Goal: Task Accomplishment & Management: Manage account settings

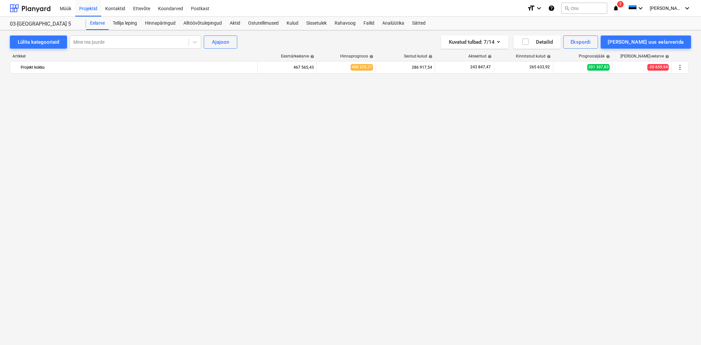
scroll to position [3605, 0]
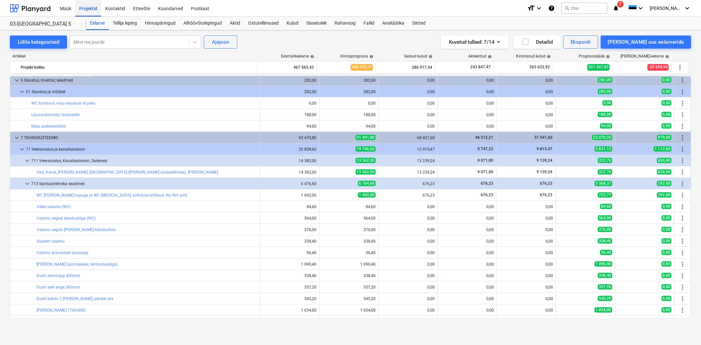
click at [94, 9] on div "Projektid" at bounding box center [88, 8] width 26 height 17
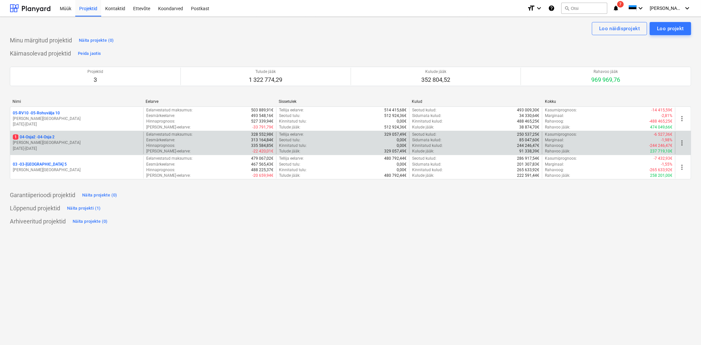
click at [35, 136] on p "1 04-Osja2 - 04-Osja 2" at bounding box center [34, 137] width 42 height 6
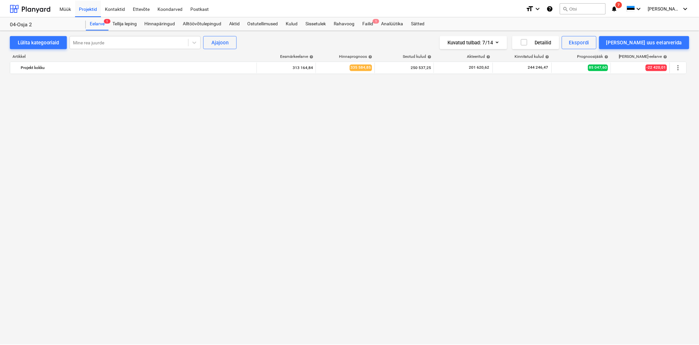
scroll to position [2326, 0]
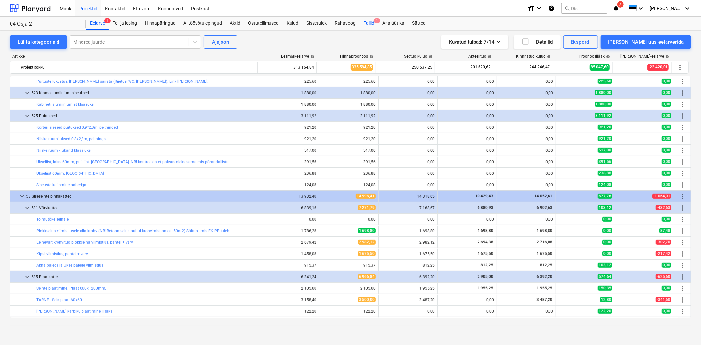
click at [370, 23] on div "Failid 1" at bounding box center [369, 23] width 19 height 13
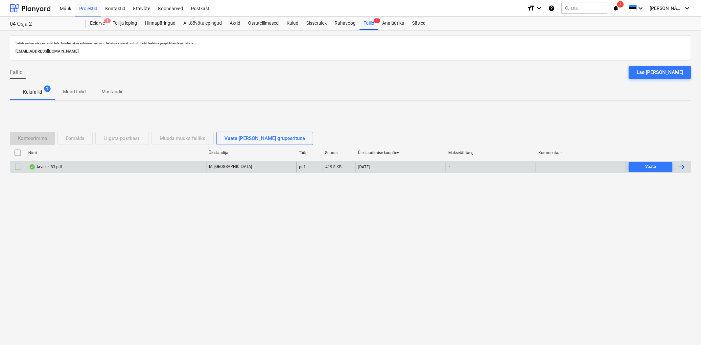
click at [64, 166] on div "Arve nr. 83.pdf" at bounding box center [116, 167] width 180 height 11
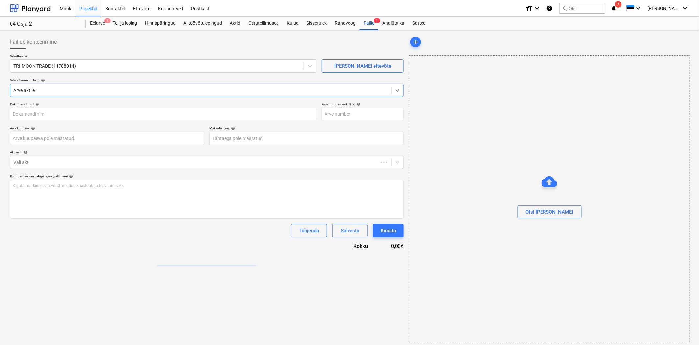
type input "83"
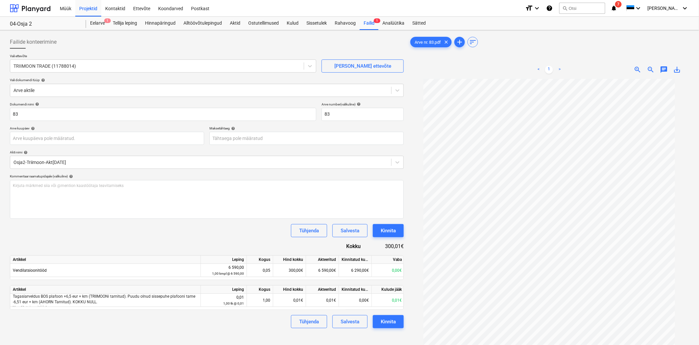
click at [682, 69] on div "save_alt" at bounding box center [677, 70] width 13 height 8
click at [679, 70] on span "save_alt" at bounding box center [677, 70] width 8 height 8
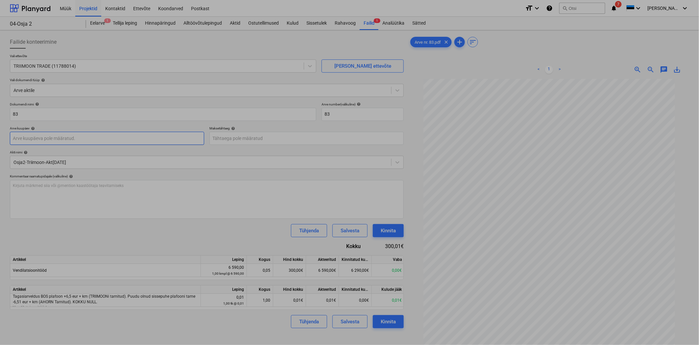
click at [30, 136] on body "Müük Projektid Kontaktid Ettevõte Koondarved Postkast format_size keyboard_arro…" at bounding box center [349, 172] width 699 height 345
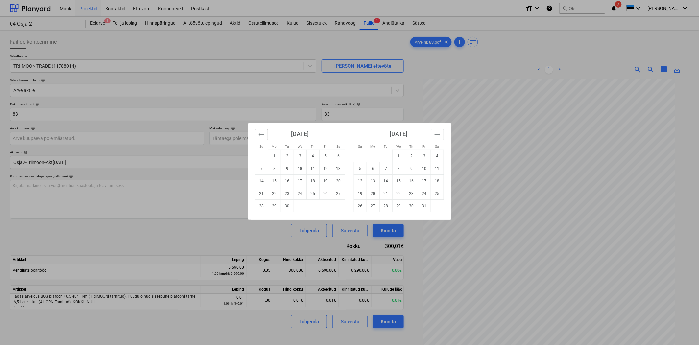
click at [260, 135] on icon "Move backward to switch to the previous month." at bounding box center [261, 135] width 6 height 6
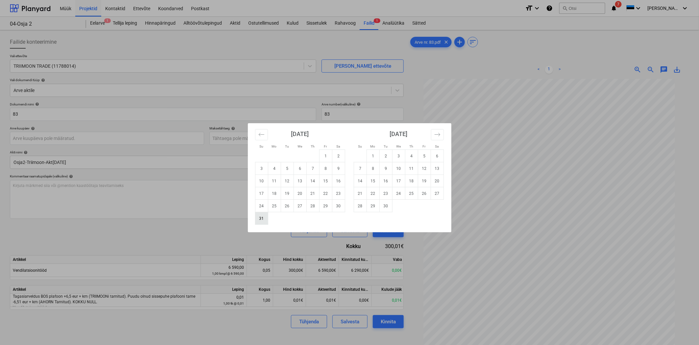
click at [264, 219] on td "31" at bounding box center [261, 218] width 13 height 12
type input "[DATE]"
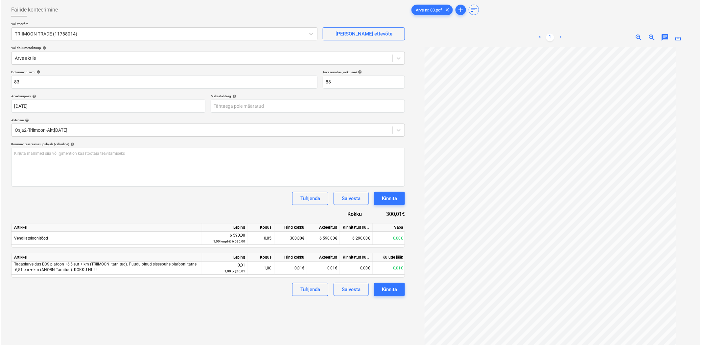
scroll to position [48, 0]
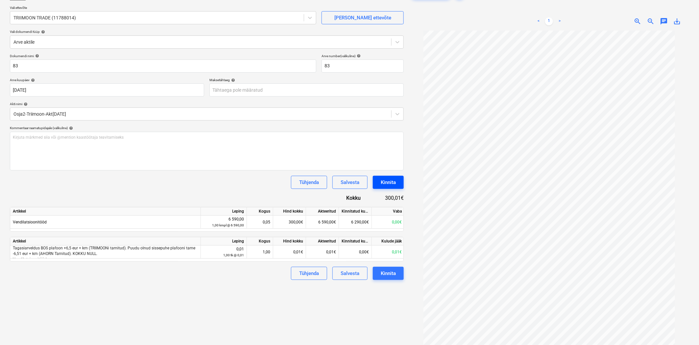
click at [385, 185] on div "Kinnita" at bounding box center [388, 182] width 15 height 9
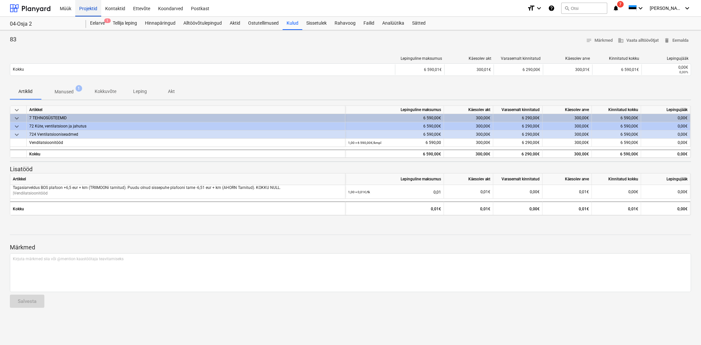
click at [82, 8] on div "Projektid" at bounding box center [88, 8] width 26 height 17
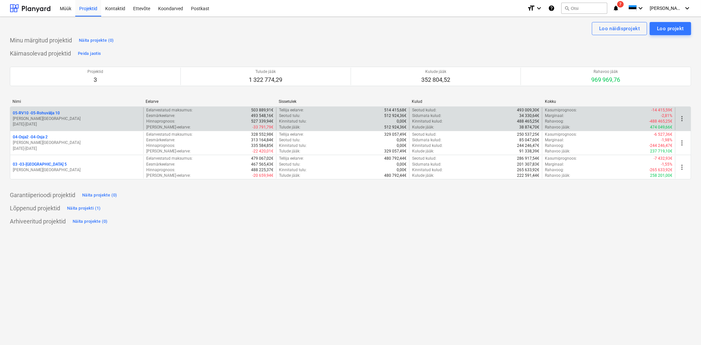
click at [41, 113] on p "05-RV10 - 05-Rohuvälja 10" at bounding box center [36, 113] width 47 height 6
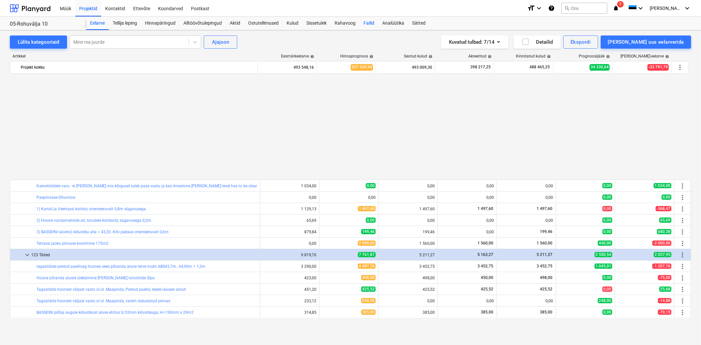
click at [372, 21] on div "Failid" at bounding box center [369, 23] width 19 height 13
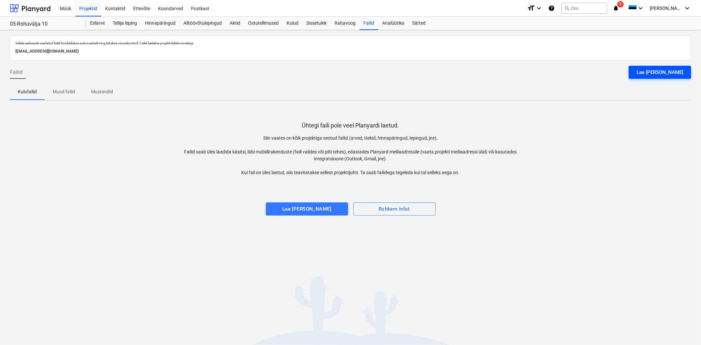
click at [655, 77] on button "Lae [PERSON_NAME]" at bounding box center [660, 72] width 62 height 13
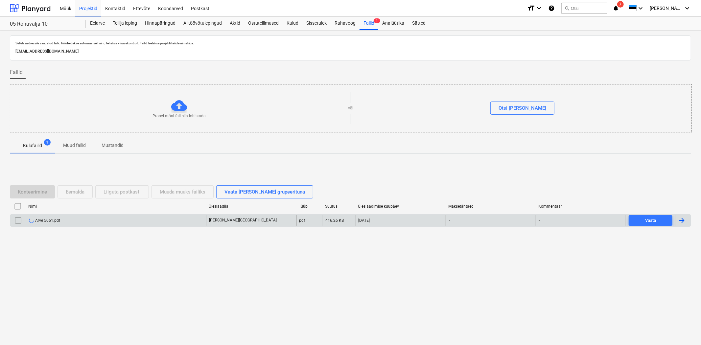
click at [103, 218] on div "Arve 5051.pdf" at bounding box center [116, 220] width 180 height 11
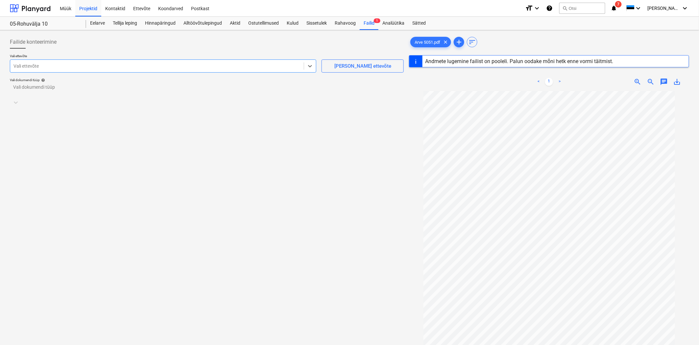
click at [111, 64] on div at bounding box center [156, 66] width 287 height 7
type input "fass"
click at [43, 91] on div at bounding box center [200, 90] width 375 height 7
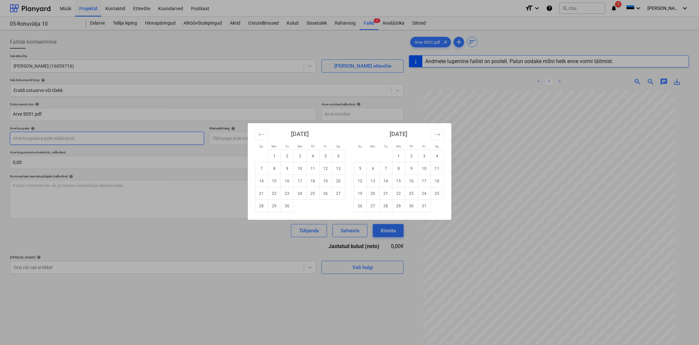
click at [37, 140] on body "Müük Projektid Kontaktid Ettevõte Koondarved Postkast format_size keyboard_arro…" at bounding box center [349, 172] width 699 height 345
click at [261, 135] on icon "Move backward to switch to the previous month." at bounding box center [261, 135] width 6 height 6
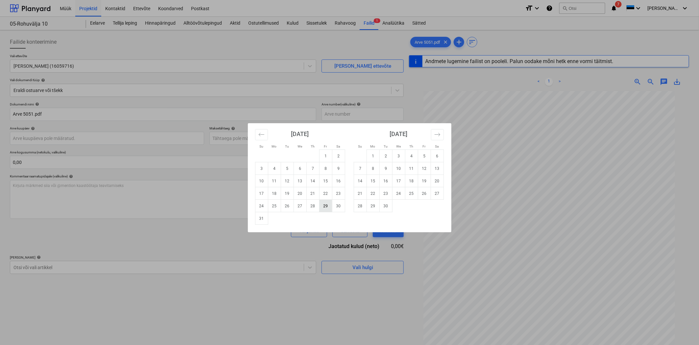
click at [327, 208] on td "29" at bounding box center [325, 206] width 13 height 12
type input "[DATE]"
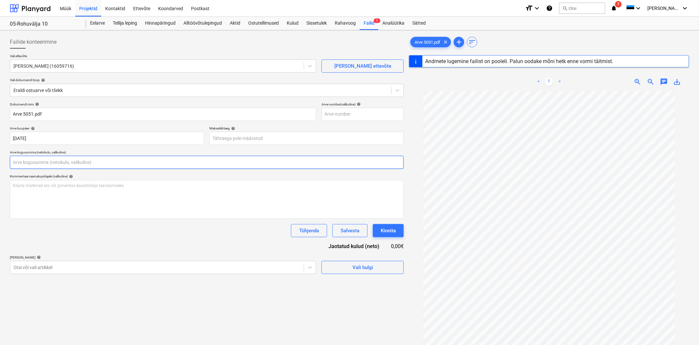
click at [157, 163] on input "text" at bounding box center [207, 162] width 394 height 13
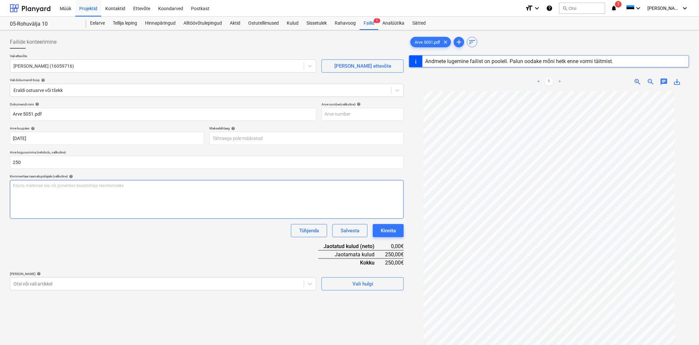
type input "250,00"
click at [116, 188] on p "Kirjuta märkmed siia või @mention kaastöötaja teavitamiseks ﻿" at bounding box center [207, 186] width 388 height 6
type input "[DATE]"
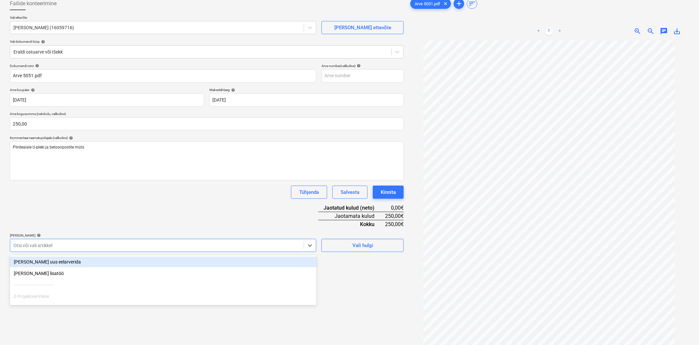
click at [159, 284] on body "Müük Projektid Kontaktid Ettevõte Koondarved Postkast format_size keyboard_arro…" at bounding box center [349, 134] width 699 height 345
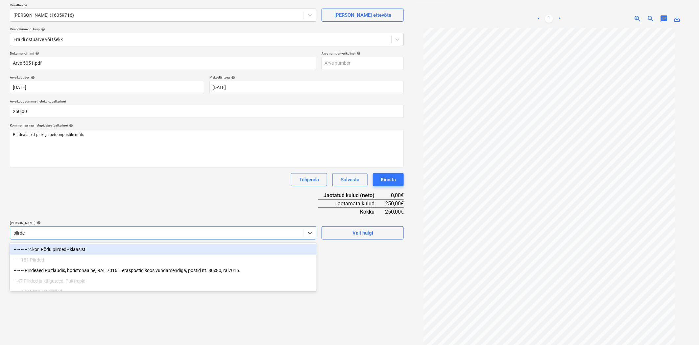
type input "piirde"
click at [138, 212] on div "Dokumendi nimi help Arve 5051.pdf Arve number (valikuline) help Arve kuupäev he…" at bounding box center [207, 145] width 394 height 188
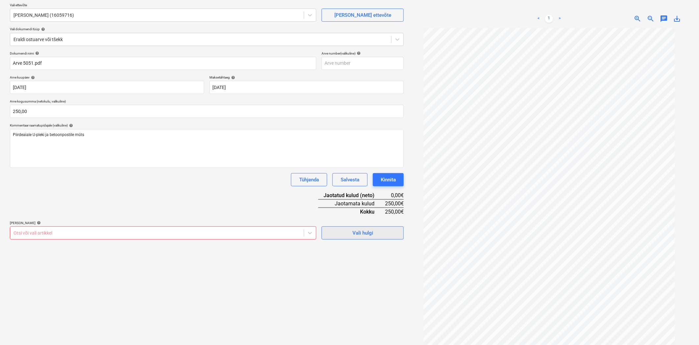
click at [330, 231] on button "Vali hulgi" at bounding box center [363, 233] width 82 height 13
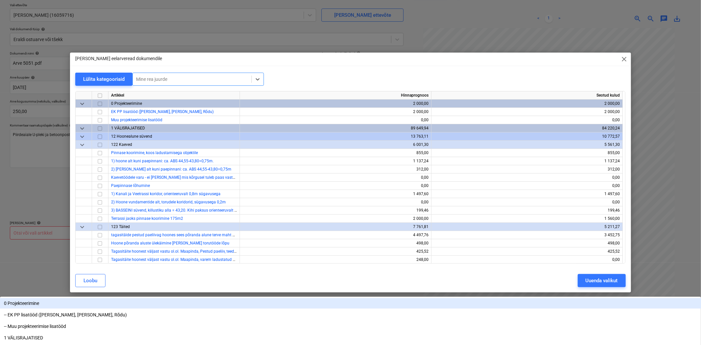
click at [145, 81] on div at bounding box center [192, 79] width 112 height 7
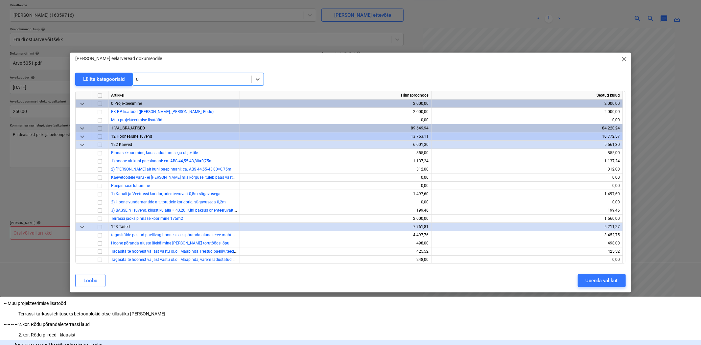
type input "u"
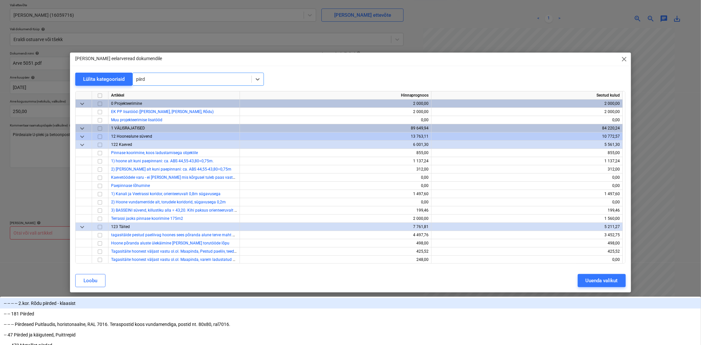
type input "piirde"
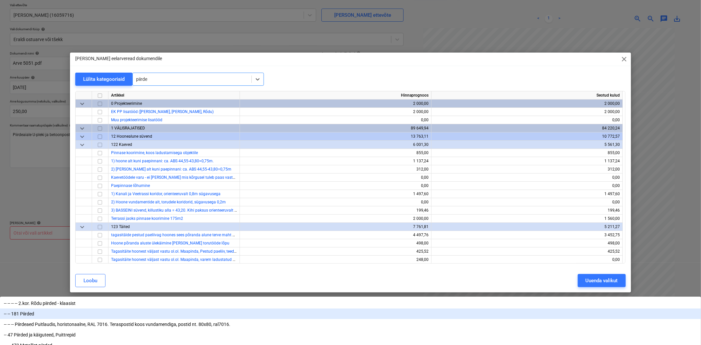
click at [161, 309] on div "-- -- 181 Piirded" at bounding box center [350, 314] width 701 height 11
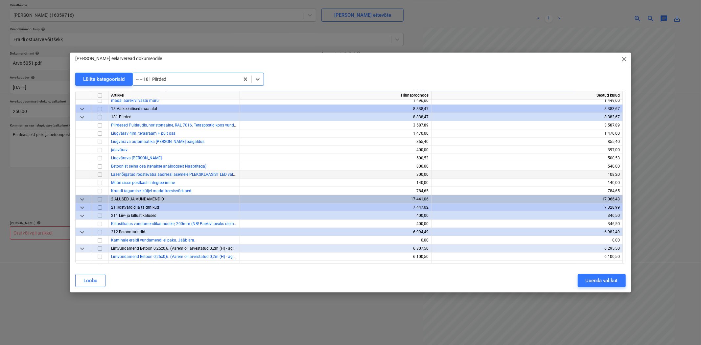
scroll to position [732, 0]
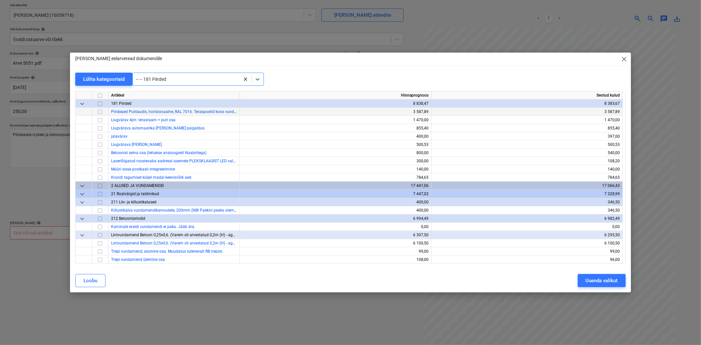
click at [102, 112] on input "checkbox" at bounding box center [100, 112] width 8 height 8
click at [598, 281] on div "Uuenda valikut" at bounding box center [602, 281] width 32 height 9
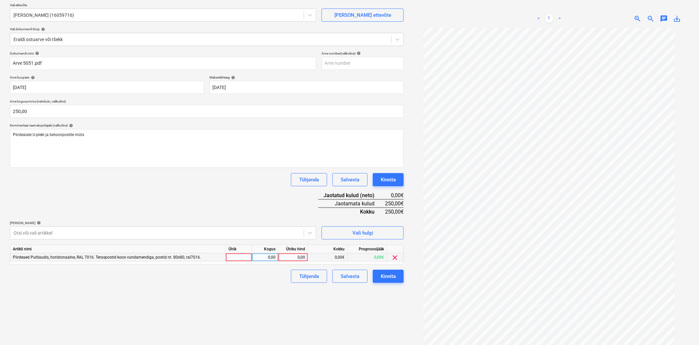
click at [293, 256] on div "0,00" at bounding box center [293, 258] width 24 height 8
click at [233, 255] on div at bounding box center [239, 258] width 26 height 8
type input "1"
click at [293, 258] on div "0,00" at bounding box center [293, 258] width 24 height 8
type input "250"
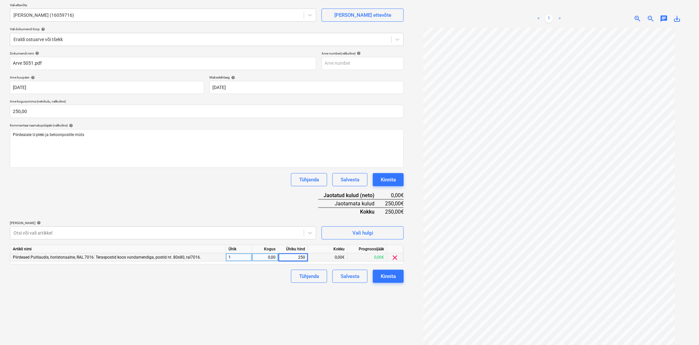
click at [260, 286] on div "Failide konteerimine Vali ettevõte Fassarte OÜ (16059716) [PERSON_NAME] uus ett…" at bounding box center [206, 170] width 399 height 376
click at [241, 201] on div "Dokumendi nimi help Arve 5051.pdf Arve number (valikuline) help Arve kuupäev he…" at bounding box center [207, 167] width 394 height 232
click at [265, 258] on div "0,00" at bounding box center [265, 258] width 21 height 8
type input "1"
click at [238, 258] on div "1" at bounding box center [239, 258] width 26 height 8
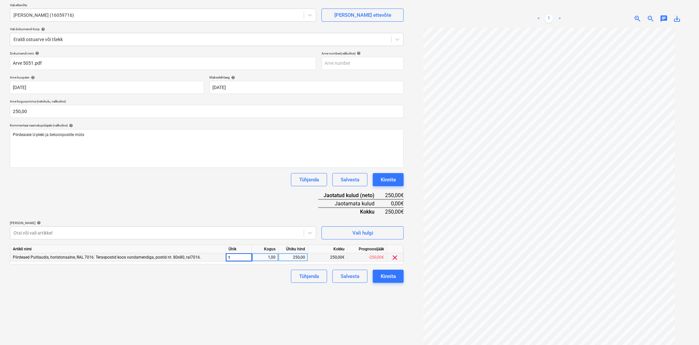
type input "tk"
drag, startPoint x: 217, startPoint y: 316, endPoint x: 330, endPoint y: 243, distance: 134.1
click at [218, 314] on div "Failide konteerimine Vali ettevõte Fassarte OÜ (16059716) [PERSON_NAME] uus ett…" at bounding box center [206, 170] width 399 height 376
click at [393, 178] on div "Kinnita" at bounding box center [388, 180] width 15 height 9
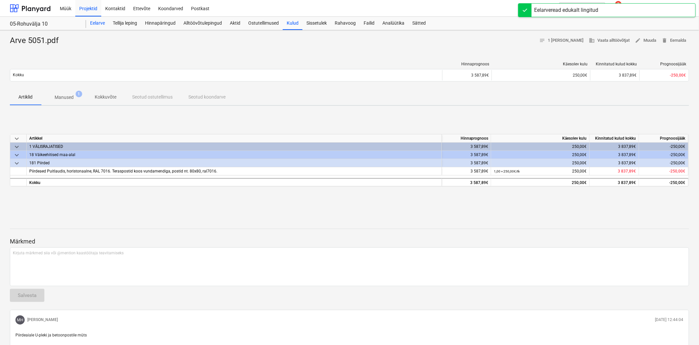
click at [103, 22] on div "Eelarve" at bounding box center [97, 23] width 23 height 13
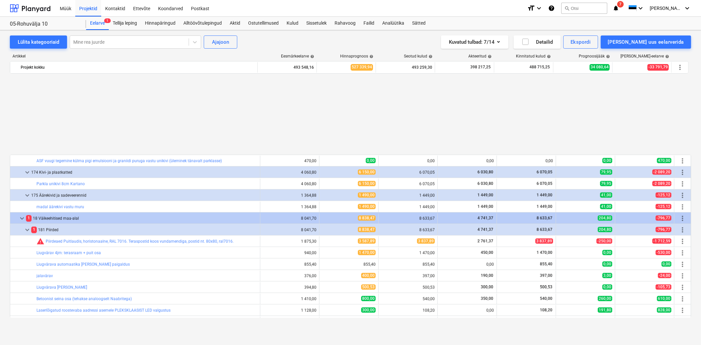
scroll to position [974, 0]
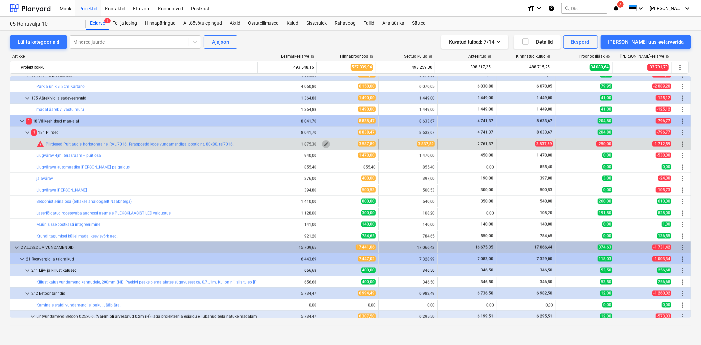
click at [326, 144] on span "edit" at bounding box center [326, 144] width 5 height 5
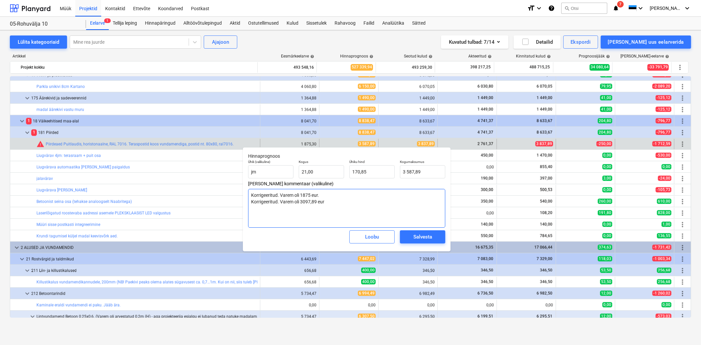
click at [339, 203] on textarea "Korrigeeritud. Varem oli 1875 eur. Korrigeeritud. Varem oli 3097,89 eur" at bounding box center [346, 208] width 197 height 39
type textarea "Korrigeeritud. Varem oli 1875 eur. Korrigeeritud. Varem oli 3097,89 eur"
type textarea "x"
type textarea "Korrigeeritud. Varem oli 1875 eur. Korrigeeritud. Varem oli 3097,89 eur K"
type textarea "x"
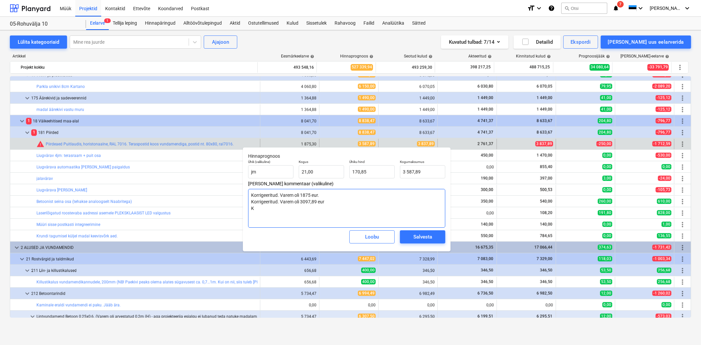
type textarea "Korrigeeritud. Varem oli 1875 eur. Korrigeeritud. Varem oli 3097,89 eur Ko"
type textarea "x"
type textarea "Korrigeeritud. Varem oli 1875 eur. Korrigeeritud. Varem oli 3097,89 eur Kor"
type textarea "x"
type textarea "Korrigeeritud. Varem oli 1875 eur. Korrigeeritud. Varem oli 3097,89 eur Korr"
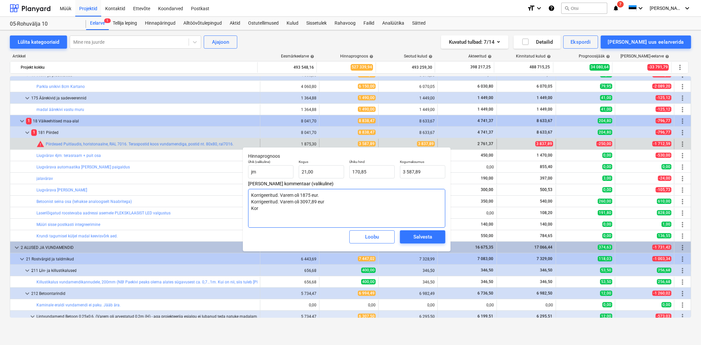
type textarea "x"
type textarea "Korrigeeritud. Varem oli 1875 eur. Korrigeeritud. Varem oli 3097,89 eur [PERSON…"
type textarea "x"
type textarea "Korrigeeritud. Varem oli 1875 eur. Korrigeeritud. Varem oli 3097,89 eur Korrig"
type textarea "x"
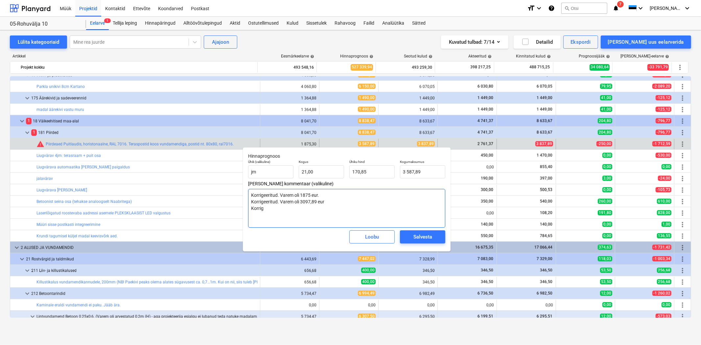
type textarea "Korrigeeritud. Varem oli 1875 eur. Korrigeeritud. Varem oli 3097,89 eur Korrige"
type textarea "x"
type textarea "Korrigeeritud. Varem oli 1875 eur. Korrigeeritud. Varem oli 3097,89 eur Korrigee"
type textarea "x"
type textarea "Korrigeeritud. Varem oli 1875 eur. Korrigeeritud. Varem oli 3097,89 eur Korrige…"
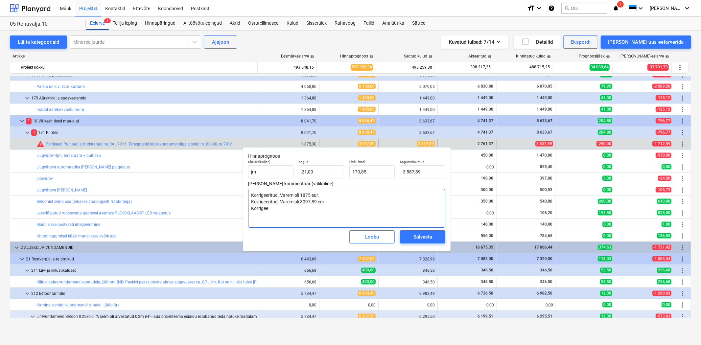
type textarea "x"
type textarea "Korrigeeritud. Varem oli 1875 eur. Korrigeeritud. Varem oli 3097,89 eur Korrige…"
type textarea "x"
type textarea "Korrigeeritud. Varem oli 1875 eur. Korrigeeritud. Varem oli 3097,89 eur Korrige…"
type textarea "x"
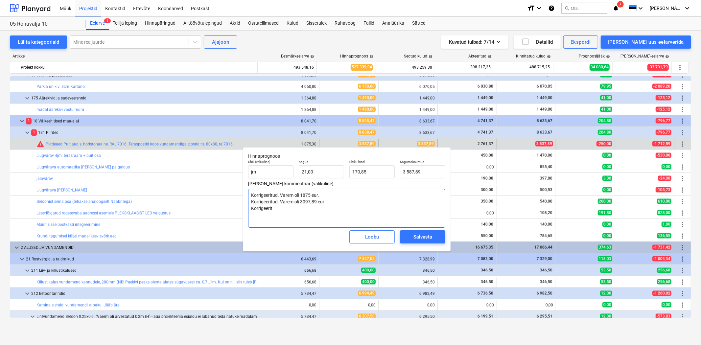
type textarea "Korrigeeritud. Varem oli 1875 eur. Korrigeeritud. Varem oli 3097,89 eur Korrige…"
type textarea "x"
type textarea "Korrigeeritud. Varem oli 1875 eur. Korrigeeritud. Varem oli 3097,89 eur Korrige…"
type textarea "x"
type textarea "Korrigeeritud. Varem oli 1875 eur. Korrigeeritud. Varem oli 3097,89 eur Korrige…"
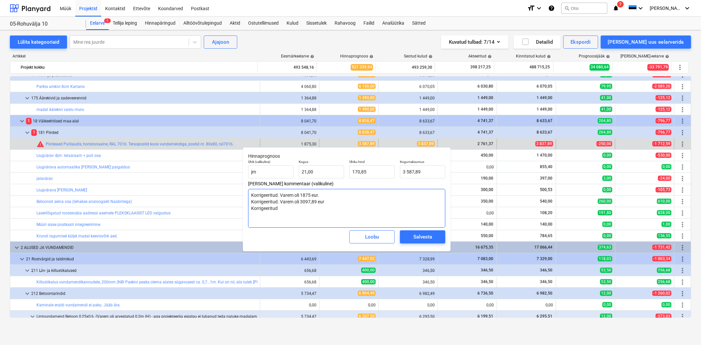
type textarea "x"
type textarea "Korrigeeritud. Varem oli 1875 eur. Korrigeeritud. Varem oli 3097,89 eur Korrige…"
type textarea "x"
type textarea "Korrigeeritud. Varem oli 1875 eur. Korrigeeritud. Varem oli 3097,89 eur Korrige…"
type textarea "x"
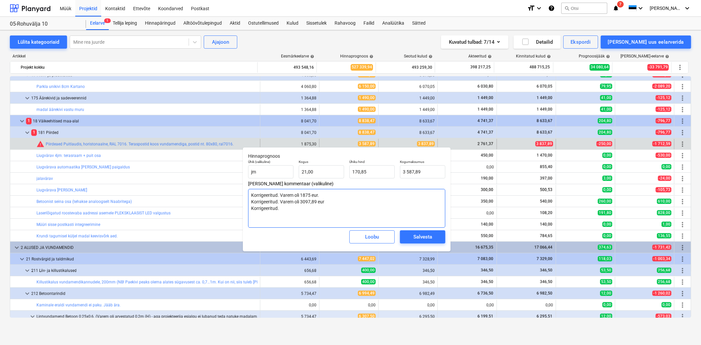
type textarea "Korrigeeritud. Varem oli 1875 eur. Korrigeeritud. Varem oli 3097,89 eur Korrige…"
type textarea "x"
type textarea "Korrigeeritud. Varem oli 1875 eur. Korrigeeritud. Varem oli 3097,89 eur Korrige…"
type textarea "x"
type textarea "Korrigeeritud. Varem oli 1875 eur. Korrigeeritud. Varem oli 3097,89 eur Korrige…"
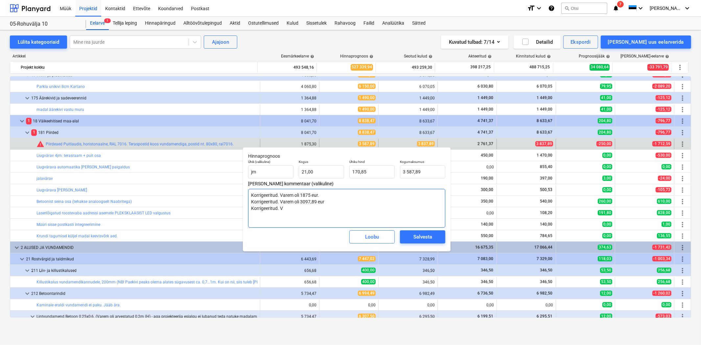
type textarea "x"
type textarea "Korrigeeritud. Varem oli 1875 eur. Korrigeeritud. Varem oli 3097,89 eur Korrige…"
type textarea "x"
type textarea "Korrigeeritud. Varem oli 1875 eur. Korrigeeritud. Varem oli 3097,89 eur Korrige…"
type textarea "x"
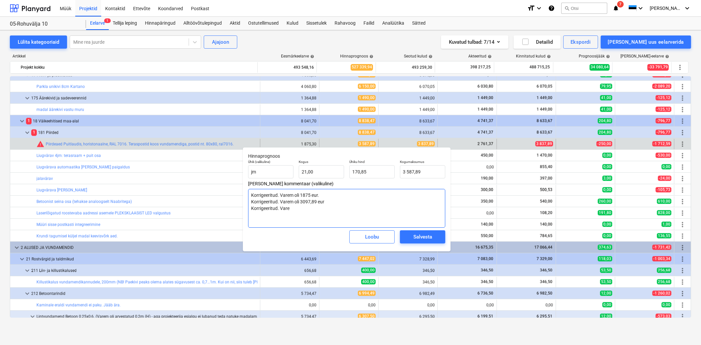
type textarea "Korrigeeritud. Varem oli 1875 eur. Korrigeeritud. Varem oli 3097,89 eur Korrige…"
type textarea "x"
type textarea "Korrigeeritud. Varem oli 1875 eur. Korrigeeritud. Varem oli 3097,89 eur Korrige…"
type textarea "x"
type textarea "Korrigeeritud. Varem oli 1875 eur. Korrigeeritud. Varem oli 3097,89 eur Korrige…"
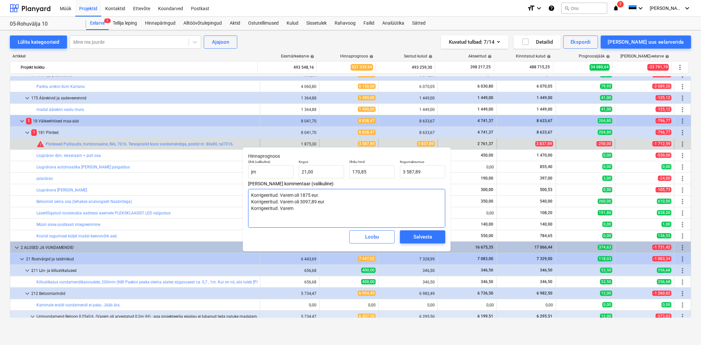
type textarea "x"
type textarea "Korrigeeritud. Varem oli 1875 eur. Korrigeeritud. Varem oli 3097,89 eur Korrige…"
type textarea "x"
type textarea "Korrigeeritud. Varem oli 1875 eur. Korrigeeritud. Varem oli 3097,89 eur Korrige…"
type textarea "x"
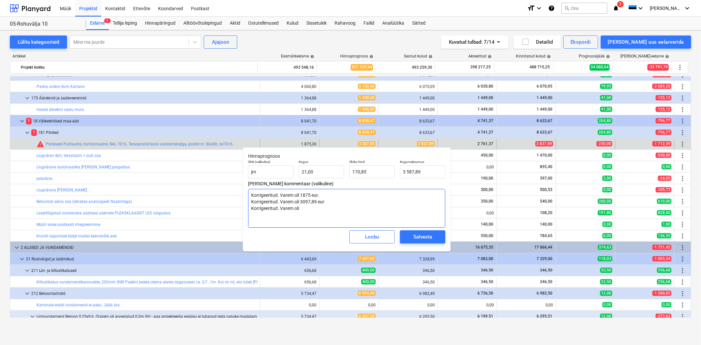
type textarea "Korrigeeritud. Varem oli 1875 eur. Korrigeeritud. Varem oli 3097,89 eur Korrige…"
type textarea "x"
type textarea "Korrigeeritud. Varem oli 1875 eur. Korrigeeritud. Varem oli 3097,89 eur Korrige…"
type textarea "x"
type textarea "Korrigeeritud. Varem oli 1875 eur. Korrigeeritud. Varem oli 3097,89 eur Korrige…"
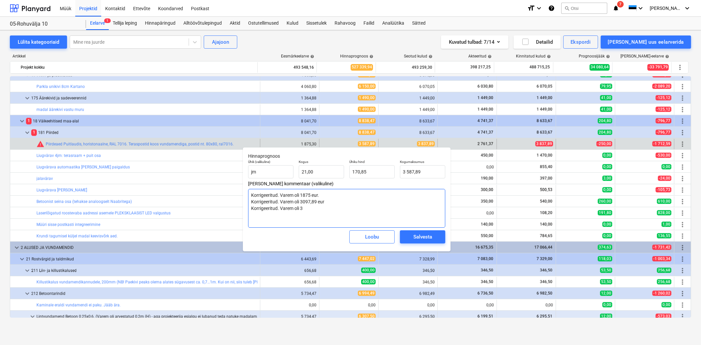
type textarea "x"
type textarea "Korrigeeritud. Varem oli 1875 eur. Korrigeeritud. Varem oli 3097,89 eur Korrige…"
type textarea "x"
type textarea "Korrigeeritud. Varem oli 1875 eur. Korrigeeritud. Varem oli 3097,89 eur Korrige…"
type textarea "x"
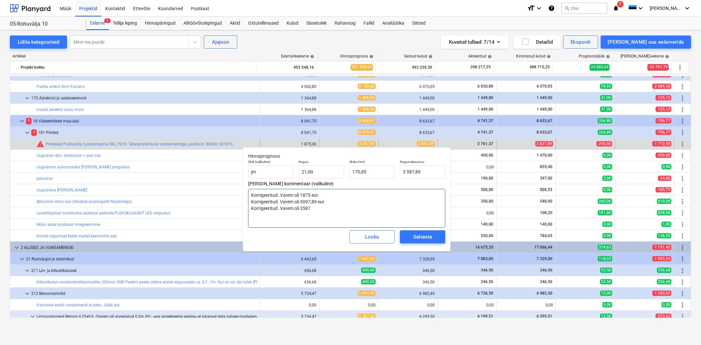
type textarea "Korrigeeritud. Varem oli 1875 eur. Korrigeeritud. Varem oli 3097,89 eur Korrige…"
type textarea "x"
type textarea "Korrigeeritud. Varem oli 1875 eur. Korrigeeritud. Varem oli 3097,89 eur Korrige…"
type textarea "x"
type textarea "Korrigeeritud. Varem oli 1875 eur. Korrigeeritud. Varem oli 3097,89 eur Korrige…"
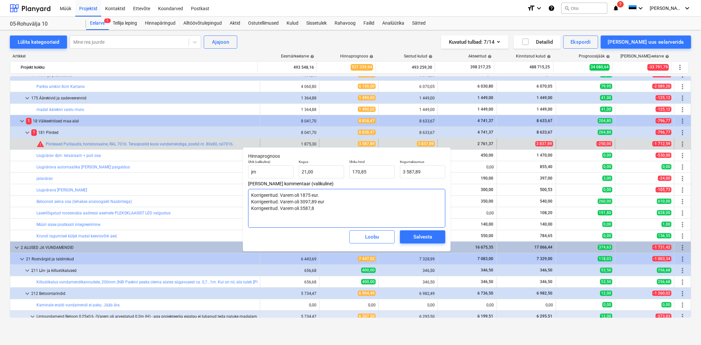
type textarea "x"
type textarea "Korrigeeritud. Varem oli 1875 eur. Korrigeeritud. Varem oli 3097,89 eur Korrige…"
type textarea "x"
type textarea "Korrigeeritud. Varem oli 1875 eur. Korrigeeritud. Varem oli 3097,89 eur Korrige…"
type textarea "x"
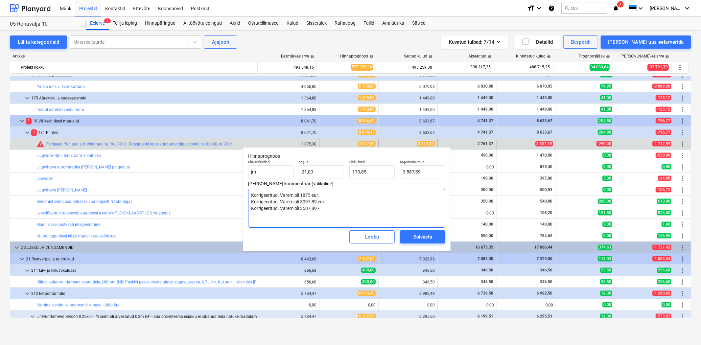
type textarea "Korrigeeritud. Varem oli 1875 eur. Korrigeeritud. Varem oli 3097,89 eur Korrige…"
type textarea "x"
type textarea "Korrigeeritud. Varem oli 1875 eur. Korrigeeritud. Varem oli 3097,89 eur Korrige…"
type textarea "x"
type textarea "Korrigeeritud. Varem oli 1875 eur. Korrigeeritud. Varem oli 3097,89 eur Korrige…"
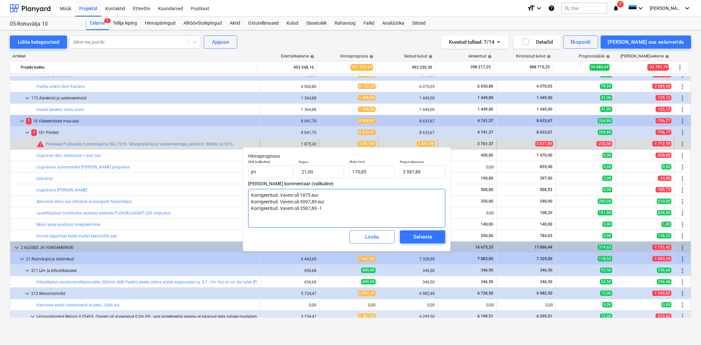
type textarea "x"
type textarea "Korrigeeritud. Varem oli 1875 eur. Korrigeeritud. Varem oli 3097,89 eur Korrige…"
type textarea "x"
type textarea "Korrigeeritud. Varem oli 1875 eur. Korrigeeritud. Varem oli 3097,89 eur Korrige…"
type textarea "x"
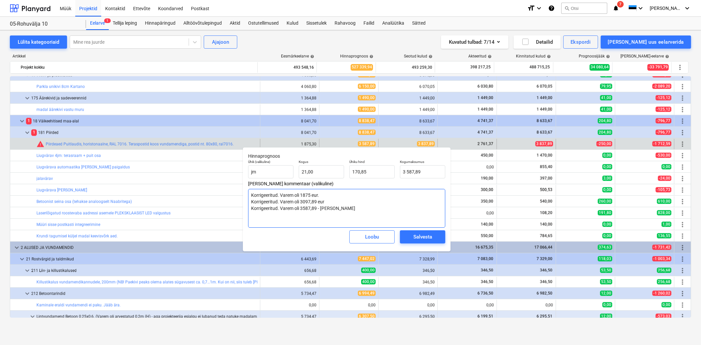
type textarea "Korrigeeritud. Varem oli 1875 eur. Korrigeeritud. Varem oli 3097,89 eur Korrige…"
type textarea "x"
type textarea "Korrigeeritud. Varem oli 1875 eur. Korrigeeritud. Varem oli 3097,89 eur Korrige…"
type textarea "x"
type textarea "Korrigeeritud. Varem oli 1875 eur. Korrigeeritud. Varem oli 3097,89 eur Korrige…"
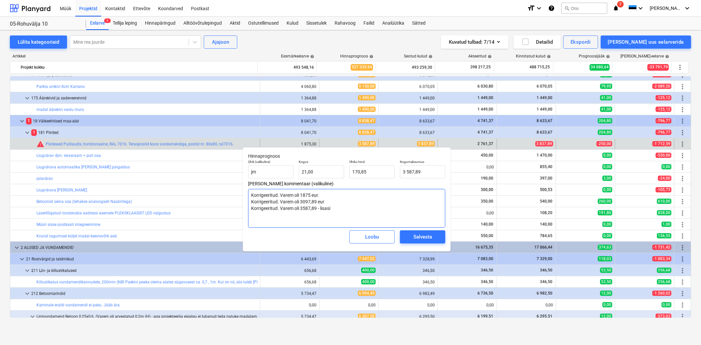
type textarea "x"
type textarea "Korrigeeritud. Varem oli 1875 eur. Korrigeeritud. Varem oli 3097,89 eur Korrige…"
type textarea "x"
type textarea "Korrigeeritud. Varem oli 1875 eur. Korrigeeritud. Varem oli 3097,89 eur Korrige…"
type textarea "x"
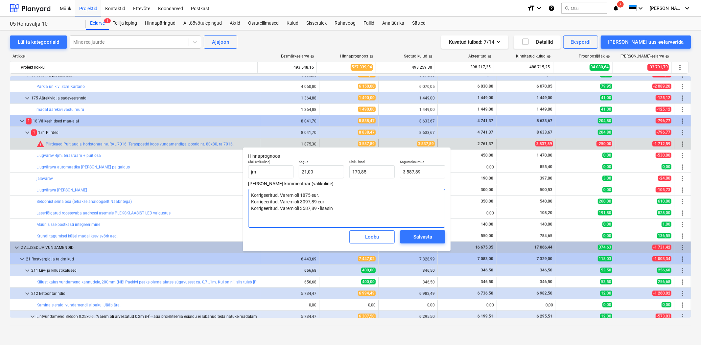
type textarea "Korrigeeritud. Varem oli 1875 eur. Korrigeeritud. Varem oli 3097,89 eur Korrige…"
type textarea "x"
type textarea "Korrigeeritud. Varem oli 1875 eur. Korrigeeritud. Varem oli 3097,89 eur Korrige…"
type textarea "x"
type textarea "Korrigeeritud. Varem oli 1875 eur. Korrigeeritud. Varem oli 3097,89 eur Korrige…"
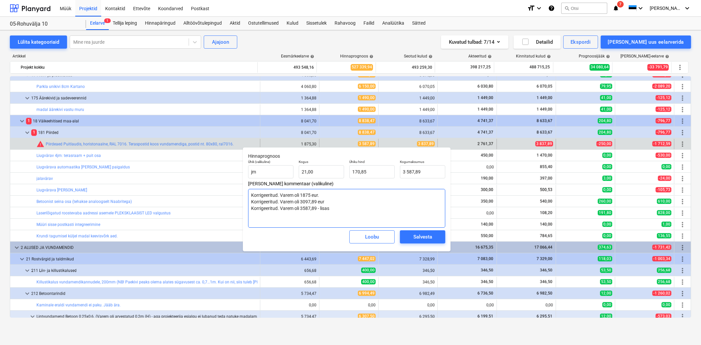
type textarea "x"
type textarea "Korrigeeritud. Varem oli 1875 eur. Korrigeeritud. Varem oli 3097,89 eur Korrige…"
type textarea "x"
type textarea "Korrigeeritud. Varem oli 1875 eur. Korrigeeritud. Varem oli 3097,89 eur Korrige…"
type textarea "x"
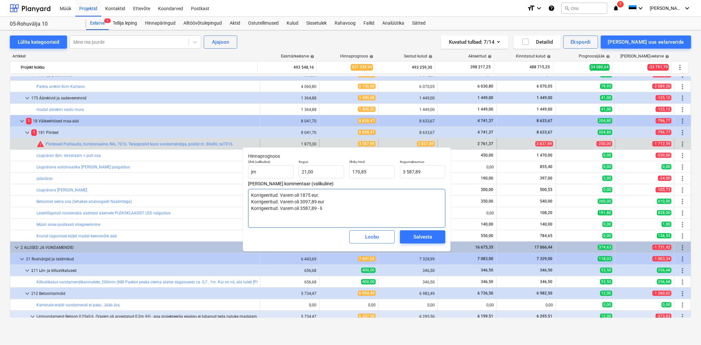
type textarea "Korrigeeritud. Varem oli 1875 eur. Korrigeeritud. Varem oli 3097,89 eur Korrige…"
type textarea "x"
type textarea "Korrigeeritud. Varem oli 1875 eur. Korrigeeritud. Varem oli 3097,89 eur Korrige…"
type textarea "x"
type textarea "Korrigeeritud. Varem oli 1875 eur. Korrigeeritud. Varem oli 3097,89 eur Korrige…"
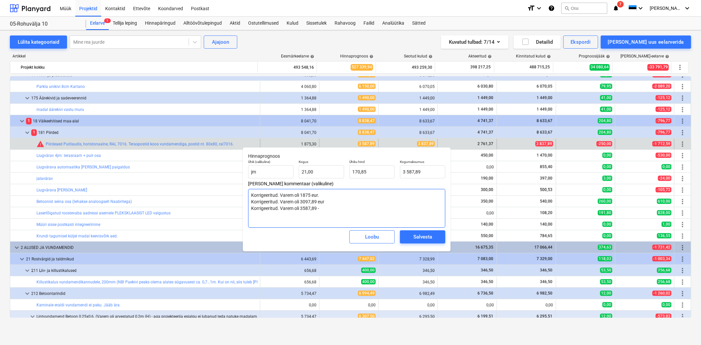
type textarea "x"
type textarea "Korrigeeritud. Varem oli 1875 eur. Korrigeeritud. Varem oli 3097,89 eur Korrige…"
type textarea "x"
type textarea "Korrigeeritud. Varem oli 1875 eur. Korrigeeritud. Varem oli 3097,89 eur Korrige…"
type textarea "x"
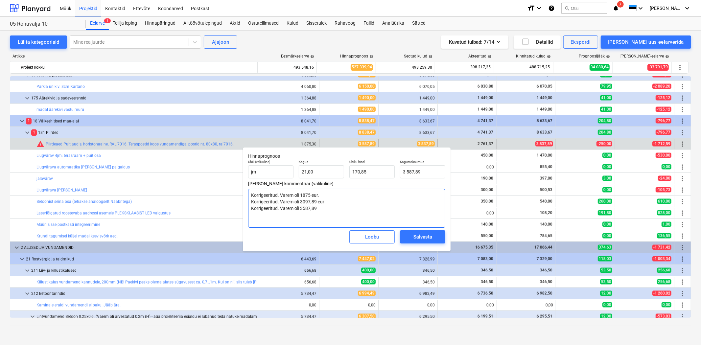
type textarea "Korrigeeritud. Varem oli 1875 eur. Korrigeeritud. Varem oli 3097,89 eur Korrige…"
type textarea "x"
type textarea "Korrigeeritud. Varem oli 1875 eur. Korrigeeritud. Varem oli 3097,89 eur Korrige…"
type textarea "x"
type textarea "Korrigeeritud. Varem oli 1875 eur. Korrigeeritud. Varem oli 3097,89 eur Korrige…"
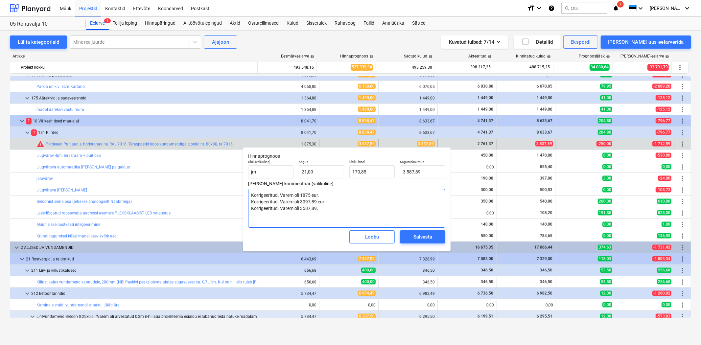
type textarea "x"
type textarea "Korrigeeritud. Varem oli 1875 eur. Korrigeeritud. Varem oli 3097,89 eur Korrige…"
type textarea "x"
type textarea "Korrigeeritud. Varem oli 1875 eur. Korrigeeritud. Varem oli 3097,89 eur Korrige…"
type textarea "x"
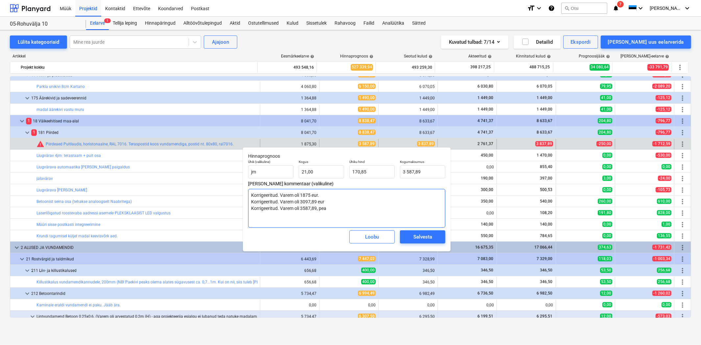
type textarea "Korrigeeritud. Varem oli 1875 eur. Korrigeeritud. Varem oli 3097,89 eur Korrige…"
type textarea "x"
type textarea "Korrigeeritud. Varem oli 1875 eur. Korrigeeritud. Varem oli 3097,89 eur Korrige…"
type textarea "x"
type textarea "Korrigeeritud. Varem oli 1875 eur. Korrigeeritud. Varem oli 3097,89 eur Korrige…"
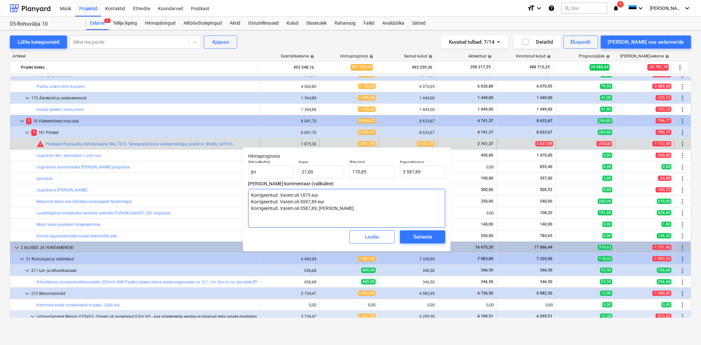
type textarea "x"
type textarea "Korrigeeritud. Varem oli 1875 eur. Korrigeeritud. Varem oli 3097,89 eur Korrige…"
type textarea "x"
type textarea "Korrigeeritud. Varem oli 1875 eur. Korrigeeritud. Varem oli 3097,89 eur Korrige…"
type textarea "x"
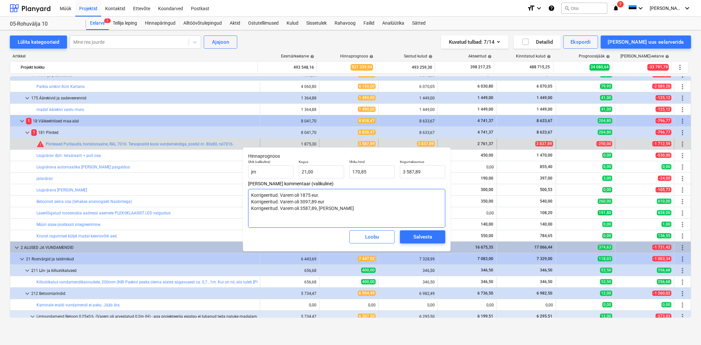
type textarea "Korrigeeritud. Varem oli 1875 eur. Korrigeeritud. Varem oli 3097,89 eur Korrige…"
type textarea "x"
type textarea "Korrigeeritud. Varem oli 1875 eur. Korrigeeritud. Varem oli 3097,89 eur Korrige…"
type textarea "x"
type textarea "Korrigeeritud. Varem oli 1875 eur. Korrigeeritud. Varem oli 3097,89 eur Korrige…"
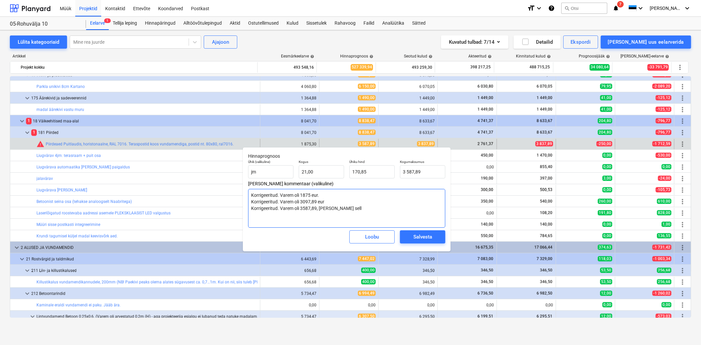
type textarea "x"
type textarea "Korrigeeritud. Varem oli 1875 eur. Korrigeeritud. Varem oli 3097,89 eur Korrige…"
type textarea "x"
type textarea "Korrigeeritud. Varem oli 1875 eur. Korrigeeritud. Varem oli 3097,89 eur Korrige…"
type textarea "x"
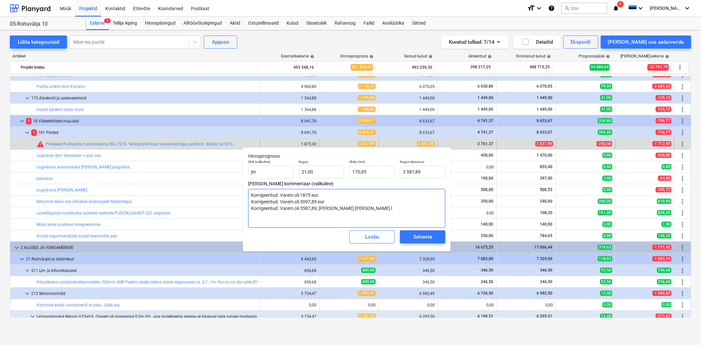
type textarea "Korrigeeritud. Varem oli 1875 eur. Korrigeeritud. Varem oli 3097,89 eur Korrige…"
type textarea "x"
type textarea "Korrigeeritud. Varem oli 1875 eur. Korrigeeritud. Varem oli 3097,89 eur Korrige…"
type textarea "x"
type textarea "Korrigeeritud. Varem oli 1875 eur. Korrigeeritud. Varem oli 3097,89 eur Korrige…"
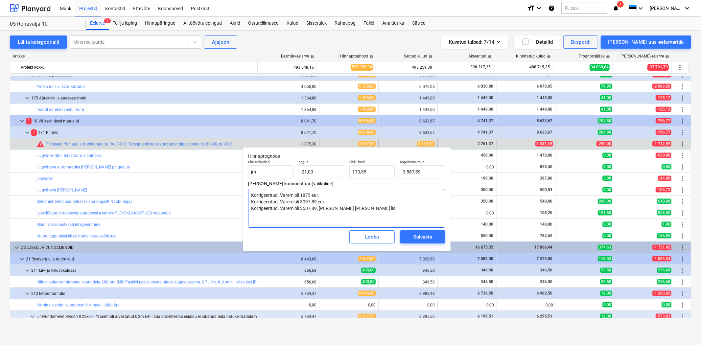
type textarea "x"
type textarea "Korrigeeritud. Varem oli 1875 eur. Korrigeeritud. Varem oli 3097,89 eur Korrige…"
type textarea "x"
type textarea "Korrigeeritud. Varem oli 1875 eur. Korrigeeritud. Varem oli 3097,89 eur Korrige…"
type textarea "x"
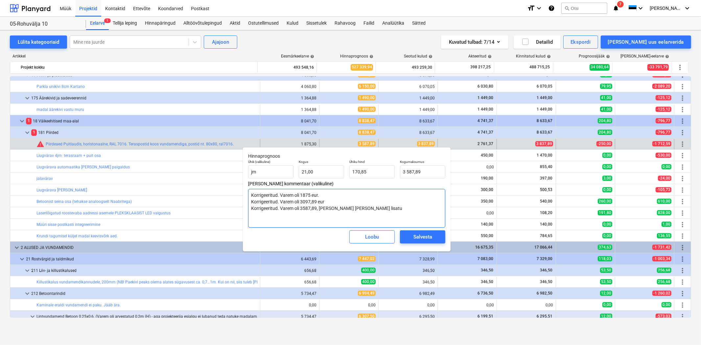
type textarea "Korrigeeritud. Varem oli 1875 eur. Korrigeeritud. Varem oli 3097,89 eur Korrige…"
type textarea "x"
type textarea "Korrigeeritud. Varem oli 1875 eur. Korrigeeritud. Varem oli 3097,89 eur Korrige…"
type textarea "x"
type textarea "Korrigeeritud. Varem oli 1875 eur. Korrigeeritud. Varem oli 3097,89 eur Korrige…"
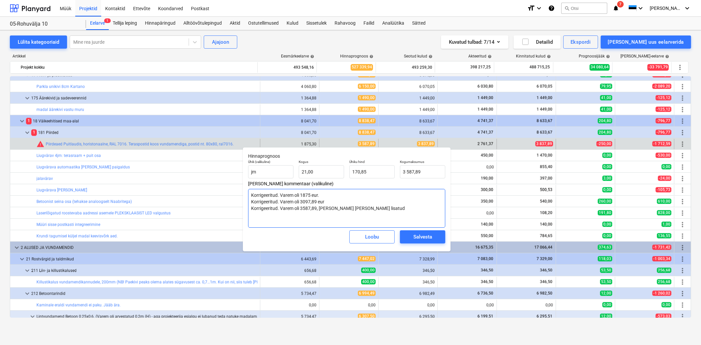
type textarea "x"
type textarea "Korrigeeritud. Varem oli 1875 eur. Korrigeeritud. Varem oli 3097,89 eur Korrige…"
type textarea "x"
type textarea "Korrigeeritud. Varem oli 1875 eur. Korrigeeritud. Varem oli 3097,89 eur Korrige…"
type textarea "x"
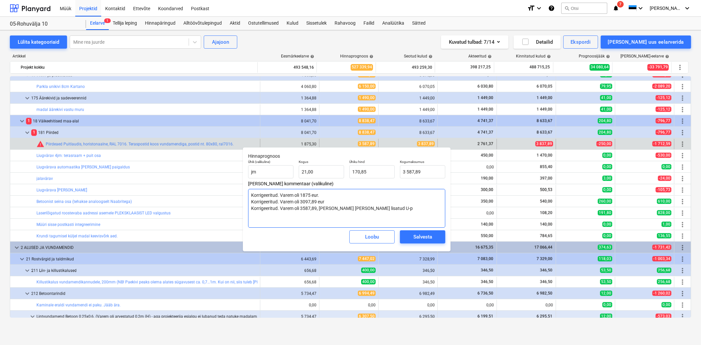
type textarea "Korrigeeritud. Varem oli 1875 eur. Korrigeeritud. Varem oli 3097,89 eur Korrige…"
type textarea "x"
type textarea "Korrigeeritud. Varem oli 1875 eur. Korrigeeritud. Varem oli 3097,89 eur Korrige…"
type textarea "x"
type textarea "Korrigeeritud. Varem oli 1875 eur. Korrigeeritud. Varem oli 3097,89 eur Korrige…"
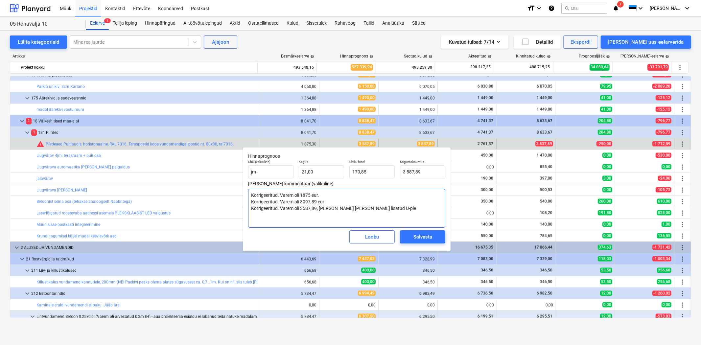
type textarea "x"
type textarea "Korrigeeritud. Varem oli 1875 eur. Korrigeeritud. Varem oli 3097,89 eur Korrige…"
type textarea "x"
type textarea "Korrigeeritud. Varem oli 1875 eur. Korrigeeritud. Varem oli 3097,89 eur Korrige…"
type textarea "x"
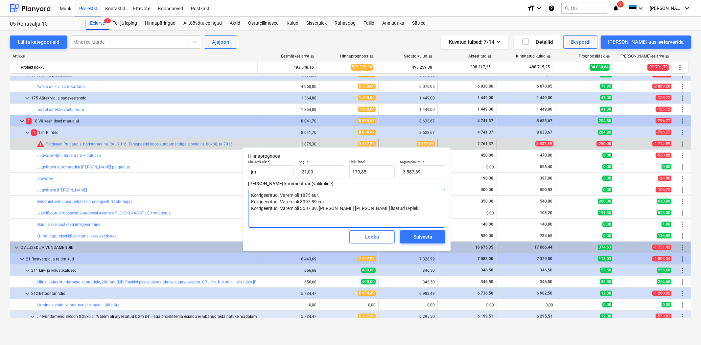
type textarea "Korrigeeritud. Varem oli 1875 eur. Korrigeeritud. Varem oli 3097,89 eur Korrige…"
type textarea "x"
type textarea "Korrigeeritud. Varem oli 1875 eur. Korrigeeritud. Varem oli 3097,89 eur Korrige…"
type textarea "x"
type textarea "Korrigeeritud. Varem oli 1875 eur. Korrigeeritud. Varem oli 3097,89 eur Korrige…"
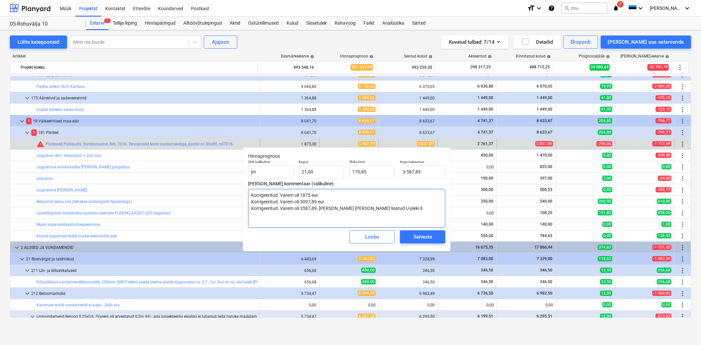
type textarea "x"
type textarea "Korrigeeritud. Varem oli 1875 eur. Korrigeeritud. Varem oli 3097,89 eur Korrige…"
type textarea "x"
drag, startPoint x: 424, startPoint y: 171, endPoint x: 335, endPoint y: 160, distance: 88.9
click at [335, 160] on div "Ühik (valikuline) [PERSON_NAME] 21,00 Ühiku hind 170,85 Kogumaksumus 3587,89" at bounding box center [347, 169] width 203 height 24
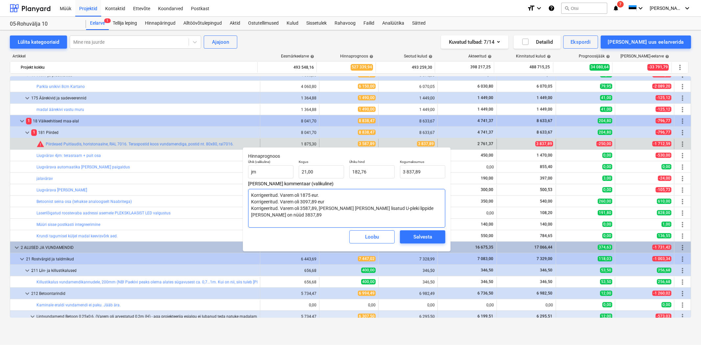
click at [343, 211] on textarea "Korrigeeritud. Varem oli 1875 eur. Korrigeeritud. Varem oli 3097,89 eur Korrige…" at bounding box center [346, 208] width 197 height 39
click at [425, 238] on div "Salvesta" at bounding box center [423, 237] width 19 height 9
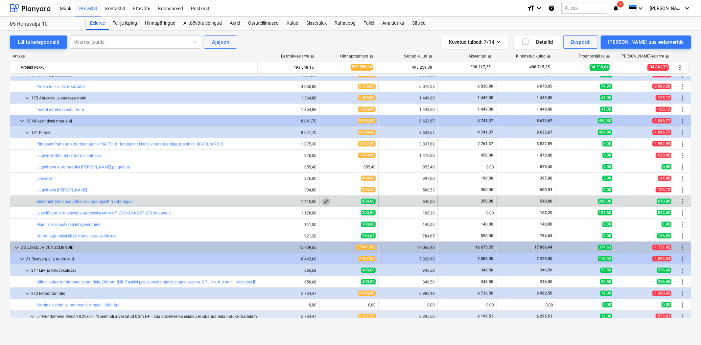
click at [324, 202] on span "edit" at bounding box center [326, 201] width 5 height 5
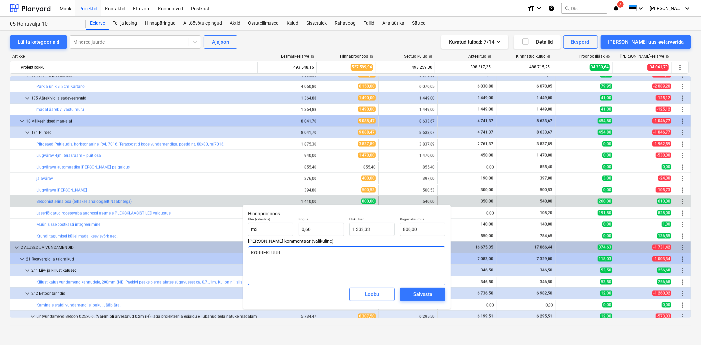
click at [336, 249] on textarea "KORREKTUUR" at bounding box center [346, 266] width 197 height 39
drag, startPoint x: 426, startPoint y: 227, endPoint x: 370, endPoint y: 222, distance: 56.4
click at [370, 222] on div "Ühik (valikuline) m3 Kogus 0,60 Ühiku hind 1 333,33 Kogumaksumus 800" at bounding box center [347, 227] width 203 height 24
click at [412, 295] on span "Salvesta" at bounding box center [423, 294] width 30 height 9
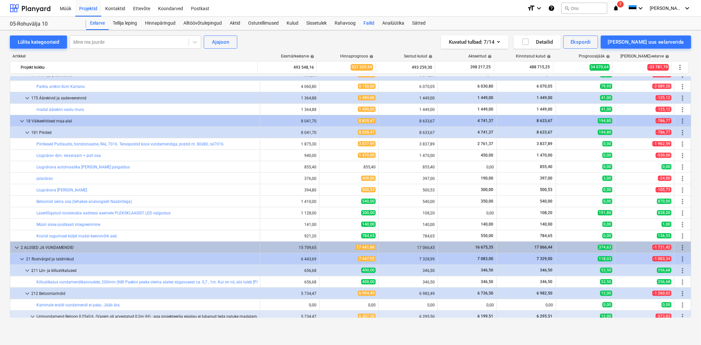
click at [366, 24] on div "Failid" at bounding box center [369, 23] width 19 height 13
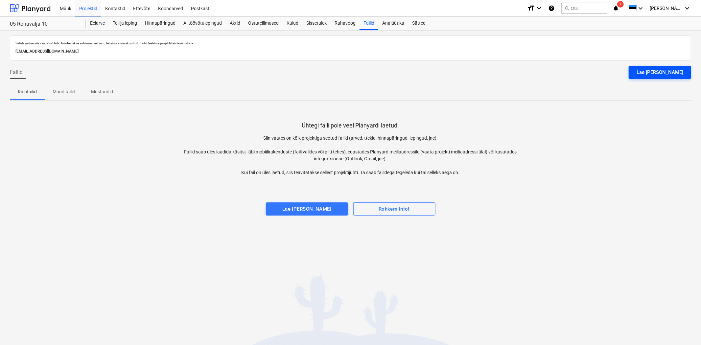
click at [663, 74] on div "Lae [PERSON_NAME]" at bounding box center [660, 72] width 47 height 9
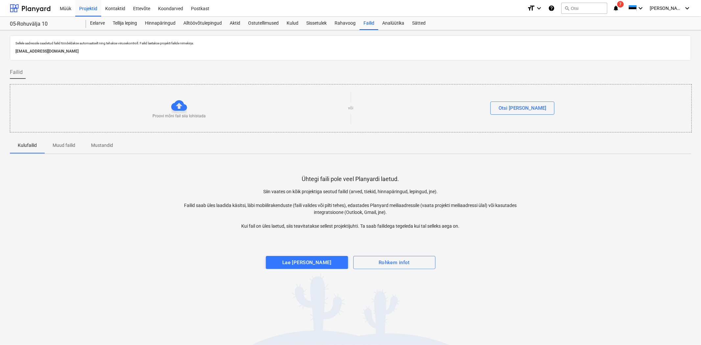
click at [517, 140] on div "Kulufailid Muud failid Mustandid" at bounding box center [351, 146] width 682 height 16
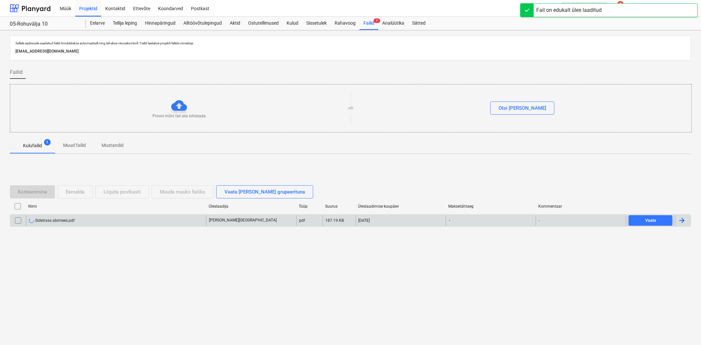
click at [122, 222] on div "Sidetrass abimees.pdf" at bounding box center [116, 220] width 180 height 11
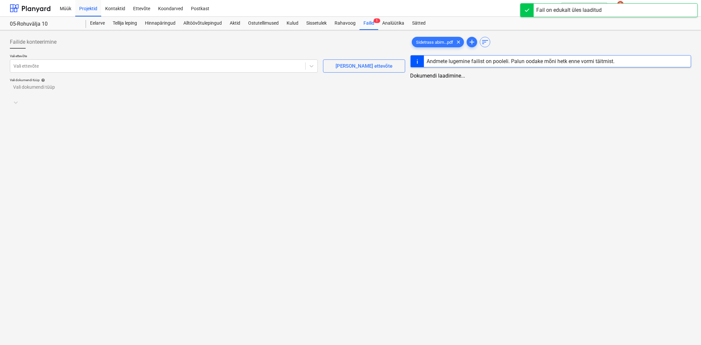
click at [52, 73] on div "Vali ettevõte Vali ettevõte [PERSON_NAME] uus ettevõte Vali dokumendi tüüp help…" at bounding box center [208, 84] width 396 height 60
click at [51, 70] on div "Vali ettevõte" at bounding box center [157, 65] width 294 height 9
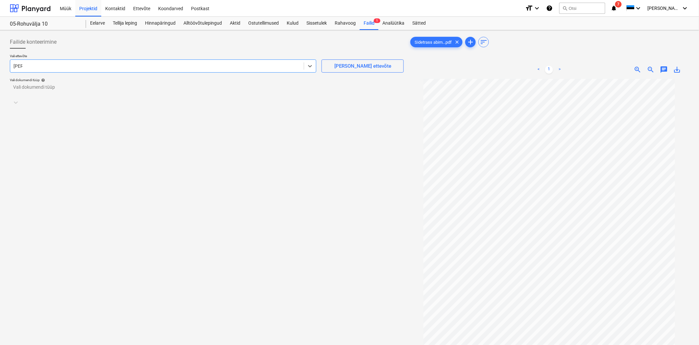
click at [44, 93] on div at bounding box center [200, 90] width 375 height 7
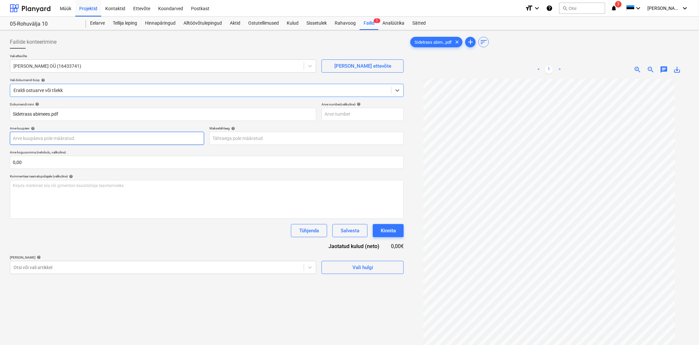
click at [43, 137] on body "Müük Projektid Kontaktid Ettevõte Koondarved Postkast format_size keyboard_arro…" at bounding box center [349, 172] width 699 height 345
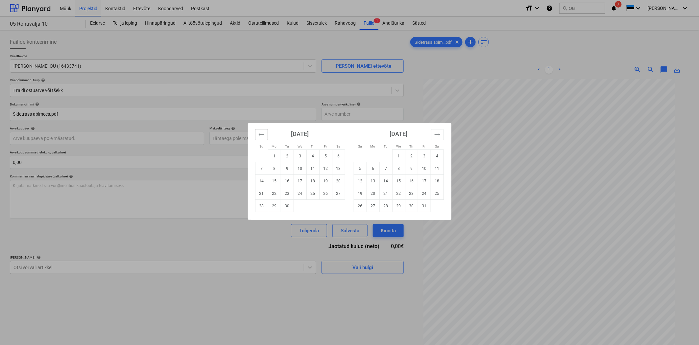
click at [258, 133] on icon "Move backward to switch to the previous month." at bounding box center [261, 135] width 6 height 6
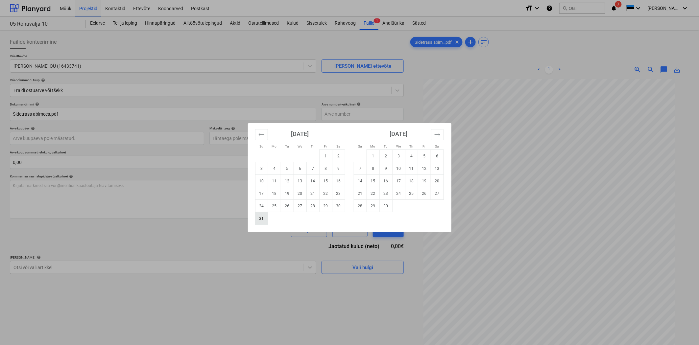
click at [261, 218] on td "31" at bounding box center [261, 218] width 13 height 12
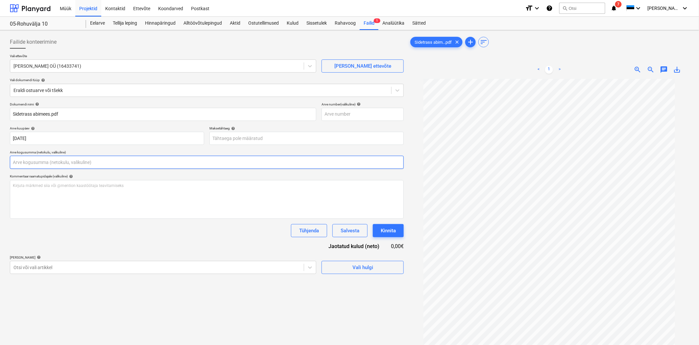
click at [27, 164] on input "text" at bounding box center [207, 162] width 394 height 13
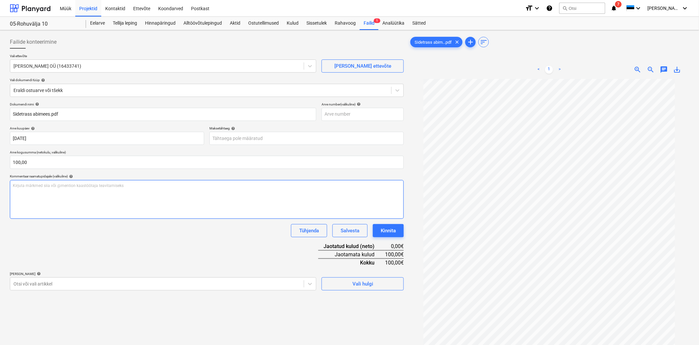
click at [64, 195] on div "Kirjuta märkmed siia või @mention kaastöötaja teavitamiseks ﻿" at bounding box center [207, 199] width 394 height 39
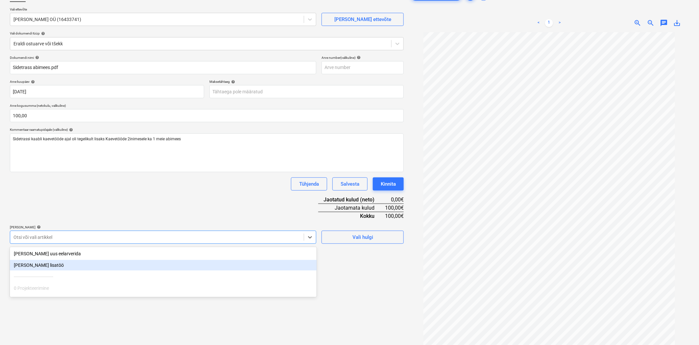
click at [51, 281] on body "Müük Projektid Kontaktid Ettevõte Koondarved Postkast format_size keyboard_arro…" at bounding box center [349, 125] width 699 height 345
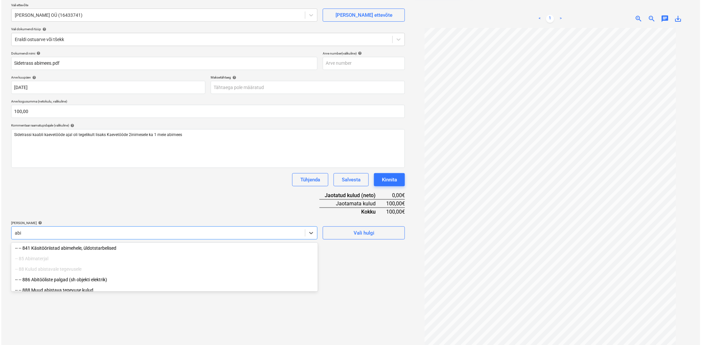
scroll to position [18, 0]
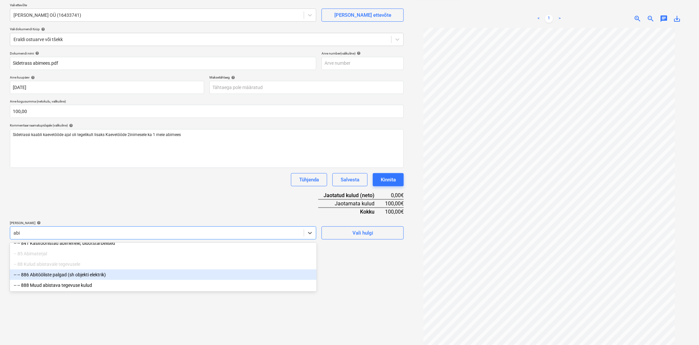
click at [51, 276] on div "-- -- 886 Abitööliste palgad (sh objekti elektrik)" at bounding box center [163, 275] width 307 height 11
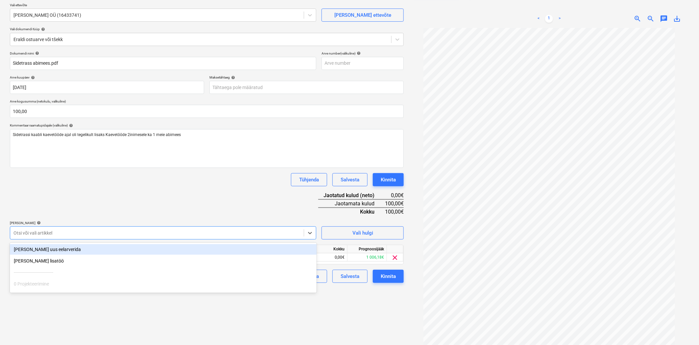
click at [87, 198] on div "Dokumendi nimi help Sidetrass abimees.pdf Arve number (valikuline) help Arve ku…" at bounding box center [207, 167] width 394 height 232
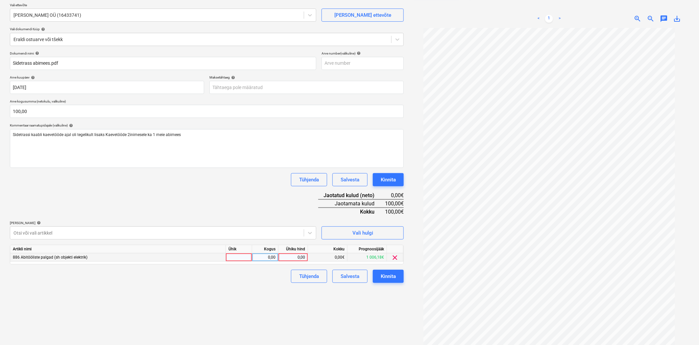
click at [291, 259] on div "0,00" at bounding box center [293, 258] width 24 height 8
click at [262, 291] on div "Failide konteerimine Vali ettevõte AHORN Ehituse OÜ (16433741) [PERSON_NAME] uu…" at bounding box center [206, 170] width 399 height 376
click at [383, 275] on div "Kinnita" at bounding box center [388, 276] width 15 height 9
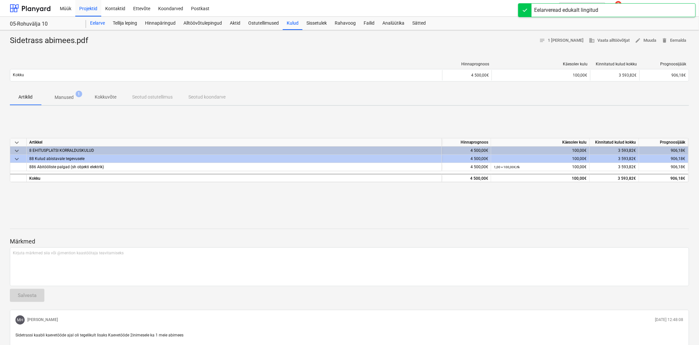
click at [101, 22] on div "Eelarve" at bounding box center [97, 23] width 23 height 13
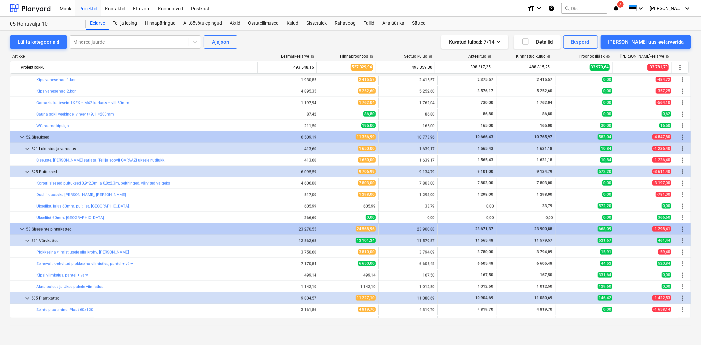
scroll to position [2679, 0]
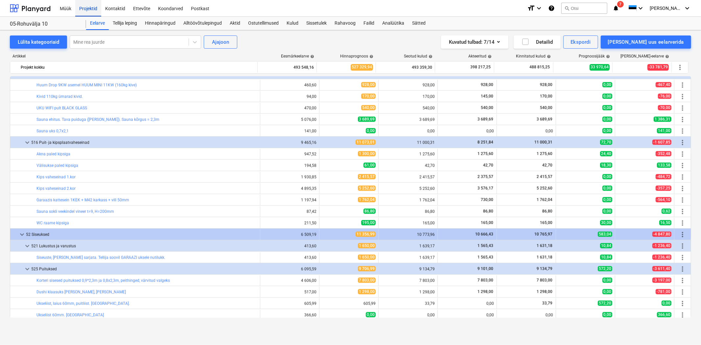
drag, startPoint x: 103, startPoint y: 9, endPoint x: 91, endPoint y: 7, distance: 12.3
click at [103, 9] on div "Kontaktid" at bounding box center [115, 8] width 28 height 17
click at [91, 7] on div "Projektid" at bounding box center [88, 8] width 26 height 17
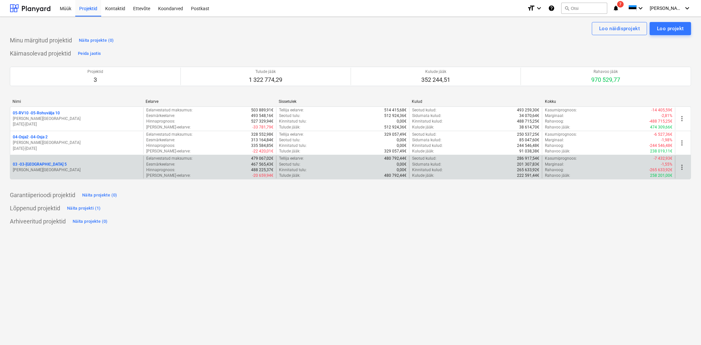
click at [32, 162] on p "03 - 03-[GEOGRAPHIC_DATA] 5" at bounding box center [40, 165] width 54 height 6
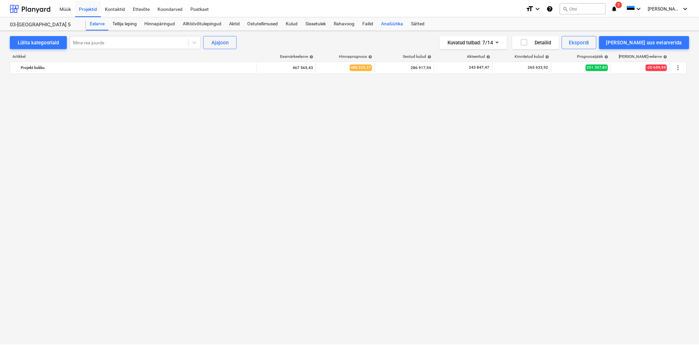
scroll to position [3605, 0]
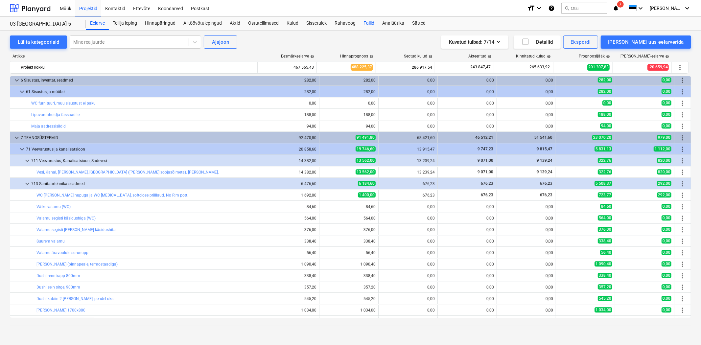
click at [372, 23] on div "Failid" at bounding box center [369, 23] width 19 height 13
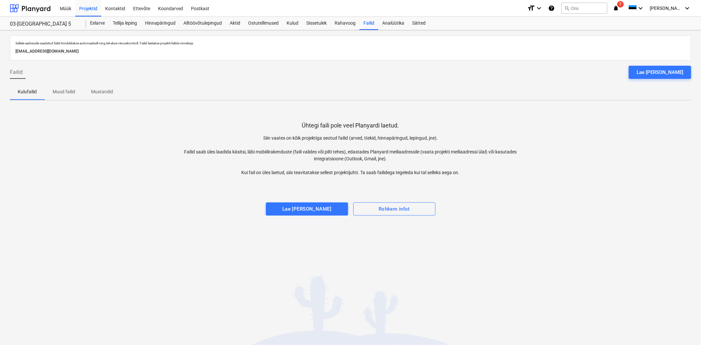
drag, startPoint x: 659, startPoint y: 68, endPoint x: 680, endPoint y: 66, distance: 20.4
click at [659, 68] on div "Lae [PERSON_NAME]" at bounding box center [660, 72] width 47 height 9
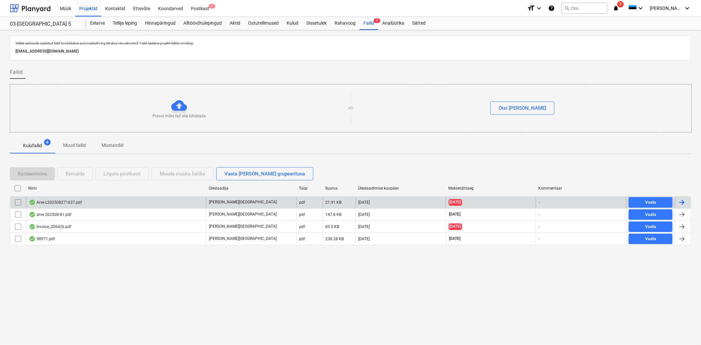
click at [137, 208] on div "Arve L202508271637.pdf [PERSON_NAME] pdf 21.91 KB [DATE] [DATE] - [GEOGRAPHIC_D…" at bounding box center [351, 202] width 682 height 12
click at [133, 203] on div "Arve L202508271637.pdf" at bounding box center [116, 202] width 180 height 11
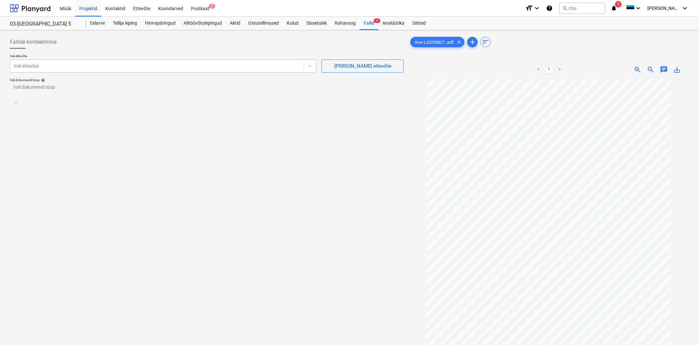
click at [200, 66] on div at bounding box center [156, 66] width 287 height 7
click at [108, 89] on div at bounding box center [193, 90] width 361 height 7
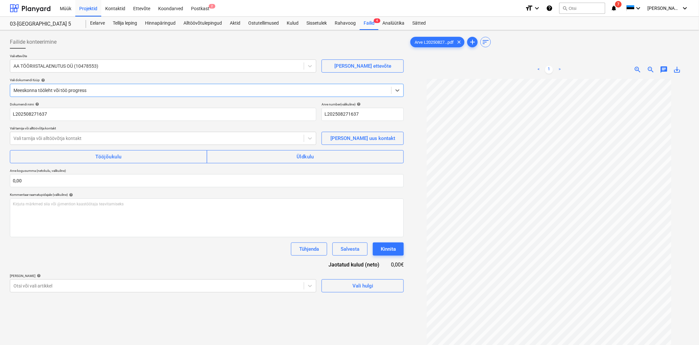
click at [48, 94] on div "Meeskonna tööleht või töö progress" at bounding box center [200, 90] width 381 height 9
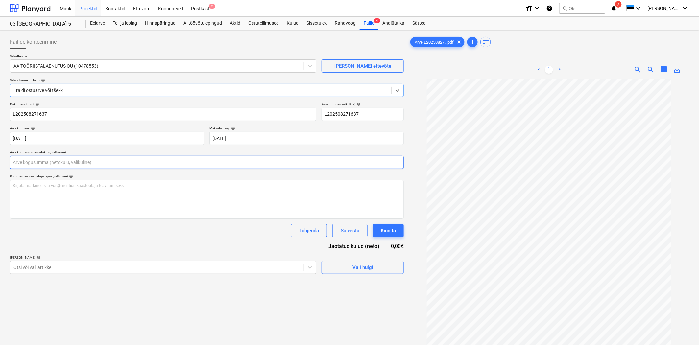
click at [34, 165] on input "text" at bounding box center [207, 162] width 394 height 13
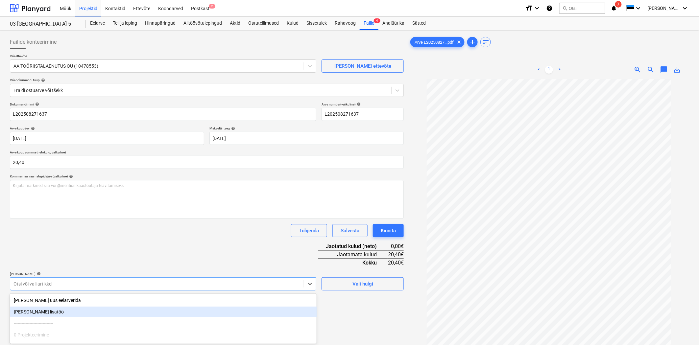
click at [101, 283] on body "Müük Projektid Kontaktid Ettevõte Koondarved Postkast 2 format_size keyboard_ar…" at bounding box center [349, 172] width 699 height 345
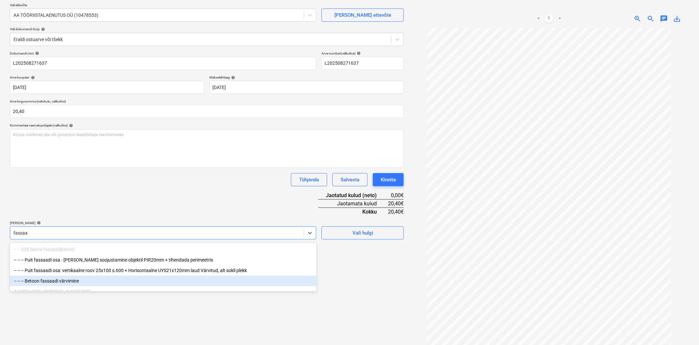
click at [71, 280] on div "-- -- -- Betoon fassaadi värvimine" at bounding box center [163, 281] width 307 height 11
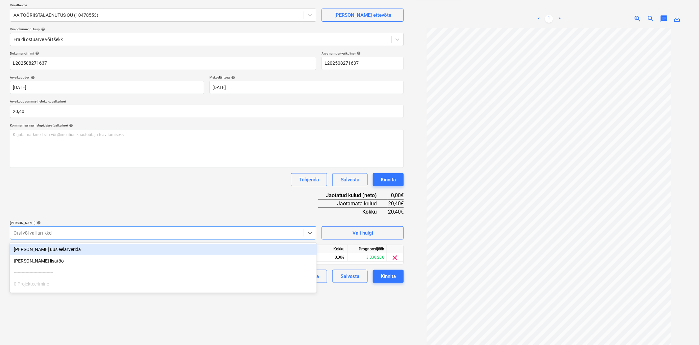
click at [98, 201] on div "Dokumendi nimi help L202508271637 Arve number (valikuline) help L202508271637 A…" at bounding box center [207, 167] width 394 height 232
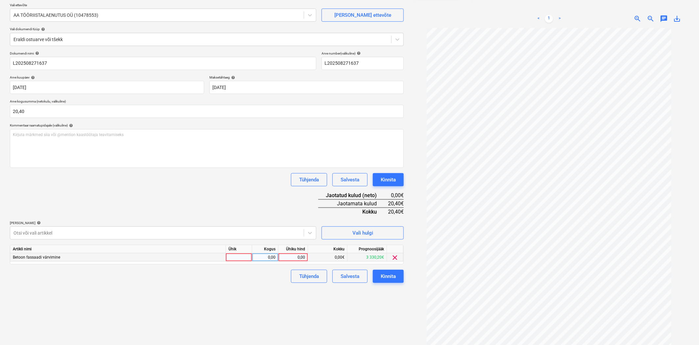
click at [285, 260] on div "0,00" at bounding box center [293, 258] width 24 height 8
click at [286, 285] on div "Failide konteerimine Vali ettevõte AA TÖÖRIISTALAENUTUS OÜ (10478553) [PERSON_N…" at bounding box center [206, 170] width 399 height 376
click at [391, 278] on div "Kinnita" at bounding box center [388, 276] width 15 height 9
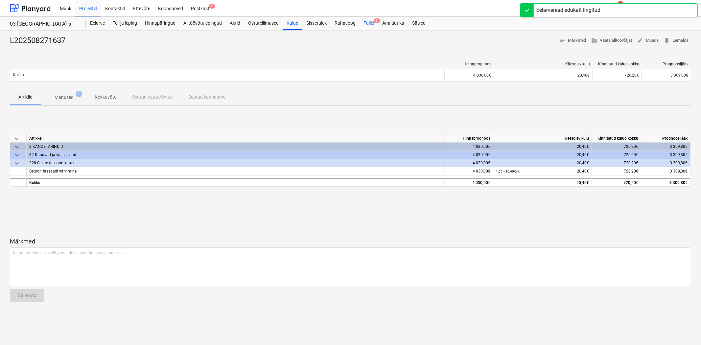
click at [373, 19] on div "Failid 3" at bounding box center [369, 23] width 19 height 13
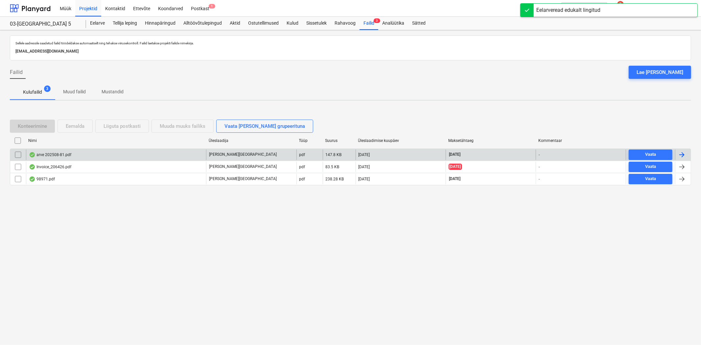
click at [54, 155] on div "arve 202508-81.pdf" at bounding box center [50, 154] width 42 height 5
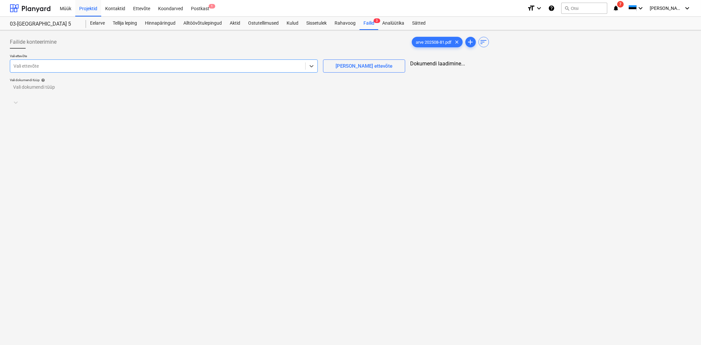
click at [78, 67] on div at bounding box center [157, 66] width 289 height 7
click at [38, 90] on div at bounding box center [200, 90] width 375 height 7
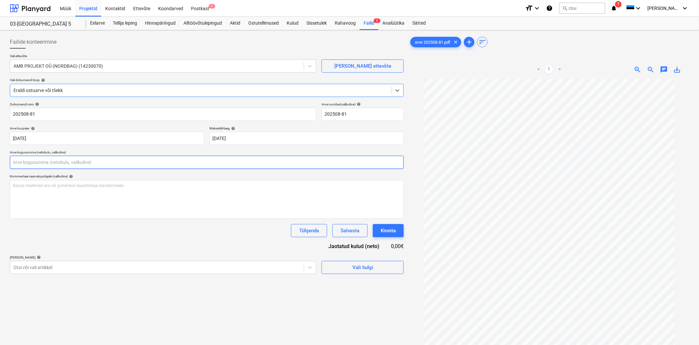
click at [26, 159] on input "text" at bounding box center [207, 162] width 394 height 13
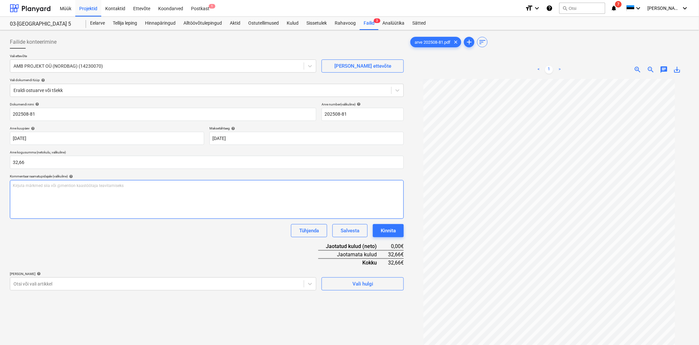
click at [32, 191] on div "Kirjuta märkmed siia või @mention kaastöötaja teavitamiseks ﻿" at bounding box center [207, 199] width 394 height 39
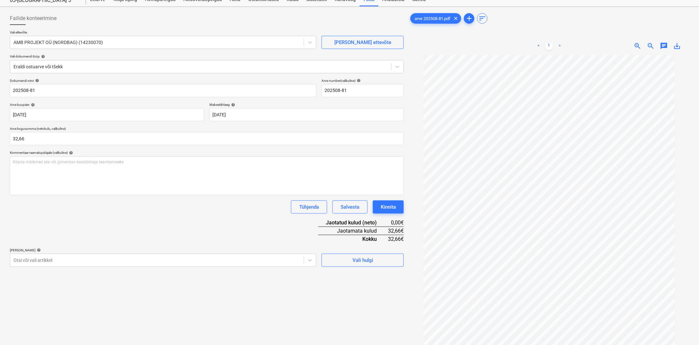
click at [50, 283] on body "Müük Projektid Kontaktid Ettevõte Koondarved Postkast 1 format_size keyboard_ar…" at bounding box center [349, 148] width 699 height 345
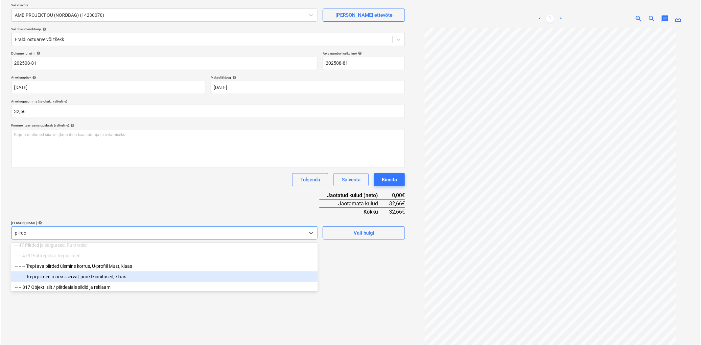
scroll to position [39, 0]
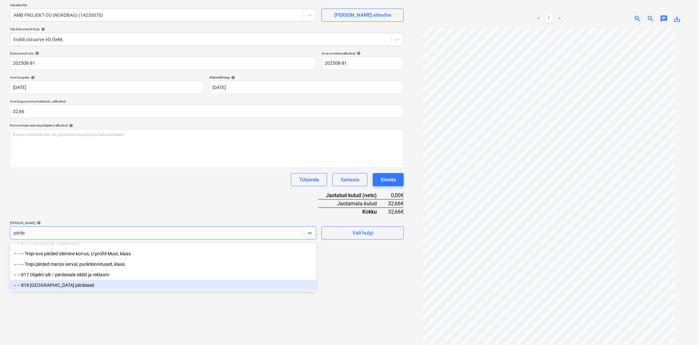
click at [54, 285] on div "-- -- 818 [GEOGRAPHIC_DATA] piirdeaed" at bounding box center [163, 285] width 307 height 11
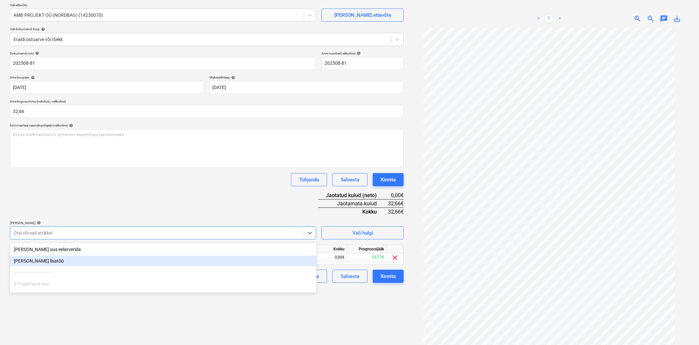
click at [203, 202] on div "Dokumendi nimi help 202508-81 Arve number (valikuline) help 202508-81 Arve kuup…" at bounding box center [207, 167] width 394 height 232
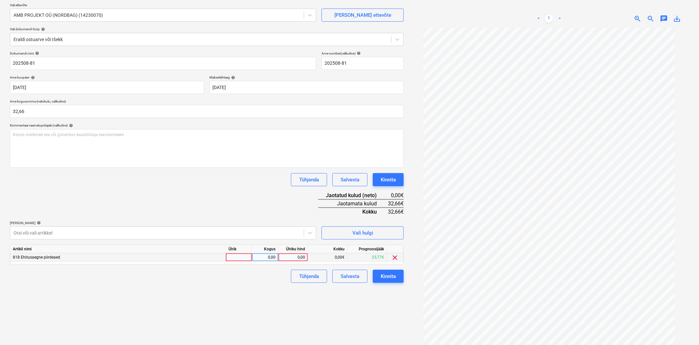
click at [293, 259] on div "0,00" at bounding box center [293, 258] width 24 height 8
click at [258, 301] on div "Failide konteerimine Vali ettevõte AMB PROJEKT OÜ (NORDBAG) (14230070) [PERSON_…" at bounding box center [206, 170] width 399 height 376
click at [387, 275] on div "Kinnita" at bounding box center [388, 276] width 15 height 9
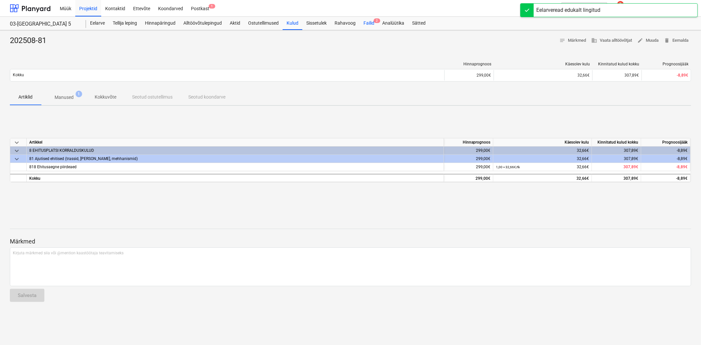
click at [375, 21] on span "2" at bounding box center [377, 20] width 7 height 5
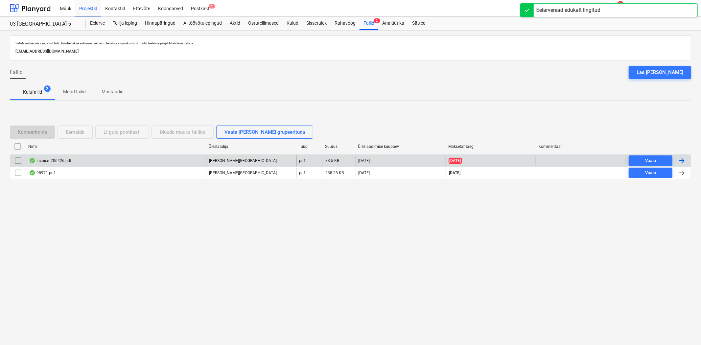
click at [47, 157] on div "Invoice_206426.pdf" at bounding box center [116, 161] width 180 height 11
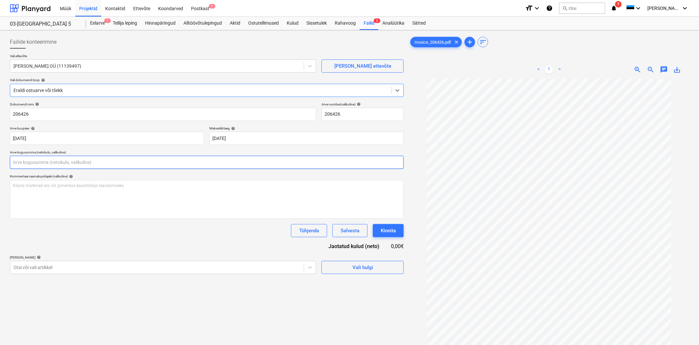
click at [32, 162] on input "text" at bounding box center [207, 162] width 394 height 13
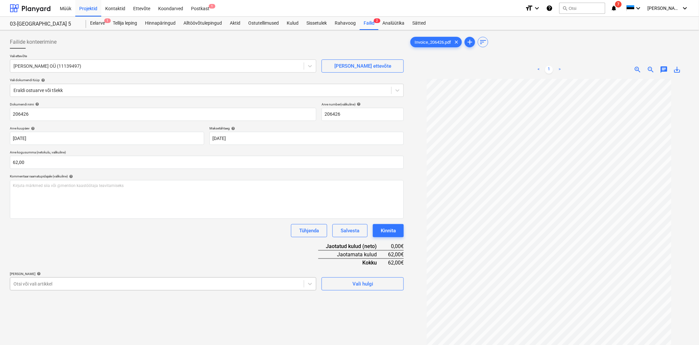
click at [56, 287] on body "Müük Projektid Kontaktid Ettevõte Koondarved Postkast 1 format_size keyboard_ar…" at bounding box center [349, 172] width 699 height 345
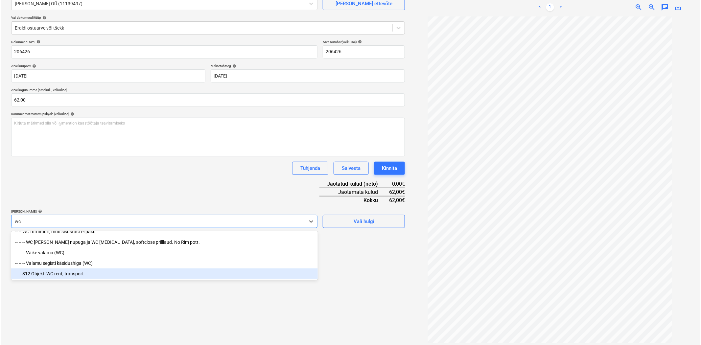
scroll to position [66, 0]
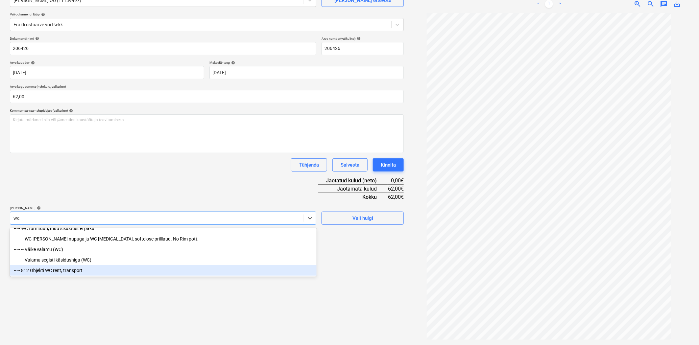
click at [44, 270] on div "-- -- 812 Objekti WC rent, transport" at bounding box center [163, 270] width 307 height 11
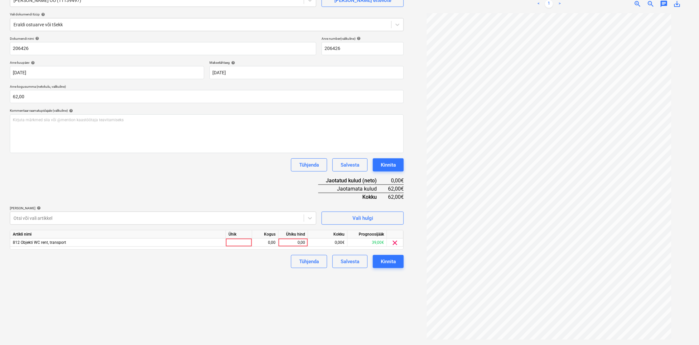
click at [80, 173] on div "Dokumendi nimi help 206426 Arve number (valikuline) help 206426 Arve kuupäev he…" at bounding box center [207, 153] width 394 height 232
click at [299, 241] on div "0,00" at bounding box center [293, 243] width 24 height 8
click at [286, 270] on div "Failide konteerimine Vali ettevõte [PERSON_NAME] OÜ (11139497) [PERSON_NAME] uu…" at bounding box center [206, 155] width 399 height 376
click at [388, 261] on div "Kinnita" at bounding box center [388, 261] width 15 height 9
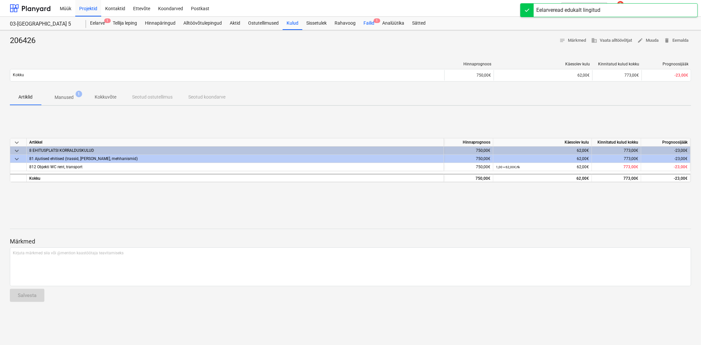
click at [365, 24] on div "Failid 1" at bounding box center [369, 23] width 19 height 13
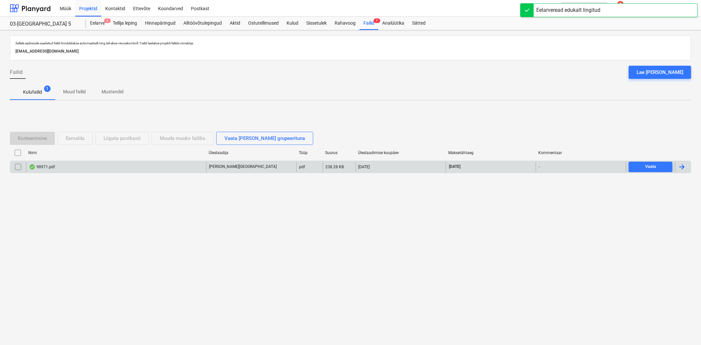
click at [61, 170] on div "98971.pdf" at bounding box center [116, 167] width 180 height 11
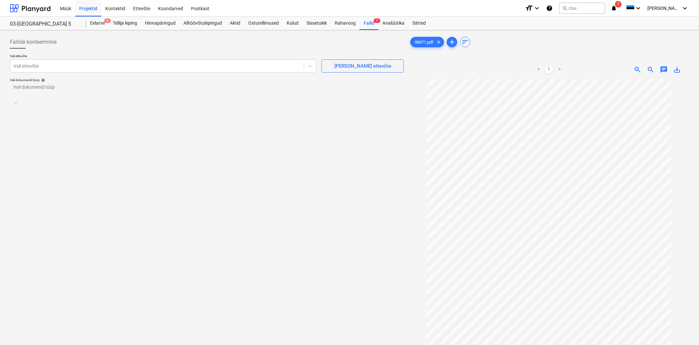
scroll to position [20, 0]
click at [109, 68] on div at bounding box center [156, 66] width 287 height 7
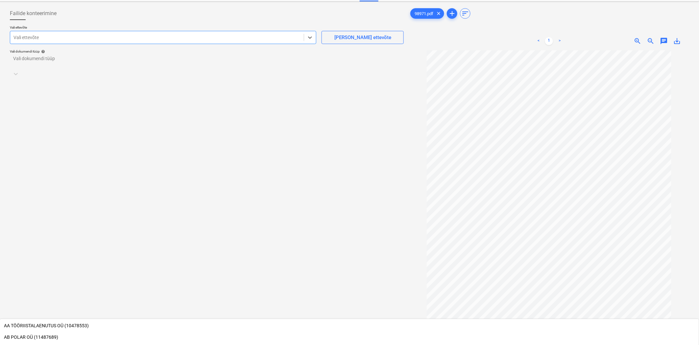
scroll to position [0, 0]
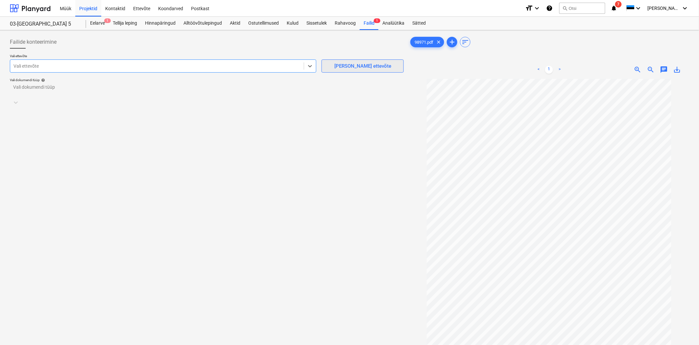
click at [362, 71] on button "[PERSON_NAME] ettevõte" at bounding box center [363, 66] width 82 height 13
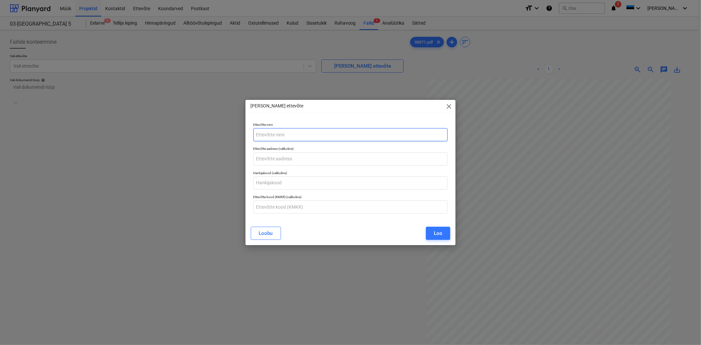
click at [287, 134] on input "text" at bounding box center [351, 134] width 195 height 13
click at [284, 184] on input "text" at bounding box center [351, 183] width 195 height 13
click at [273, 180] on input "text" at bounding box center [351, 183] width 195 height 13
paste input "10774731"
click at [446, 239] on button "Loo" at bounding box center [438, 233] width 24 height 13
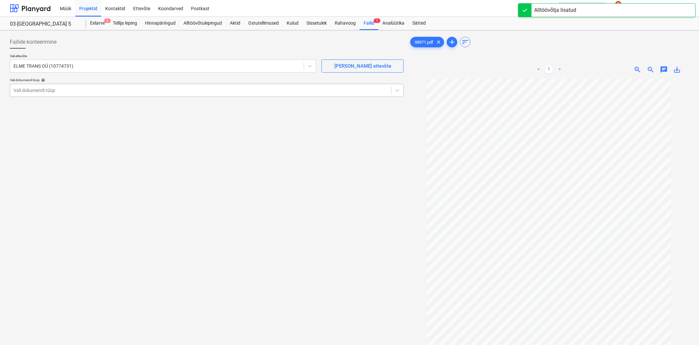
click at [85, 89] on div at bounding box center [200, 90] width 375 height 7
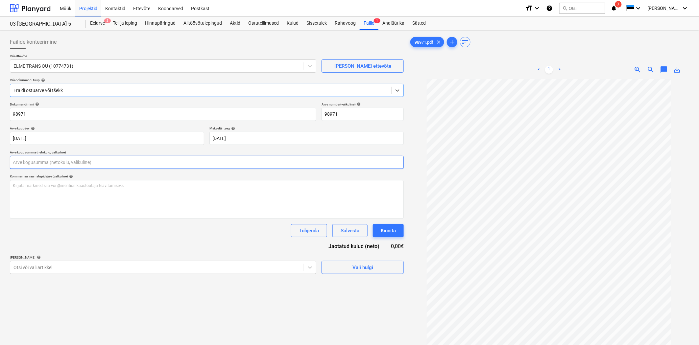
click at [22, 168] on input "text" at bounding box center [207, 162] width 394 height 13
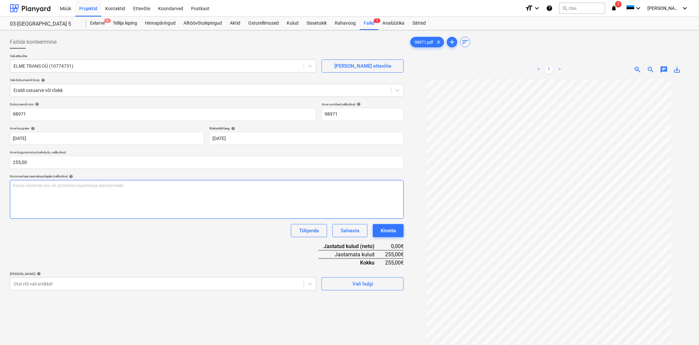
click at [55, 198] on div "Kirjuta märkmed siia või @mention kaastöötaja teavitamiseks ﻿" at bounding box center [207, 199] width 394 height 39
click at [68, 282] on body "Müük Projektid Kontaktid Ettevõte Koondarved Postkast format_size keyboard_arro…" at bounding box center [349, 172] width 699 height 345
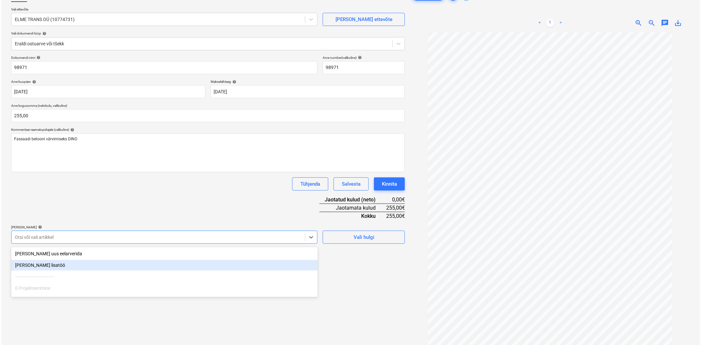
scroll to position [51, 0]
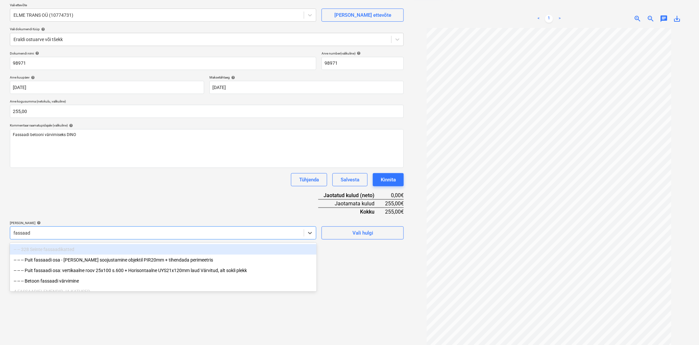
click at [68, 282] on div "-- -- -- Betoon fassaadi värvimine" at bounding box center [163, 281] width 307 height 11
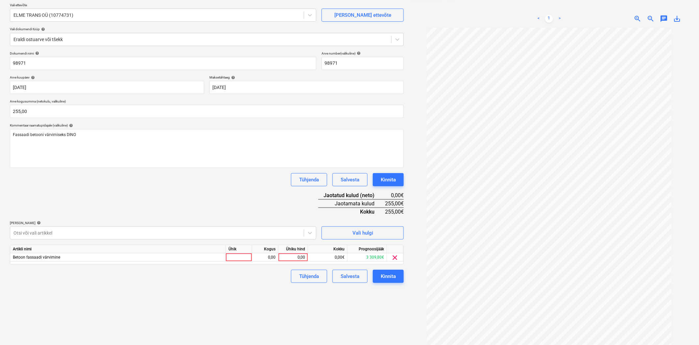
click at [103, 170] on div "Dokumendi nimi help 98971 Arve number (valikuline) help 98971 Arve kuupäev help…" at bounding box center [207, 167] width 394 height 232
click at [288, 255] on div "0,00" at bounding box center [293, 258] width 24 height 8
click at [256, 256] on div "1,00" at bounding box center [265, 258] width 21 height 8
click at [230, 320] on div "Failide konteerimine Vali ettevõte ELME TRANS OÜ (10774731) [PERSON_NAME] uus e…" at bounding box center [206, 170] width 399 height 376
click at [395, 274] on div "Kinnita" at bounding box center [388, 276] width 15 height 9
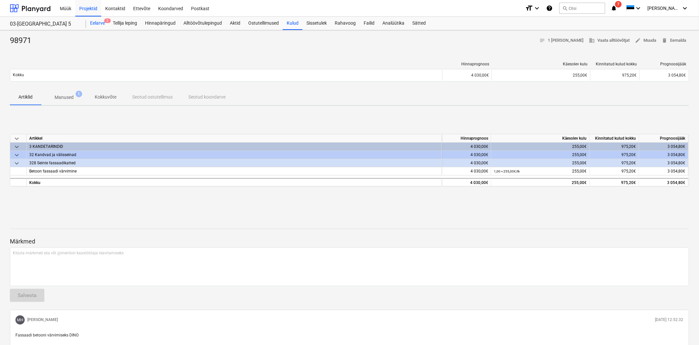
click at [97, 23] on div "Eelarve 2" at bounding box center [97, 23] width 23 height 13
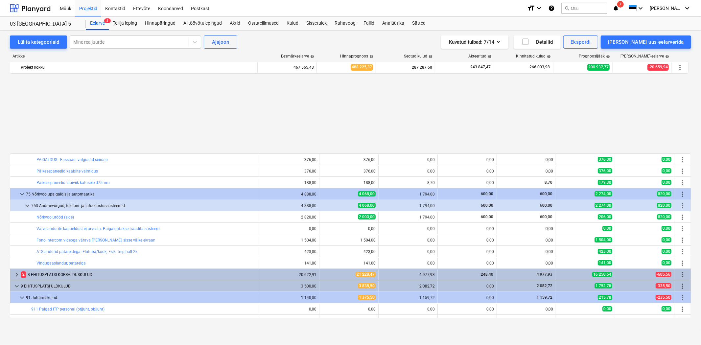
scroll to position [4141, 0]
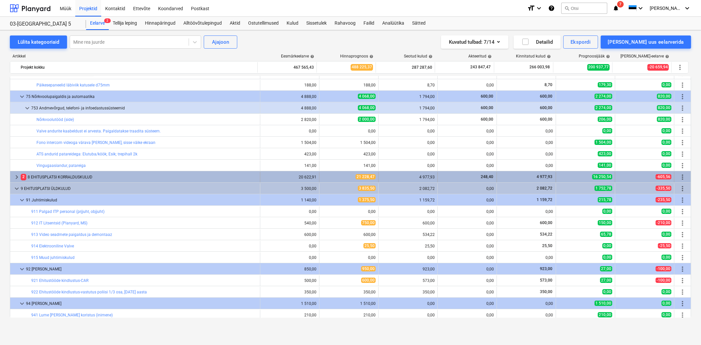
click at [12, 176] on div "keyboard_arrow_right 2 8 EHITUSPLATSI KORRALDUSKULUD" at bounding box center [135, 177] width 250 height 11
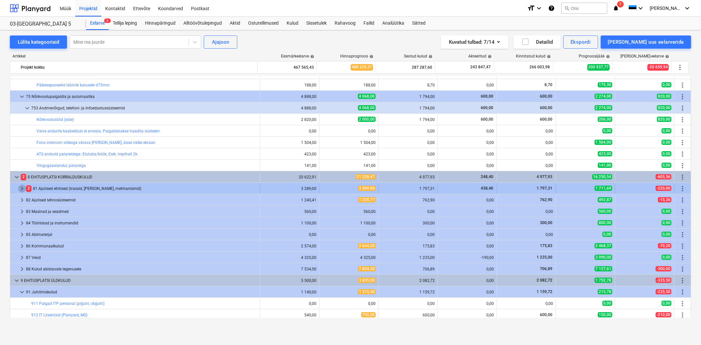
click at [24, 185] on span "keyboard_arrow_right" at bounding box center [22, 189] width 8 height 8
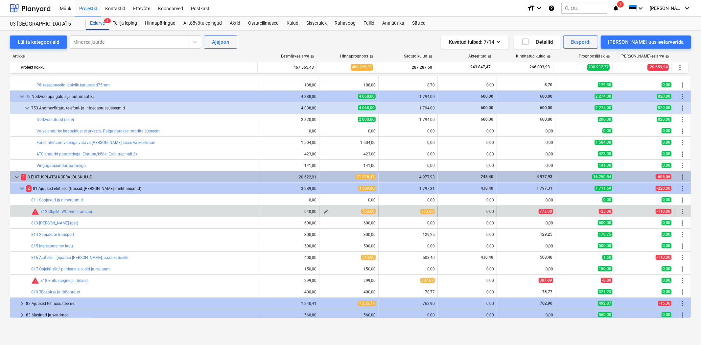
click at [327, 213] on span "edit" at bounding box center [326, 211] width 5 height 5
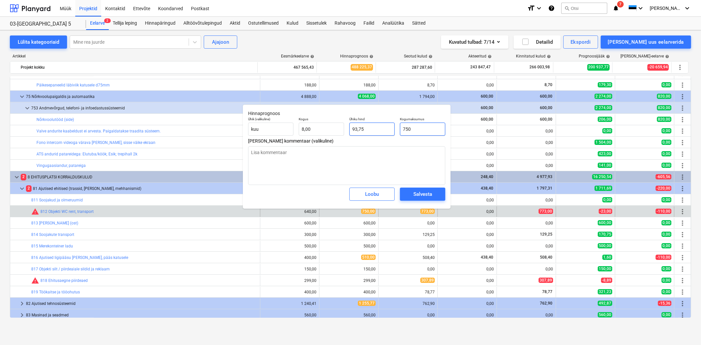
drag, startPoint x: 423, startPoint y: 130, endPoint x: 384, endPoint y: 124, distance: 39.6
click at [384, 124] on div "Ühik (valikuline) kuu Kogus 8,00 Ühiku hind 93,75 Kogumaksumus 750" at bounding box center [347, 126] width 203 height 24
click at [421, 199] on button "Salvesta" at bounding box center [422, 194] width 45 height 13
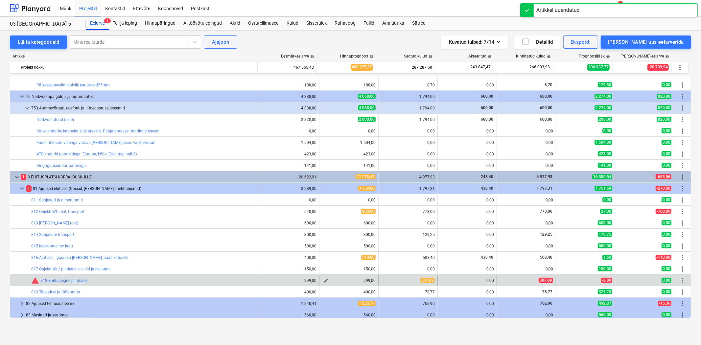
click at [327, 278] on span "edit" at bounding box center [326, 280] width 5 height 5
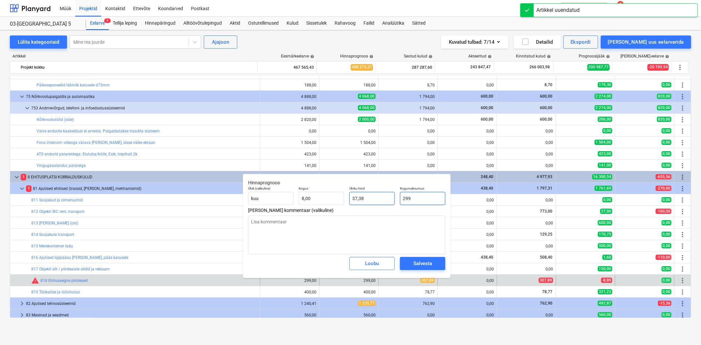
drag, startPoint x: 426, startPoint y: 201, endPoint x: 365, endPoint y: 193, distance: 61.6
click at [365, 193] on div "Ühik (valikuline) kuu Kogus 8,00 Ühiku hind 37,38 Kogumaksumus 299" at bounding box center [347, 196] width 203 height 24
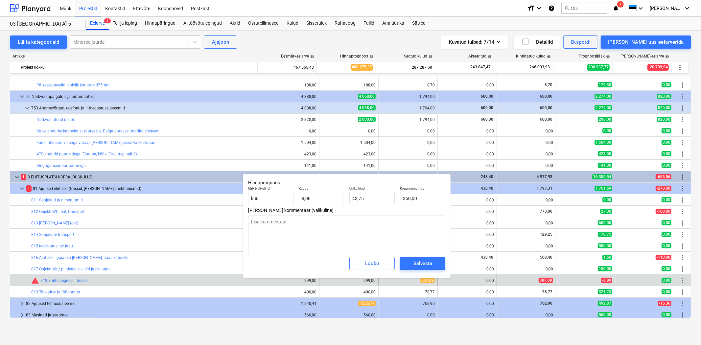
drag, startPoint x: 413, startPoint y: 273, endPoint x: 412, endPoint y: 268, distance: 5.6
click at [413, 273] on div "Salvesta" at bounding box center [423, 264] width 51 height 18
click at [412, 266] on span "Salvesta" at bounding box center [423, 263] width 30 height 9
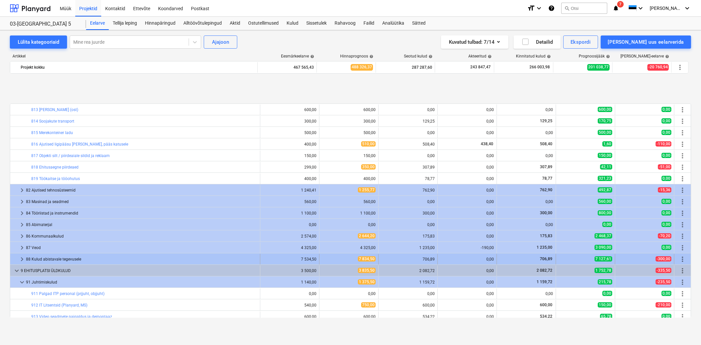
scroll to position [4299, 0]
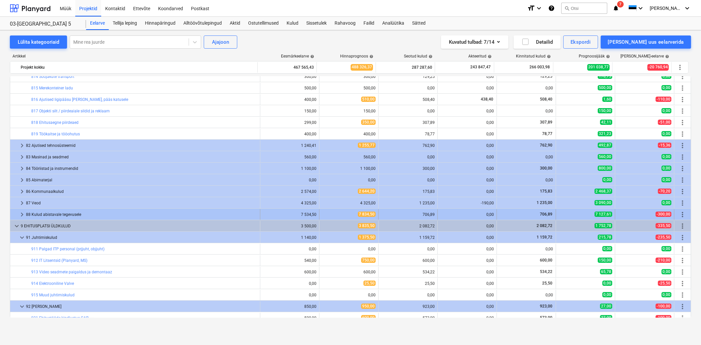
click at [21, 213] on span "keyboard_arrow_right" at bounding box center [22, 215] width 8 height 8
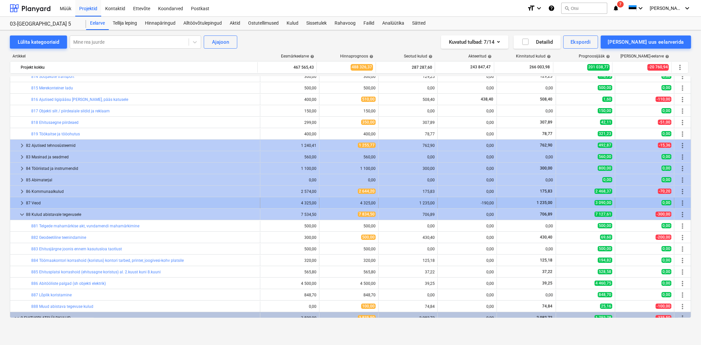
click at [21, 206] on span "keyboard_arrow_right" at bounding box center [22, 203] width 8 height 8
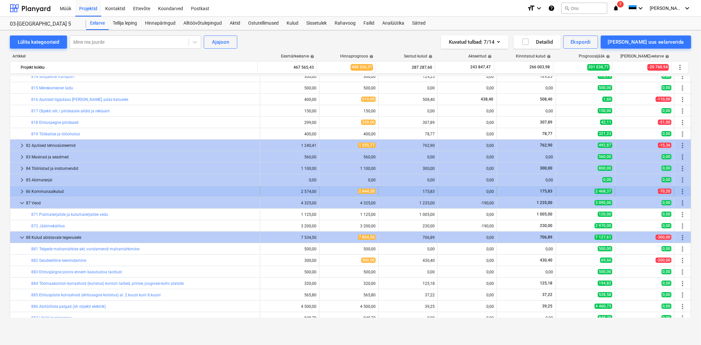
click at [20, 195] on span "keyboard_arrow_right" at bounding box center [22, 192] width 8 height 8
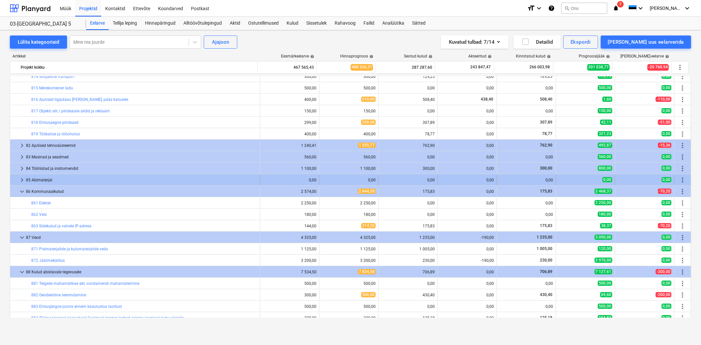
click at [20, 180] on span "keyboard_arrow_right" at bounding box center [22, 180] width 8 height 8
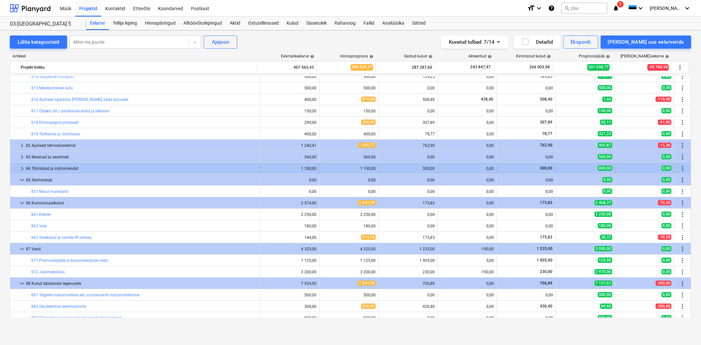
click at [20, 166] on span "keyboard_arrow_right" at bounding box center [22, 169] width 8 height 8
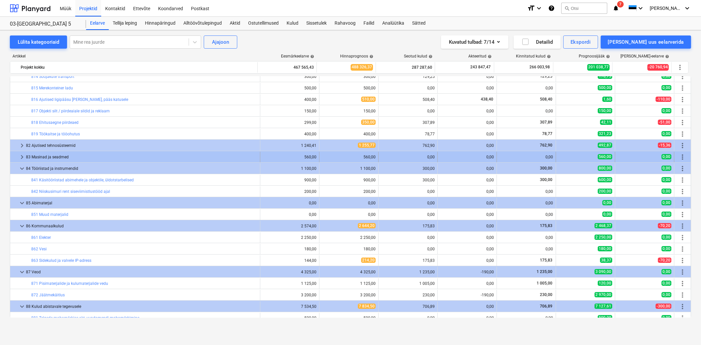
click at [20, 152] on div "keyboard_arrow_right" at bounding box center [22, 157] width 8 height 11
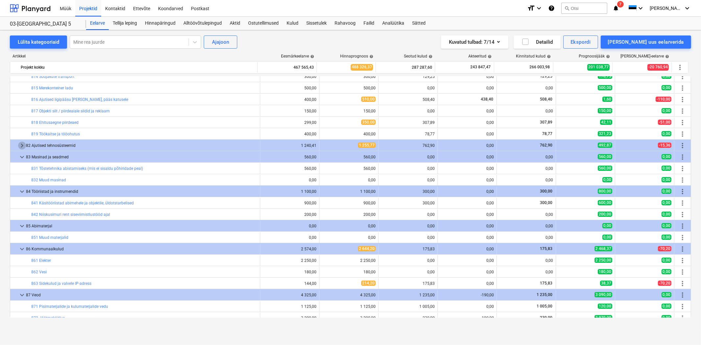
click at [20, 146] on span "keyboard_arrow_right" at bounding box center [22, 146] width 8 height 8
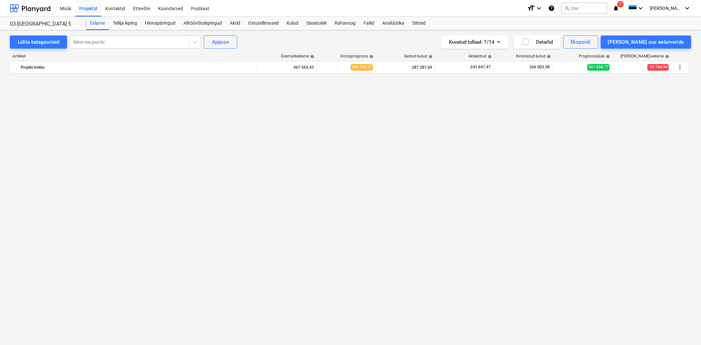
scroll to position [0, 0]
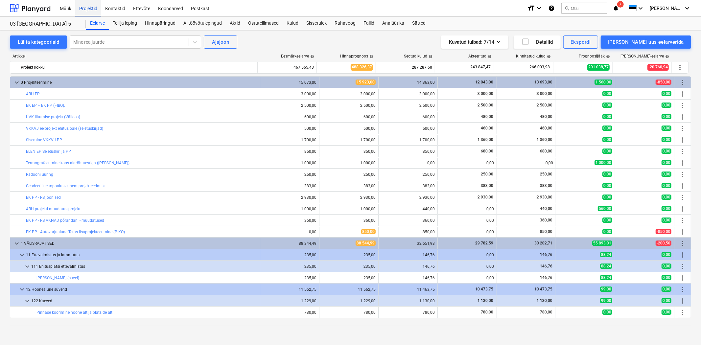
click at [92, 7] on div "Projektid" at bounding box center [88, 8] width 26 height 17
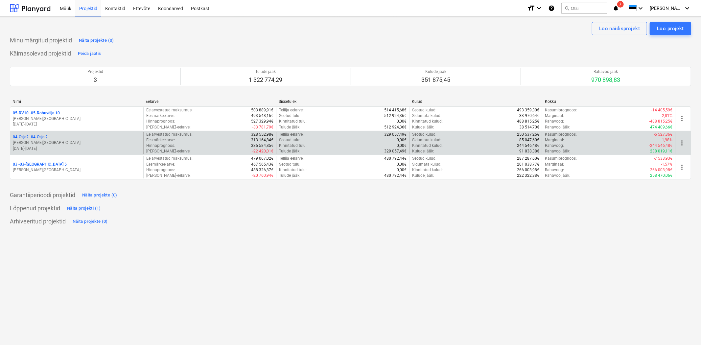
click at [32, 134] on div "04-Osja2 - 04-Osja 2 [PERSON_NAME] [DATE] - [DATE]" at bounding box center [76, 143] width 133 height 23
click at [32, 136] on p "04-Osja2 - 04-Osja 2" at bounding box center [30, 137] width 35 height 6
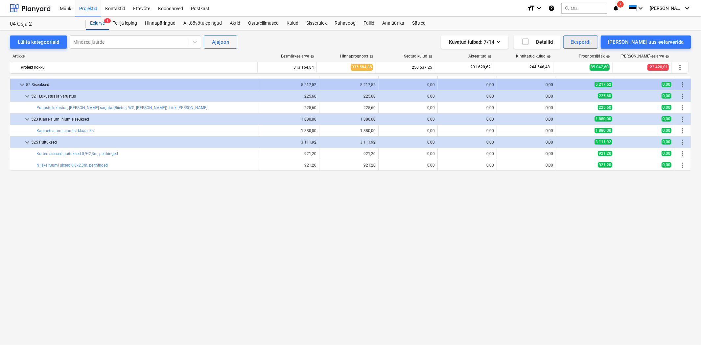
scroll to position [2131, 0]
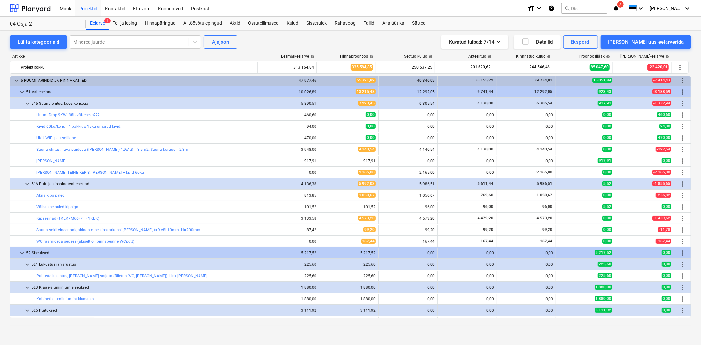
click at [611, 35] on div "Lülita kategooriaid Mine rea juurde Ajajoon Kuvatud tulbad : 7/14 Detailid Eksp…" at bounding box center [350, 180] width 701 height 301
click at [591, 38] on div "Ekspordi" at bounding box center [581, 42] width 20 height 9
click at [100, 22] on div at bounding box center [350, 172] width 701 height 345
click at [96, 22] on div "Eelarve 1" at bounding box center [97, 23] width 23 height 13
click at [105, 25] on div "Eelarve 1" at bounding box center [97, 23] width 23 height 13
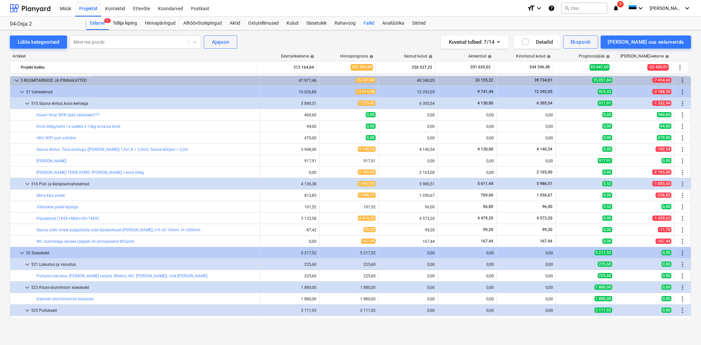
click at [373, 22] on div "Failid" at bounding box center [369, 23] width 19 height 13
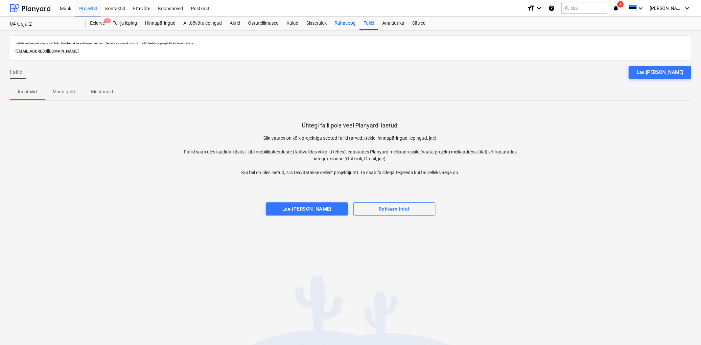
click at [341, 22] on div "Rahavoog" at bounding box center [345, 23] width 29 height 13
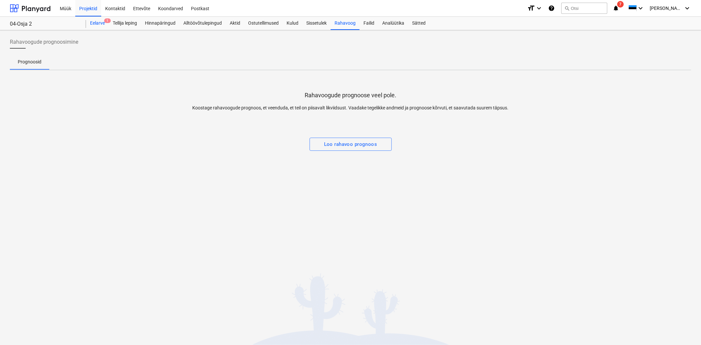
click at [95, 21] on div "Eelarve 1" at bounding box center [97, 23] width 23 height 13
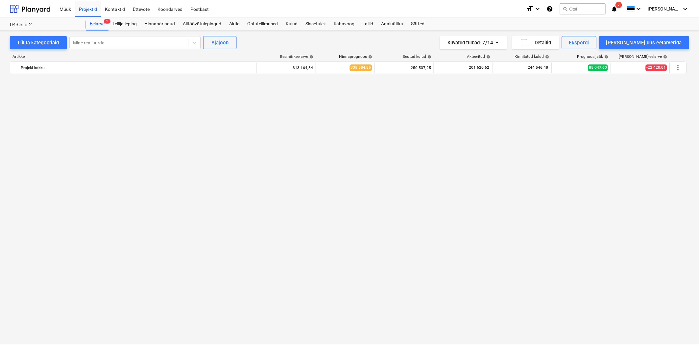
scroll to position [2131, 0]
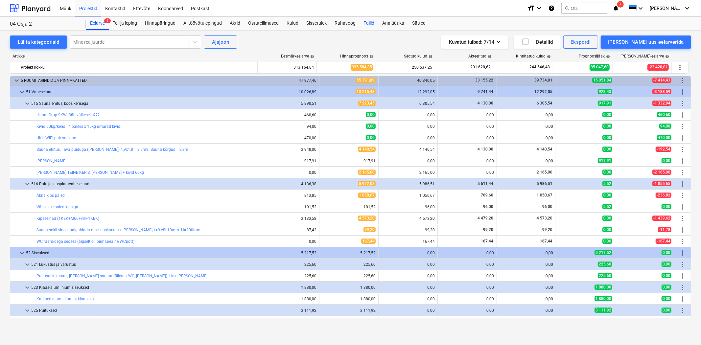
click at [372, 22] on div "Failid" at bounding box center [369, 23] width 19 height 13
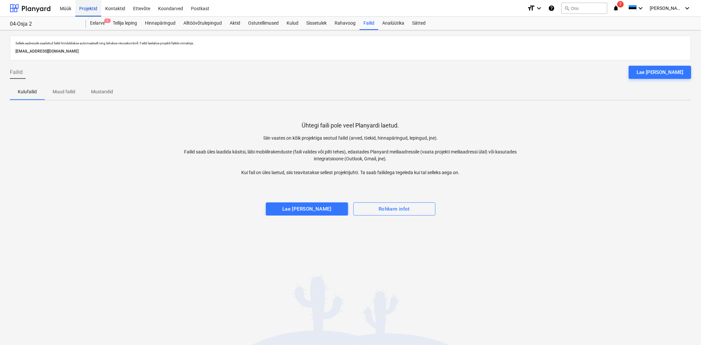
click at [90, 9] on div "Projektid" at bounding box center [88, 8] width 26 height 17
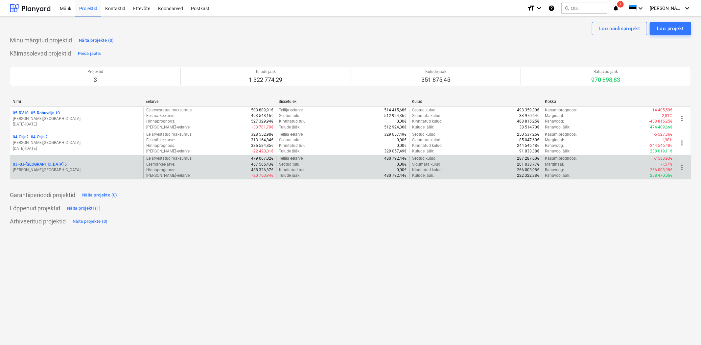
click at [37, 163] on p "03 - 03-[GEOGRAPHIC_DATA] 5" at bounding box center [40, 165] width 54 height 6
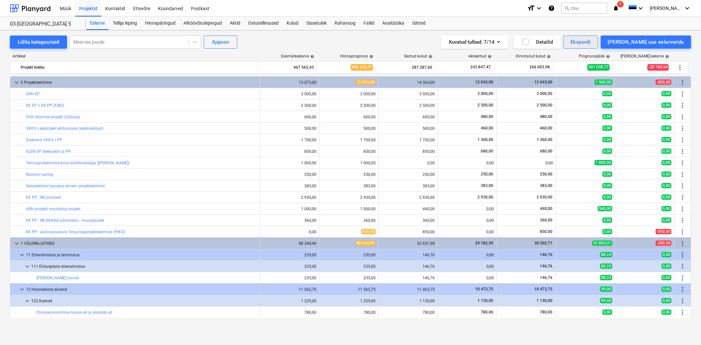
click at [591, 40] on div "Ekspordi" at bounding box center [581, 42] width 20 height 9
click at [567, 108] on div "Kuluridade XLSX" at bounding box center [581, 114] width 35 height 12
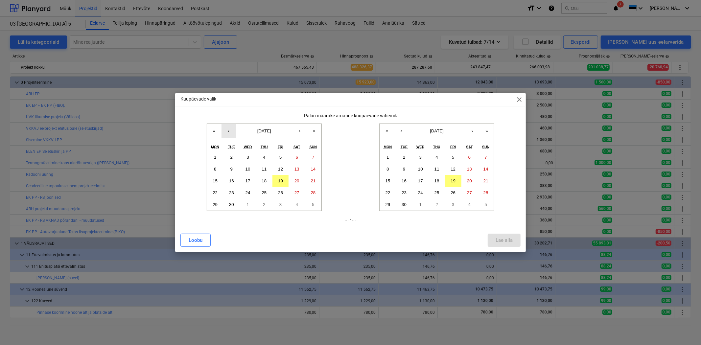
click at [227, 132] on button "‹" at bounding box center [229, 131] width 14 height 14
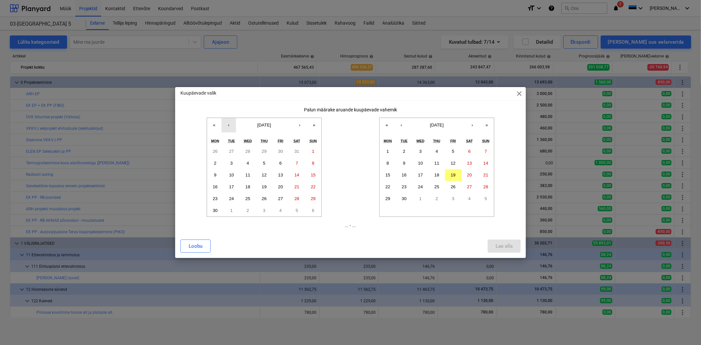
click at [229, 126] on button "‹" at bounding box center [229, 125] width 14 height 14
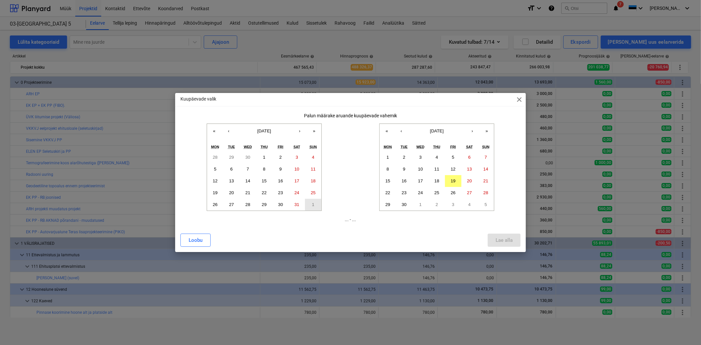
click at [306, 204] on button "1" at bounding box center [313, 205] width 16 height 12
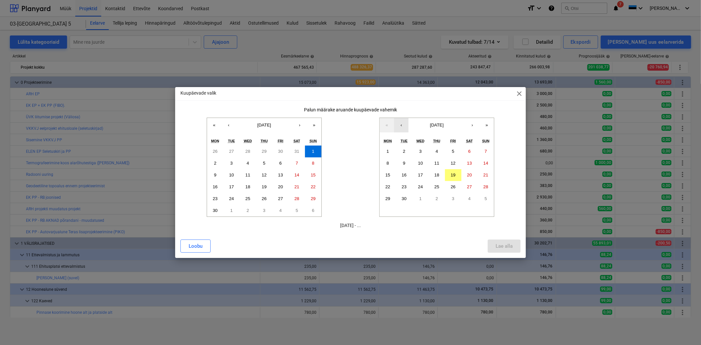
click at [407, 122] on button "‹" at bounding box center [401, 125] width 14 height 14
click at [484, 201] on abbr "31" at bounding box center [486, 198] width 5 height 5
click at [510, 247] on div "Lae alla" at bounding box center [504, 246] width 17 height 9
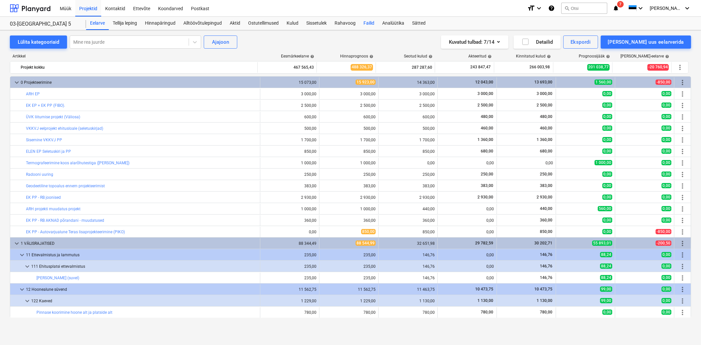
click at [369, 24] on div "Failid" at bounding box center [369, 23] width 19 height 13
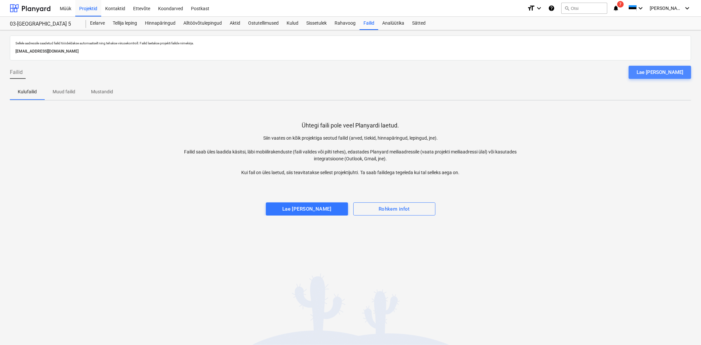
click at [679, 74] on div "Lae [PERSON_NAME]" at bounding box center [660, 72] width 47 height 9
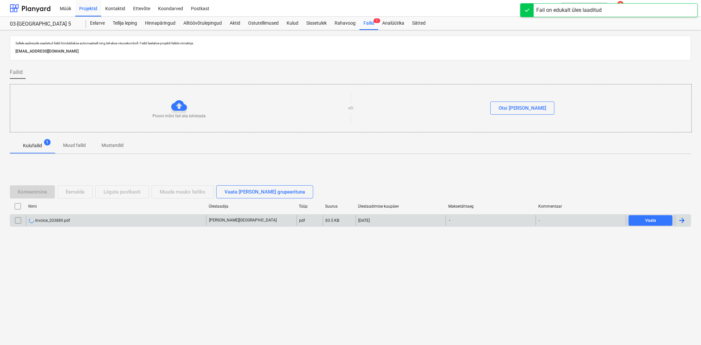
click at [176, 221] on div "Invoice_203889.pdf" at bounding box center [116, 220] width 180 height 11
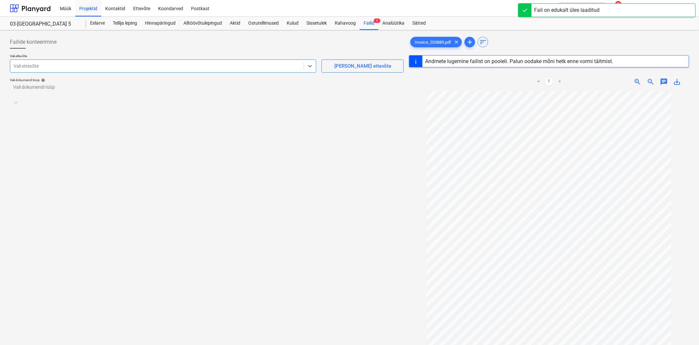
click at [83, 66] on div at bounding box center [156, 66] width 287 height 7
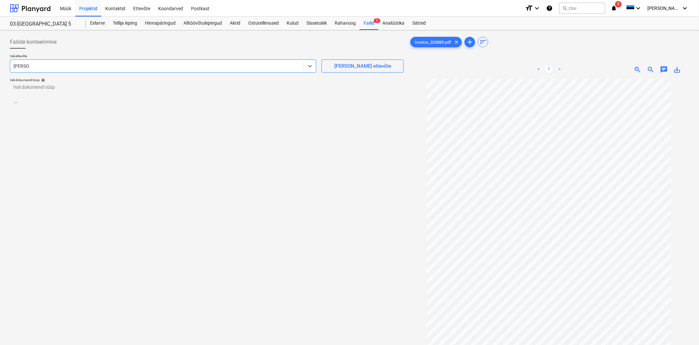
click at [63, 96] on div "Vali dokumendi tüüp" at bounding box center [207, 90] width 394 height 13
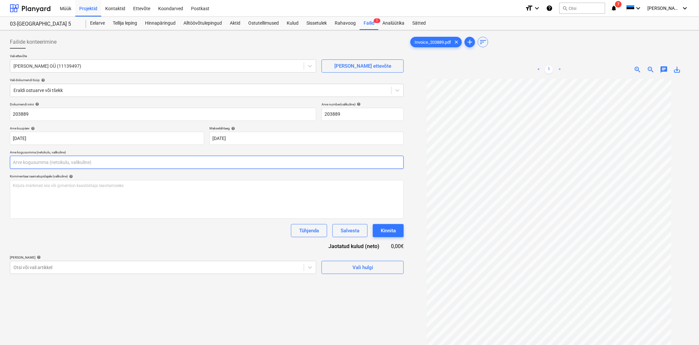
click at [58, 163] on input "text" at bounding box center [207, 162] width 394 height 13
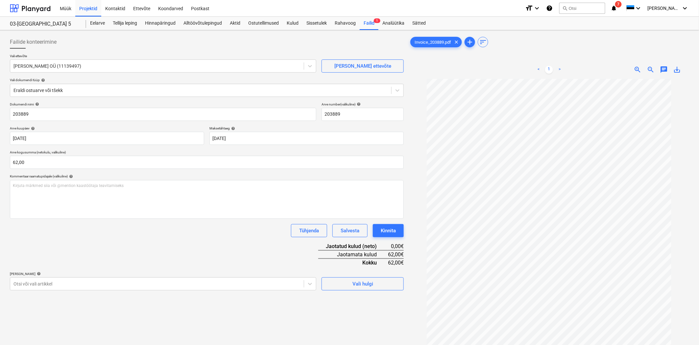
click at [53, 291] on div "Failide konteerimine Vali ettevõte [PERSON_NAME] OÜ (11139497) [PERSON_NAME] uu…" at bounding box center [206, 221] width 399 height 376
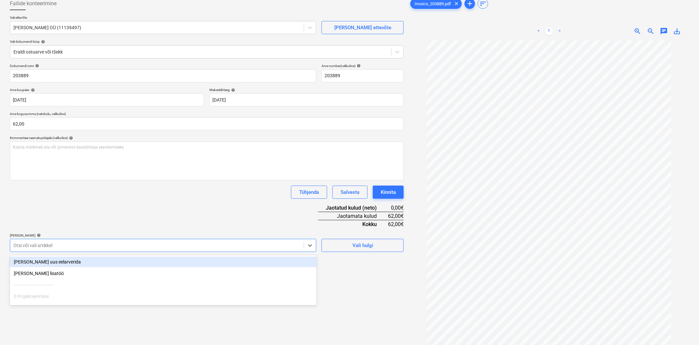
click at [49, 286] on body "Müük Projektid Kontaktid Ettevõte Koondarved Postkast format_size keyboard_arro…" at bounding box center [349, 134] width 699 height 345
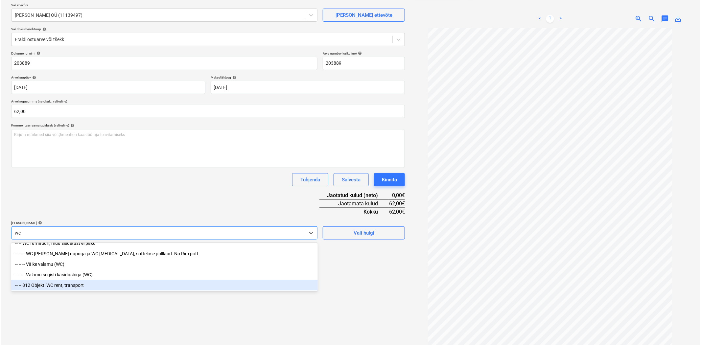
scroll to position [50, 0]
click at [52, 285] on div "-- -- 812 Objekti WC rent, transport" at bounding box center [163, 285] width 307 height 11
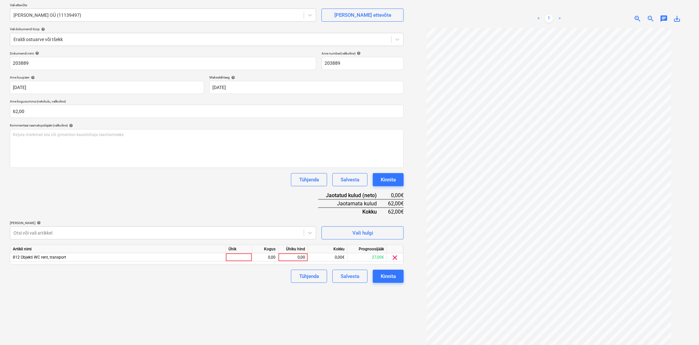
click at [82, 191] on div "Dokumendi nimi help 203889 Arve number (valikuline) help 203889 Arve kuupäev he…" at bounding box center [207, 167] width 394 height 232
click at [291, 256] on div "0,00" at bounding box center [293, 258] width 24 height 8
click at [403, 278] on button "Kinnita" at bounding box center [388, 276] width 31 height 13
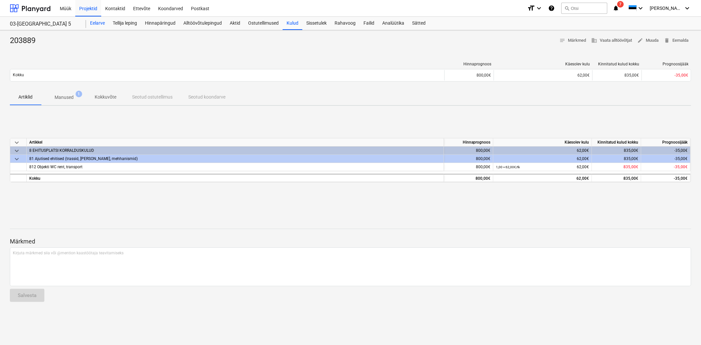
click at [93, 22] on div "Eelarve" at bounding box center [97, 23] width 23 height 13
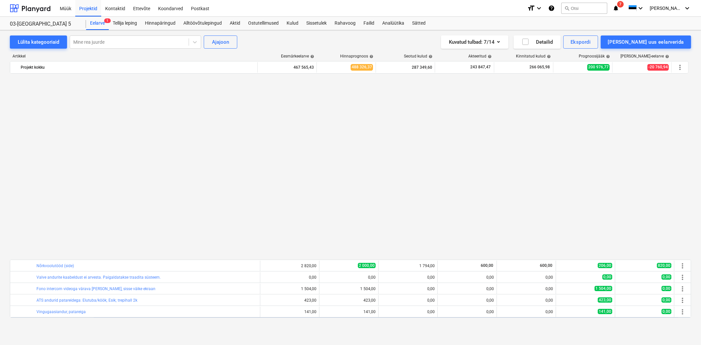
scroll to position [4190, 0]
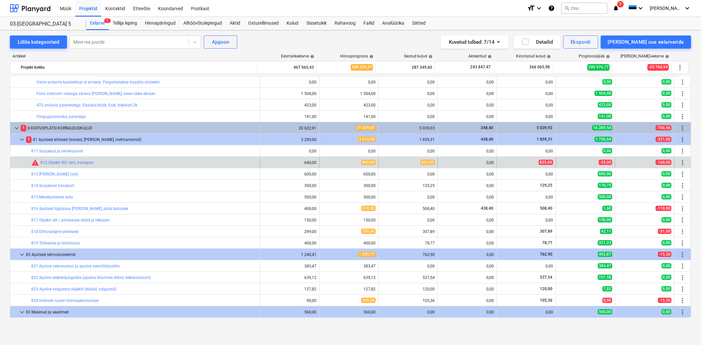
click at [75, 159] on div "bar_chart warning 812 Objekti WC rent, transport" at bounding box center [144, 163] width 226 height 11
click at [74, 160] on div "warning 812 Objekti WC rent, transport" at bounding box center [62, 163] width 62 height 8
click at [74, 161] on link "812 Objekti WC rent, transport" at bounding box center [66, 162] width 53 height 5
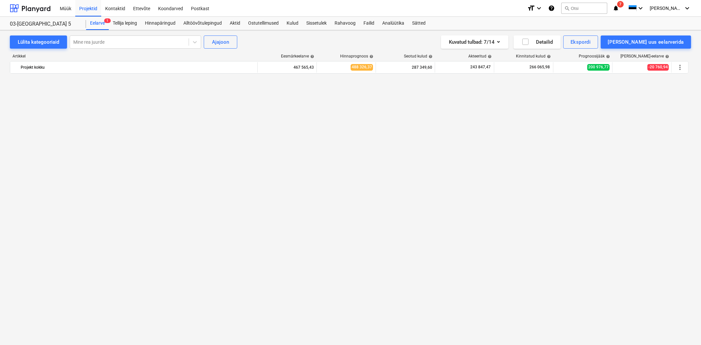
scroll to position [4190, 0]
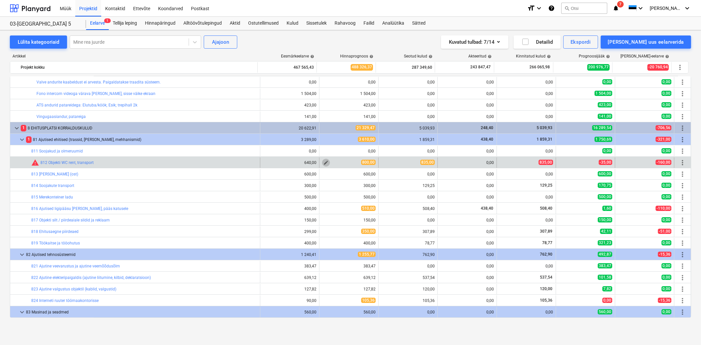
click at [326, 161] on span "edit" at bounding box center [326, 162] width 5 height 5
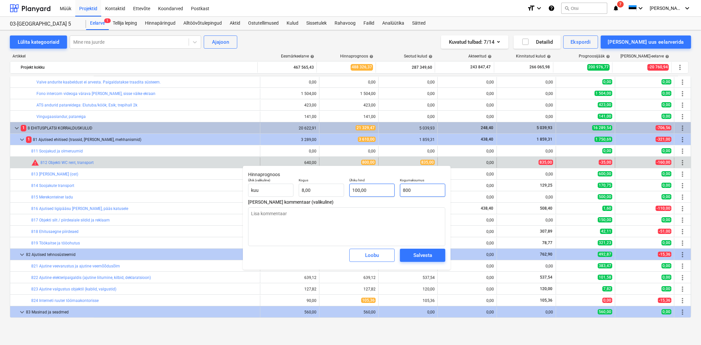
drag, startPoint x: 418, startPoint y: 187, endPoint x: 373, endPoint y: 184, distance: 45.5
click at [374, 184] on div "Ühik (valikuline) kuu Kogus 8,00 Ühiku hind 100,00 Kogumaksumus 800" at bounding box center [347, 188] width 203 height 24
click at [410, 256] on span "Salvesta" at bounding box center [423, 255] width 30 height 9
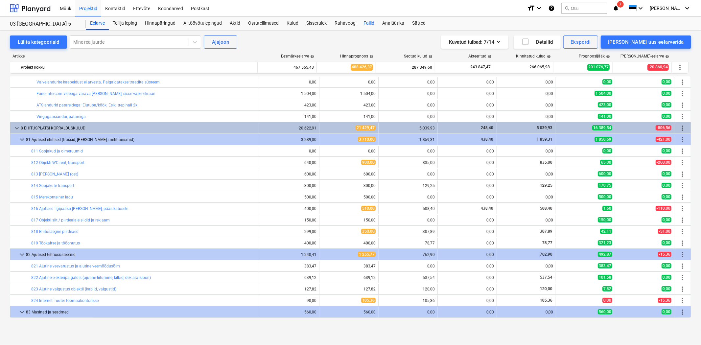
click at [364, 22] on div "Failid" at bounding box center [369, 23] width 19 height 13
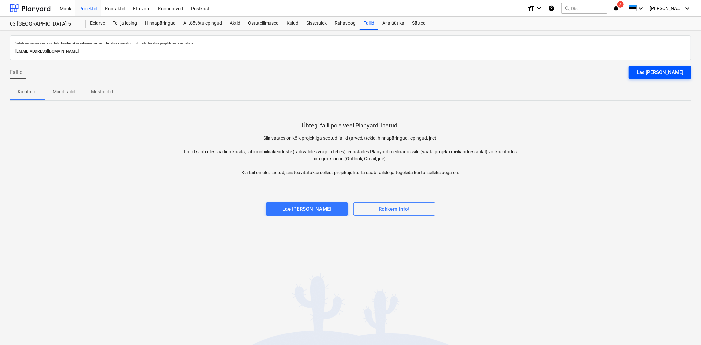
click at [669, 72] on div "Lae [PERSON_NAME]" at bounding box center [660, 72] width 47 height 9
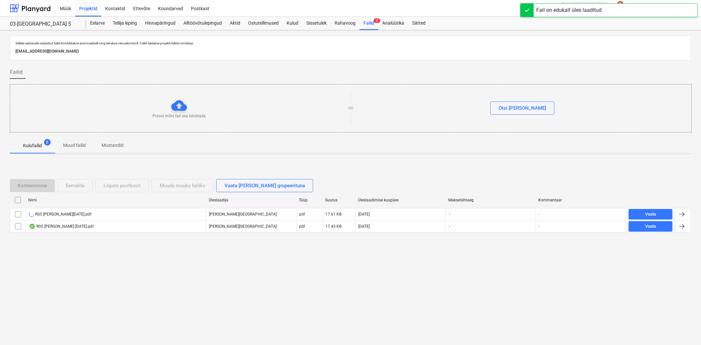
click at [53, 218] on div "RS5 [PERSON_NAME][DATE].pdf" at bounding box center [116, 214] width 180 height 11
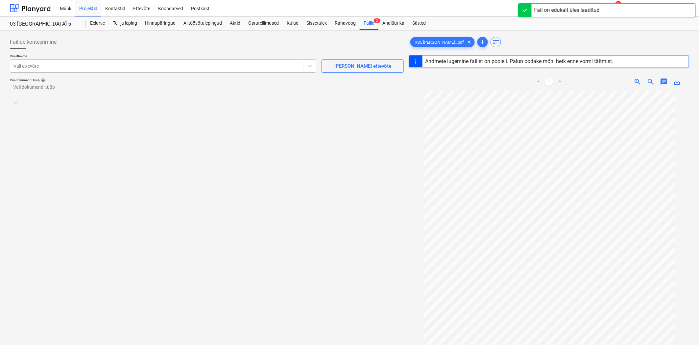
click at [153, 68] on div at bounding box center [156, 66] width 287 height 7
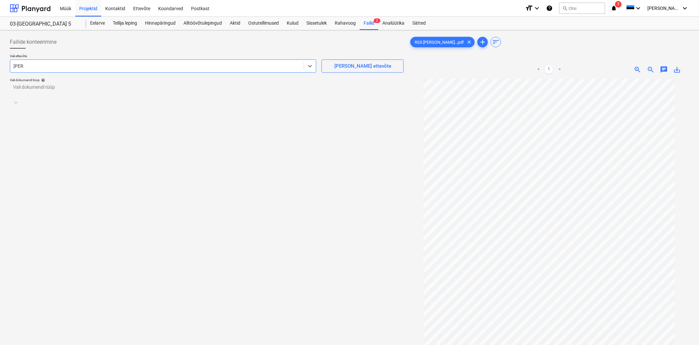
click at [74, 90] on div at bounding box center [200, 90] width 375 height 7
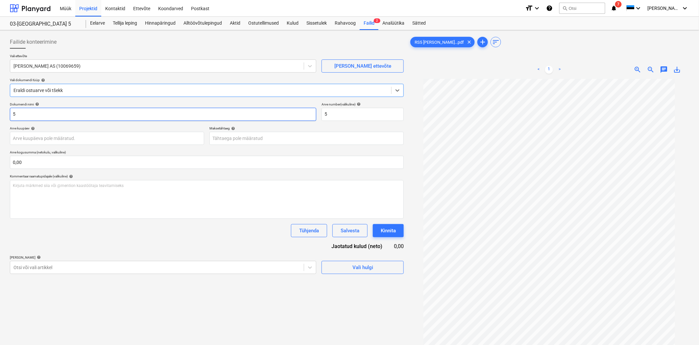
click at [0, 114] on div "Failide konteerimine Vali ettevõte ELISA Eesti AS (10069659) [PERSON_NAME] ette…" at bounding box center [349, 220] width 699 height 381
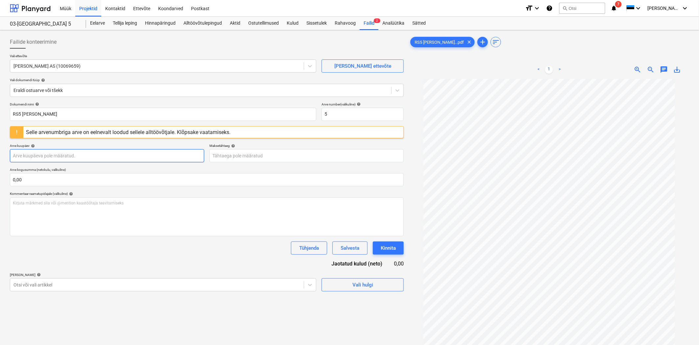
click at [36, 162] on body "Müük Projektid Kontaktid Ettevõte Koondarved Postkast format_size keyboard_arro…" at bounding box center [349, 172] width 699 height 345
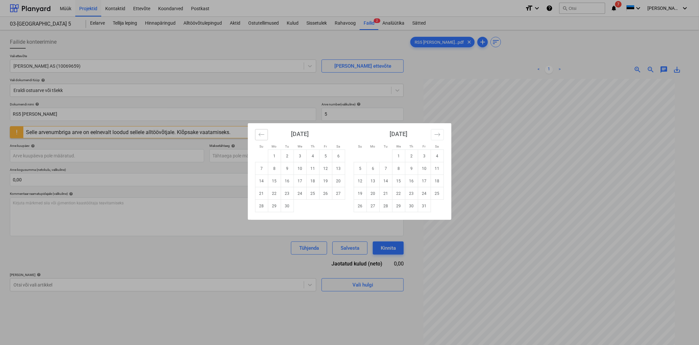
click at [261, 137] on icon "Move backward to switch to the previous month." at bounding box center [261, 135] width 6 height 6
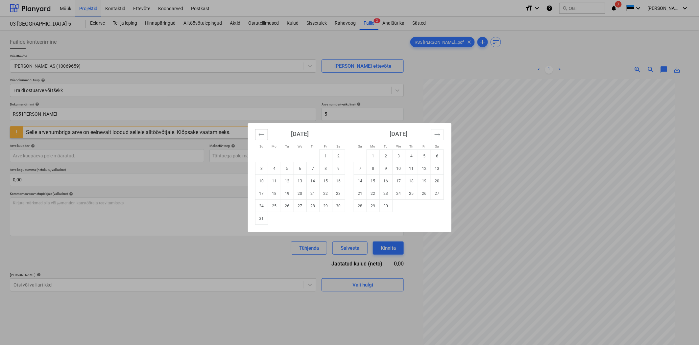
click at [261, 137] on icon "Move backward to switch to the previous month." at bounding box center [261, 135] width 6 height 6
click at [309, 205] on td "31" at bounding box center [312, 206] width 13 height 12
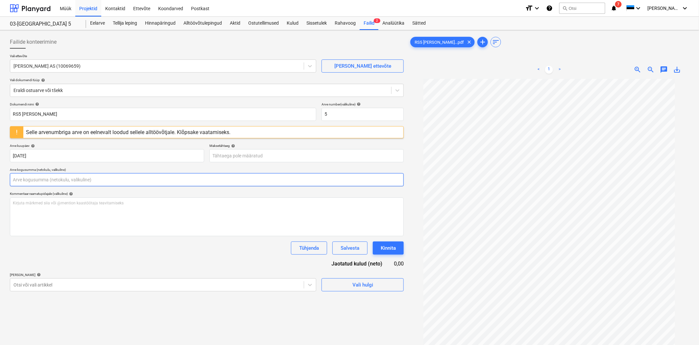
click at [87, 180] on input "text" at bounding box center [207, 179] width 394 height 13
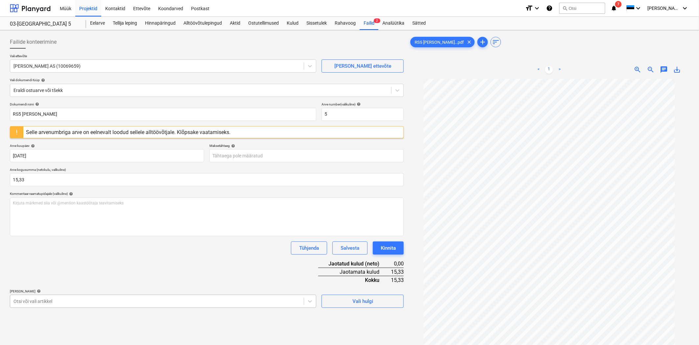
click at [84, 300] on body "Müük Projektid Kontaktid Ettevõte Koondarved Postkast format_size keyboard_arro…" at bounding box center [349, 172] width 699 height 345
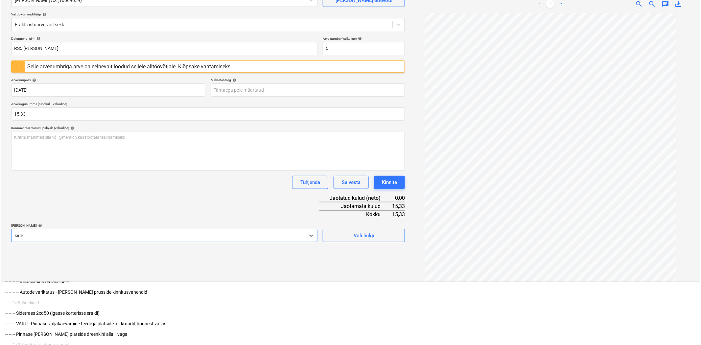
scroll to position [43, 0]
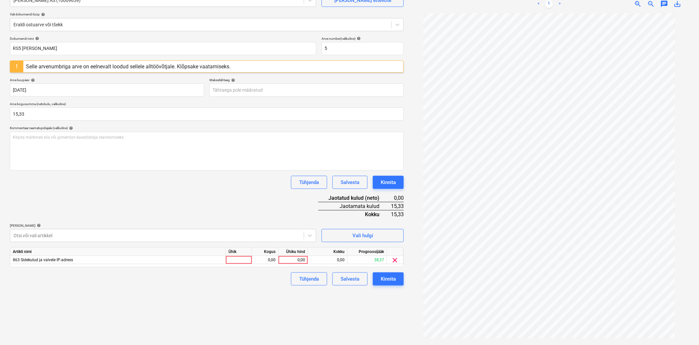
click at [352, 317] on div "Failide konteerimine Vali ettevõte ELISA Eesti AS (10069659) [PERSON_NAME] uus …" at bounding box center [206, 155] width 399 height 376
click at [301, 260] on div "0,00" at bounding box center [293, 260] width 24 height 8
click at [379, 280] on button "Kinnita" at bounding box center [388, 279] width 31 height 13
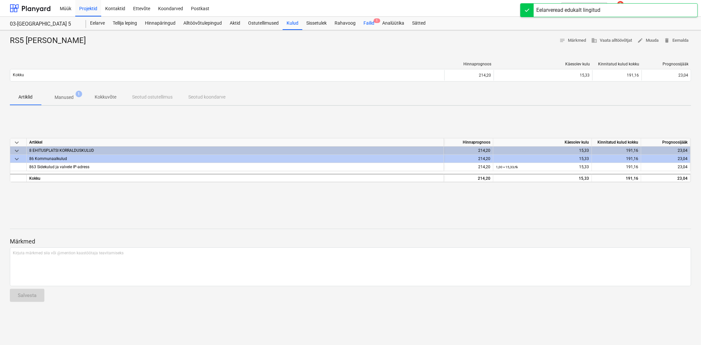
click at [370, 23] on div "Failid 1" at bounding box center [369, 23] width 19 height 13
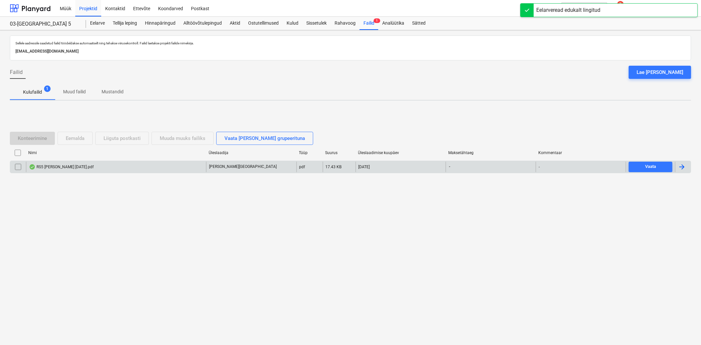
click at [65, 169] on div "RS5 [PERSON_NAME] [DATE].pdf" at bounding box center [61, 166] width 65 height 5
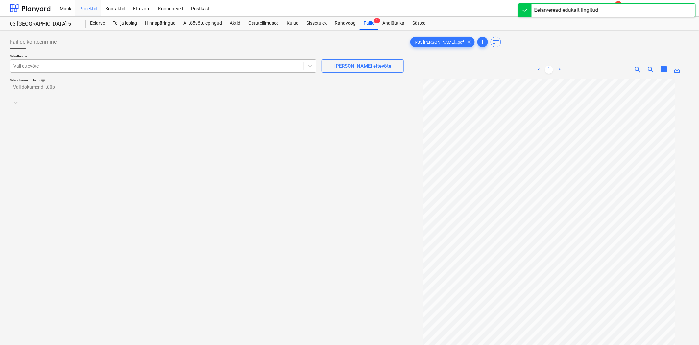
click at [71, 65] on div at bounding box center [156, 66] width 287 height 7
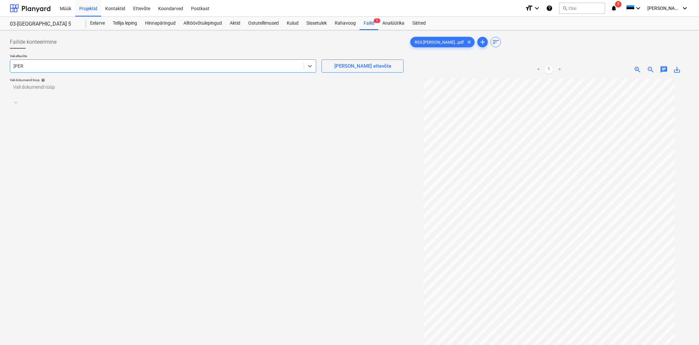
click at [22, 92] on div at bounding box center [200, 90] width 375 height 7
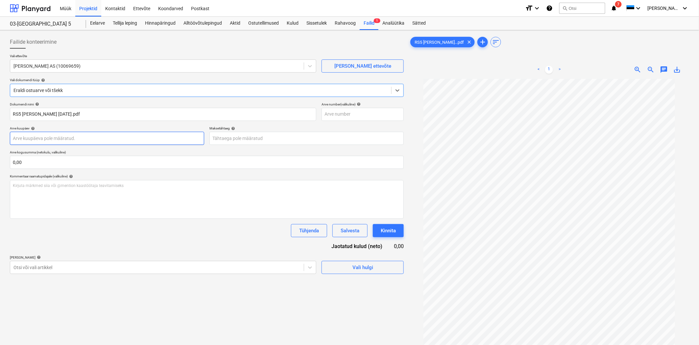
click at [23, 138] on body "Müük Projektid Kontaktid Ettevõte Koondarved Postkast format_size keyboard_arro…" at bounding box center [349, 172] width 699 height 345
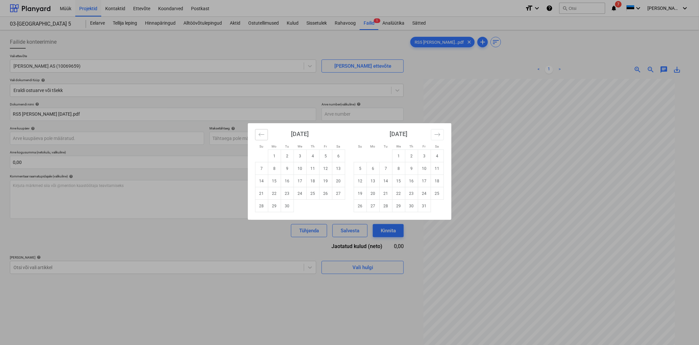
click at [258, 134] on button "Move backward to switch to the previous month." at bounding box center [261, 134] width 13 height 11
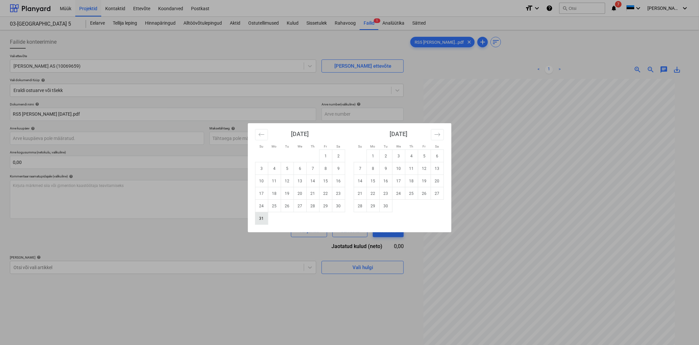
click at [261, 216] on td "31" at bounding box center [261, 218] width 13 height 12
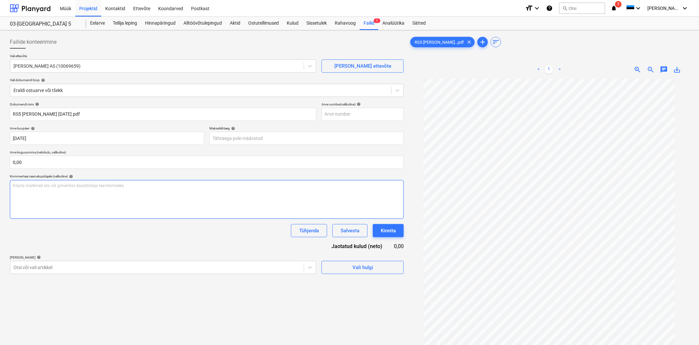
click at [95, 198] on div "Kirjuta märkmed siia või @mention kaastöötaja teavitamiseks ﻿" at bounding box center [207, 199] width 394 height 39
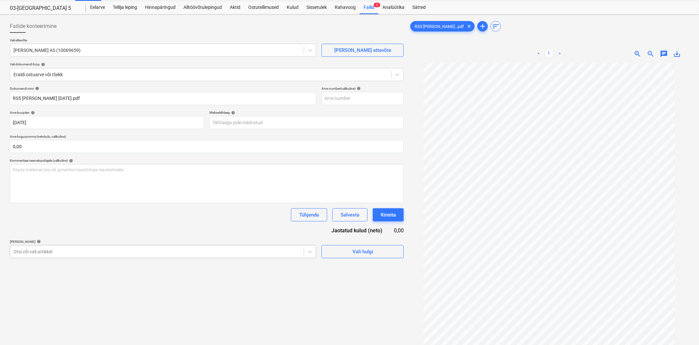
click at [54, 265] on body "Müük Projektid Kontaktid Ettevõte Koondarved Postkast format_size keyboard_arro…" at bounding box center [349, 156] width 699 height 345
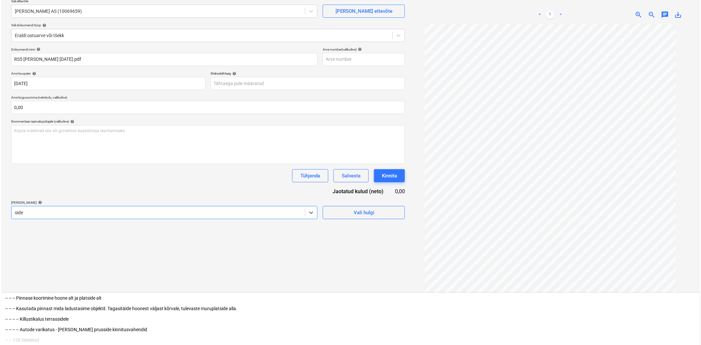
scroll to position [66, 0]
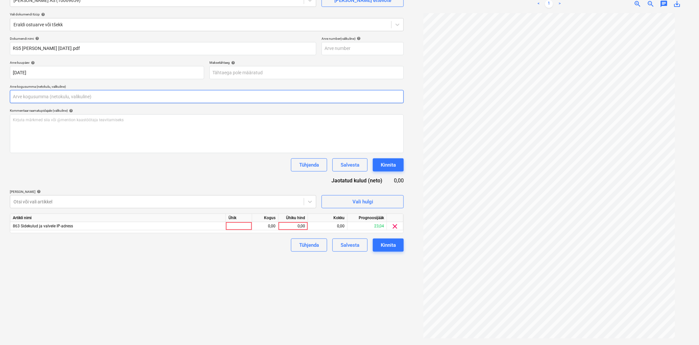
drag, startPoint x: 27, startPoint y: 99, endPoint x: 0, endPoint y: 94, distance: 27.7
click at [0, 94] on div "Failide konteerimine Vali ettevõte ELISA Eesti AS (10069659) [PERSON_NAME] uus …" at bounding box center [349, 154] width 699 height 381
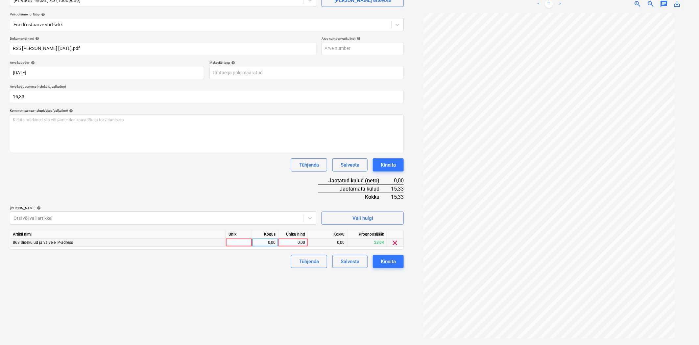
click at [303, 241] on div "0,00" at bounding box center [293, 243] width 24 height 8
click at [269, 273] on div "Failide konteerimine Vali ettevõte ELISA Eesti AS (10069659) [PERSON_NAME] uus …" at bounding box center [206, 155] width 399 height 376
click at [396, 260] on div "Kinnita" at bounding box center [388, 261] width 15 height 9
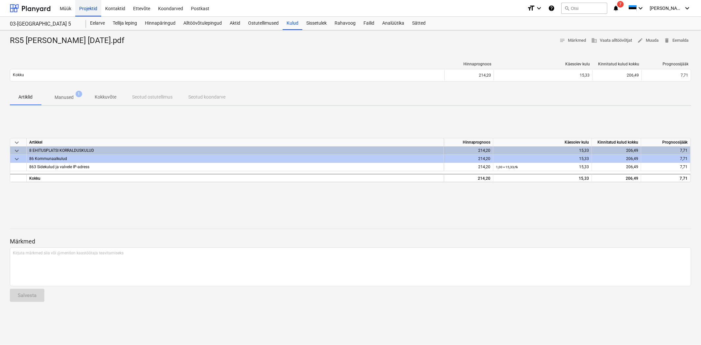
click at [78, 7] on div "Projektid" at bounding box center [88, 8] width 26 height 17
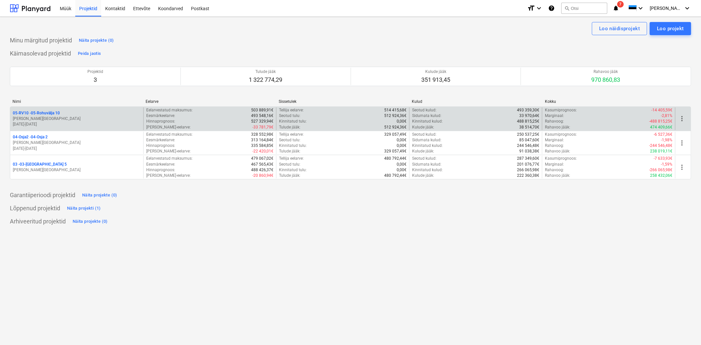
click at [43, 111] on p "05-RV10 - 05-Rohuvälja 10" at bounding box center [36, 113] width 47 height 6
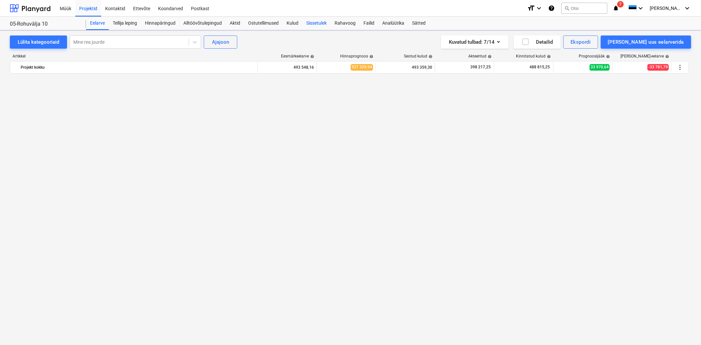
scroll to position [2679, 0]
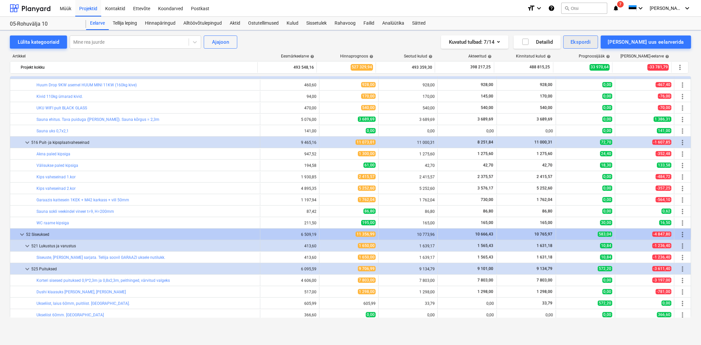
click at [591, 45] on div "Ekspordi" at bounding box center [581, 42] width 20 height 9
click at [581, 108] on div "Kuluridade XLSX" at bounding box center [581, 114] width 35 height 12
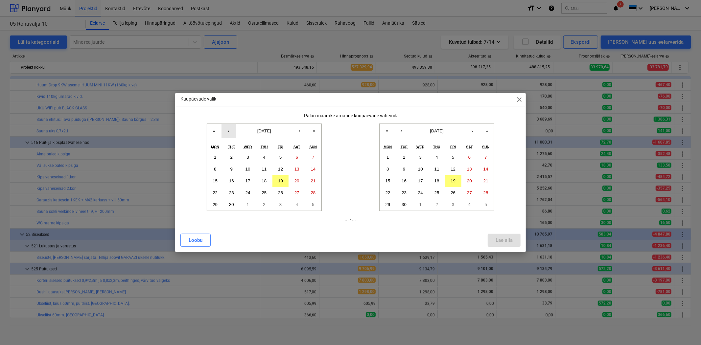
click at [226, 130] on button "‹" at bounding box center [229, 131] width 14 height 14
click at [279, 155] on button "1" at bounding box center [281, 158] width 16 height 12
click at [400, 127] on button "‹" at bounding box center [401, 131] width 14 height 14
click at [484, 205] on abbr "31" at bounding box center [486, 204] width 5 height 5
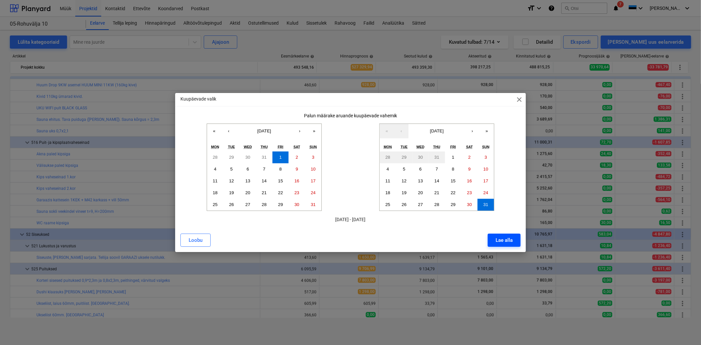
click at [501, 234] on button "Lae alla" at bounding box center [504, 240] width 33 height 13
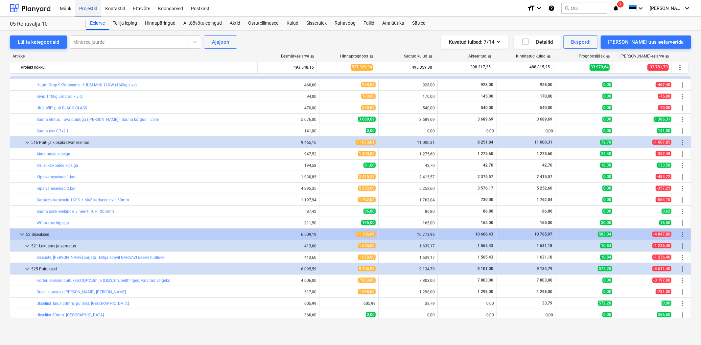
click at [83, 9] on div "Projektid" at bounding box center [88, 8] width 26 height 17
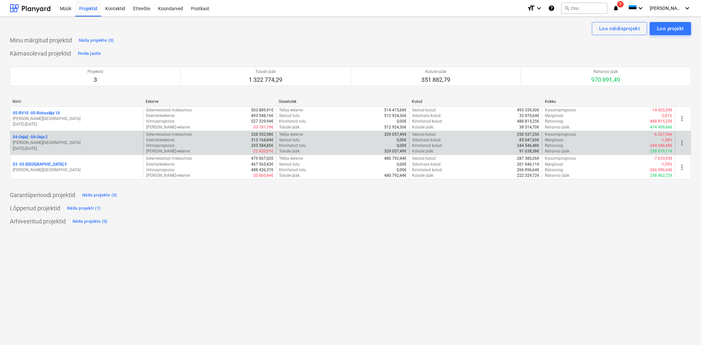
click at [35, 135] on p "04-Osja2 - 04-Osja 2" at bounding box center [30, 137] width 35 height 6
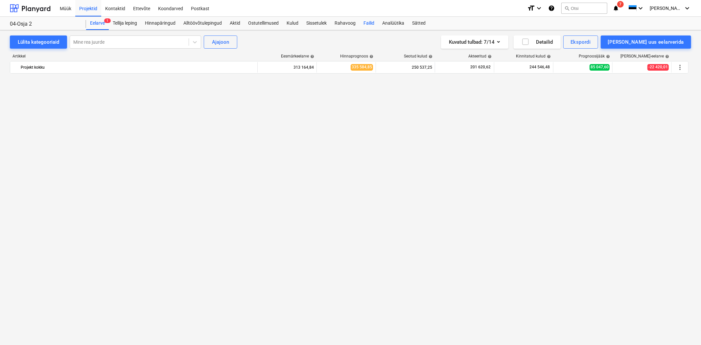
click at [374, 21] on div "Failid" at bounding box center [369, 23] width 19 height 13
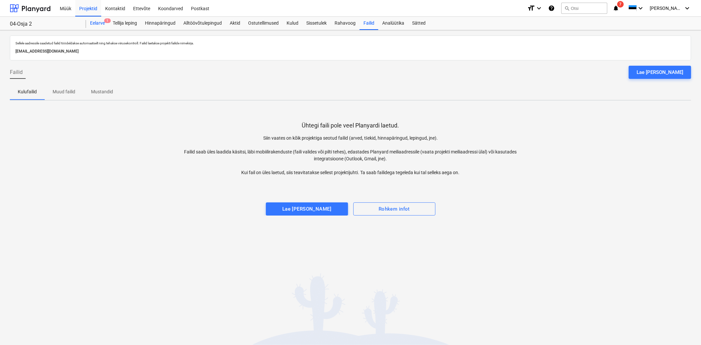
click at [95, 24] on div "Eelarve 1" at bounding box center [97, 23] width 23 height 13
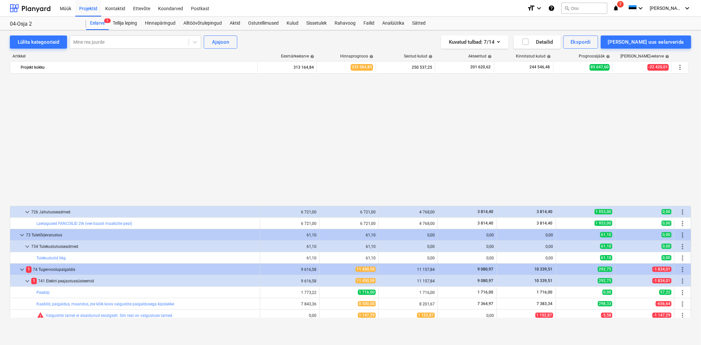
scroll to position [3447, 0]
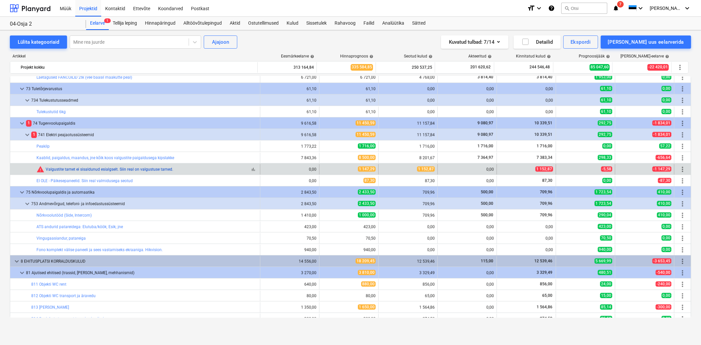
click at [64, 169] on link "Valgustite tarnet ei sisaldunud esialgselt. Siin real on valgustuse tarned." at bounding box center [110, 169] width 128 height 5
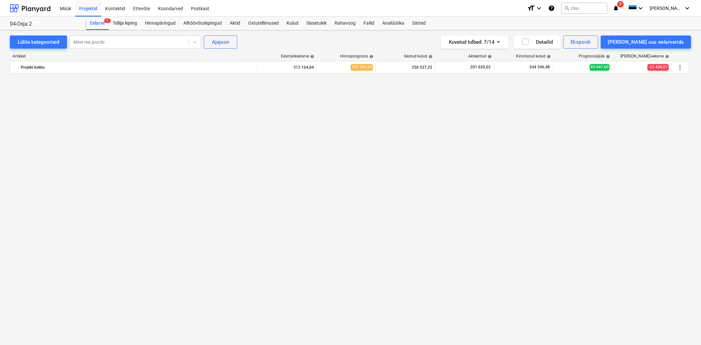
scroll to position [3447, 0]
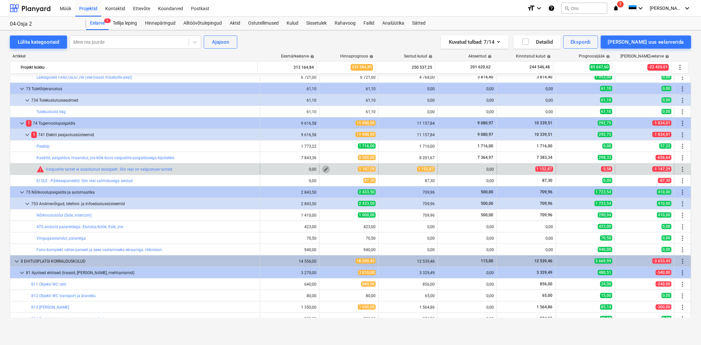
click at [326, 170] on span "edit" at bounding box center [326, 169] width 5 height 5
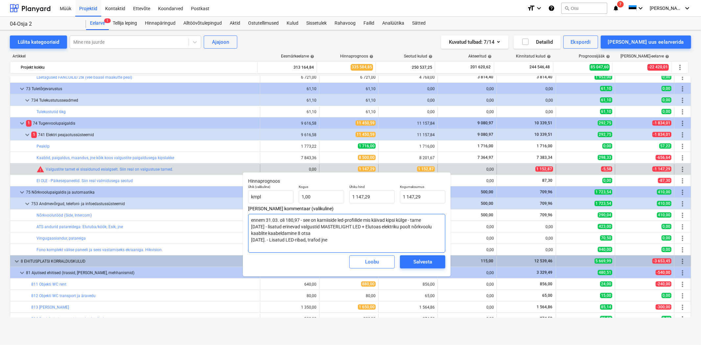
click at [349, 244] on textarea "ennem 31.03. oli 180,97 - see on karniiside led-profiilide mis käivad kipsi kül…" at bounding box center [346, 233] width 197 height 39
drag, startPoint x: 431, startPoint y: 198, endPoint x: 370, endPoint y: 196, distance: 60.9
click at [370, 196] on div "Ühik (valikuline) kmpl Kogus 1,00 Ühiku hind 1 147,29 Kogumaksumus 1147,29" at bounding box center [347, 194] width 203 height 24
click at [416, 260] on div "Salvesta" at bounding box center [423, 262] width 19 height 9
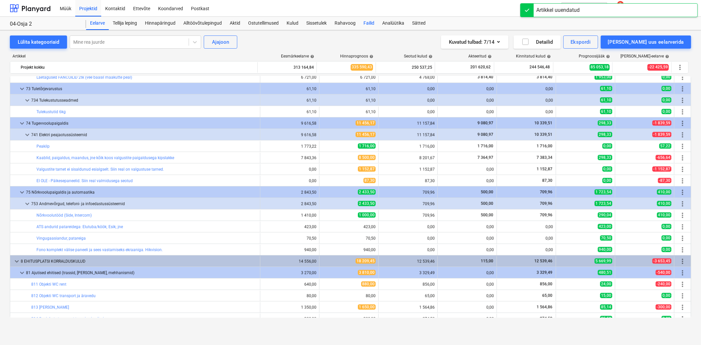
click at [367, 22] on div "Failid" at bounding box center [369, 23] width 19 height 13
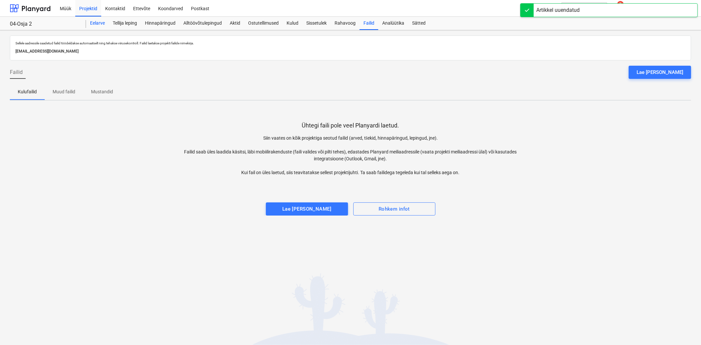
click at [100, 23] on div "Eelarve" at bounding box center [97, 23] width 23 height 13
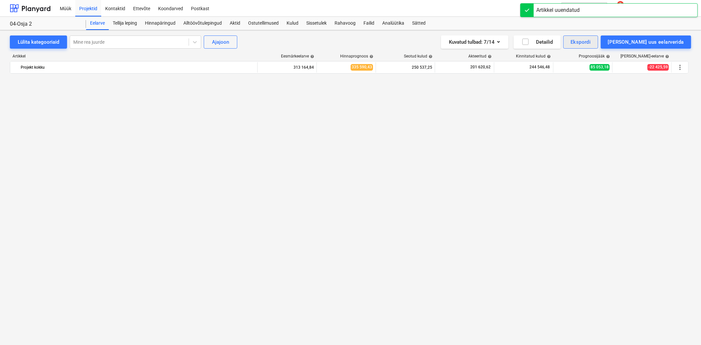
scroll to position [3447, 0]
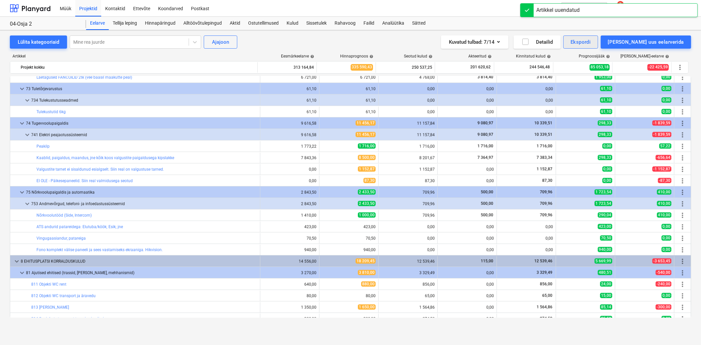
click at [591, 42] on div "Ekspordi" at bounding box center [581, 42] width 20 height 9
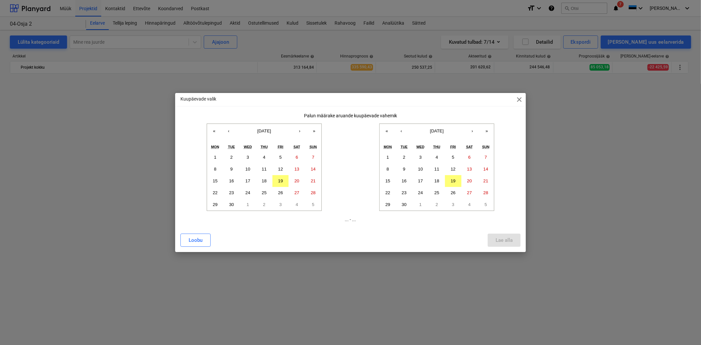
scroll to position [3447, 0]
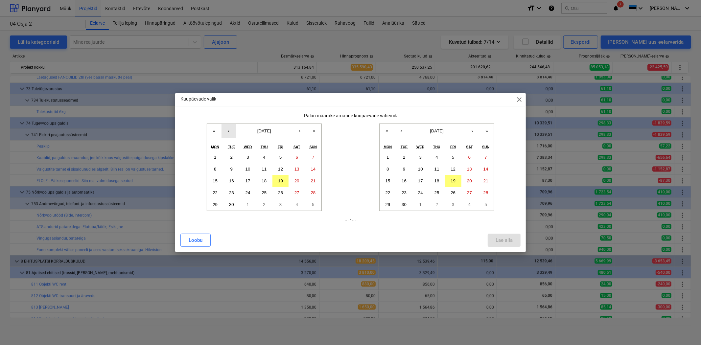
click at [228, 130] on button "‹" at bounding box center [229, 131] width 14 height 14
click at [283, 156] on button "1" at bounding box center [281, 158] width 16 height 12
click at [401, 131] on button "‹" at bounding box center [401, 131] width 14 height 14
click at [492, 207] on button "31" at bounding box center [486, 205] width 16 height 12
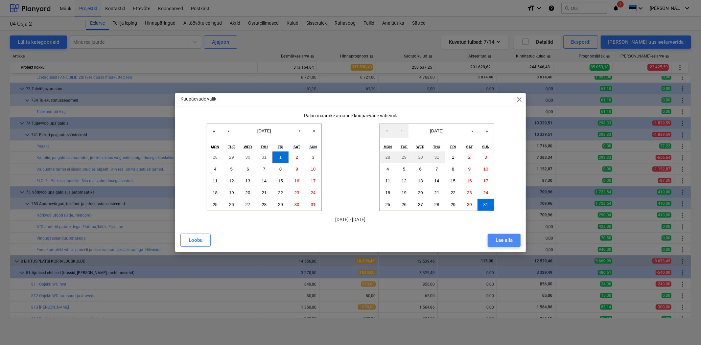
click at [501, 238] on div "Lae alla" at bounding box center [504, 240] width 17 height 9
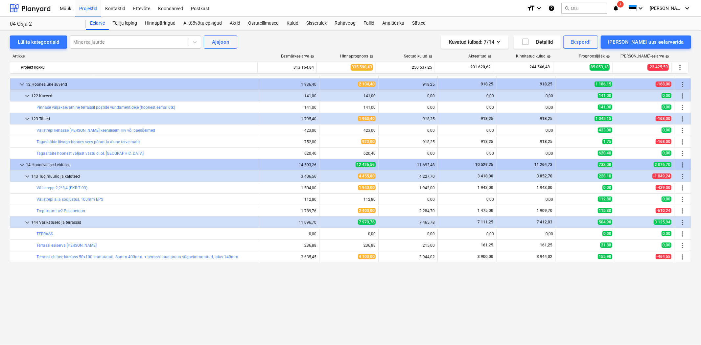
scroll to position [0, 0]
